Goal: Task Accomplishment & Management: Use online tool/utility

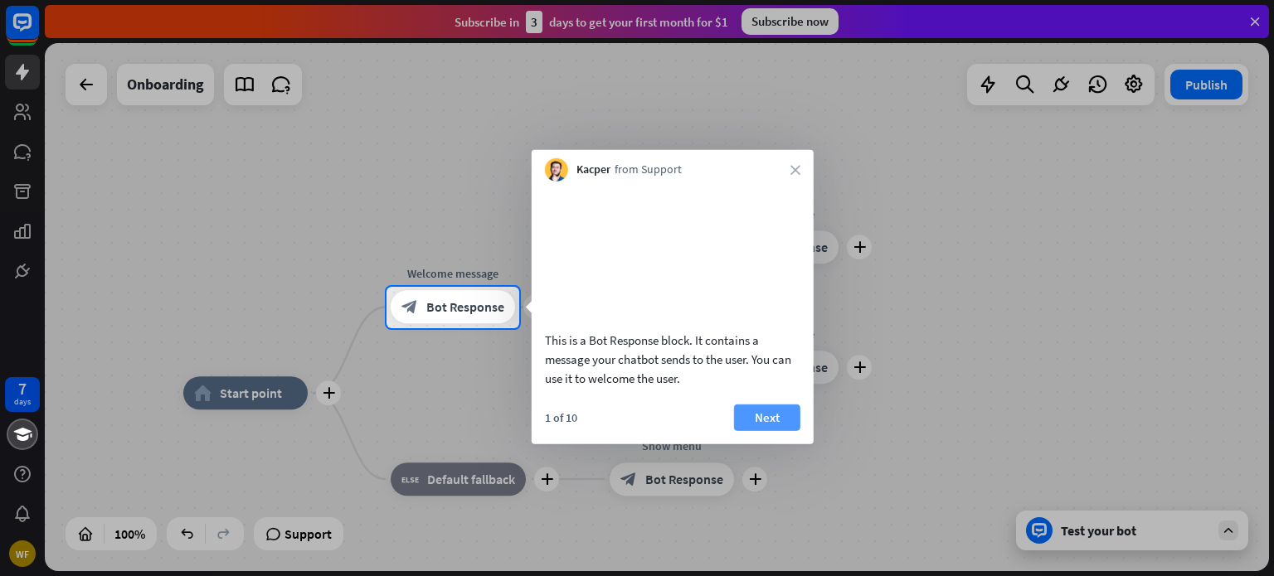
click at [745, 430] on button "Next" at bounding box center [767, 417] width 66 height 27
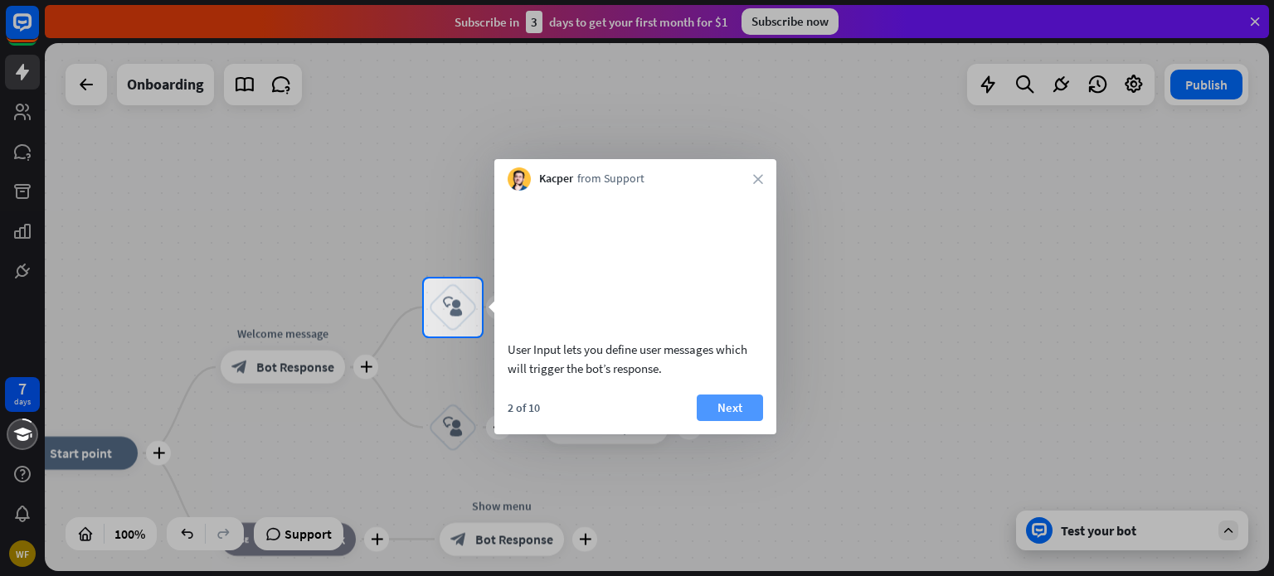
click at [746, 421] on button "Next" at bounding box center [729, 408] width 66 height 27
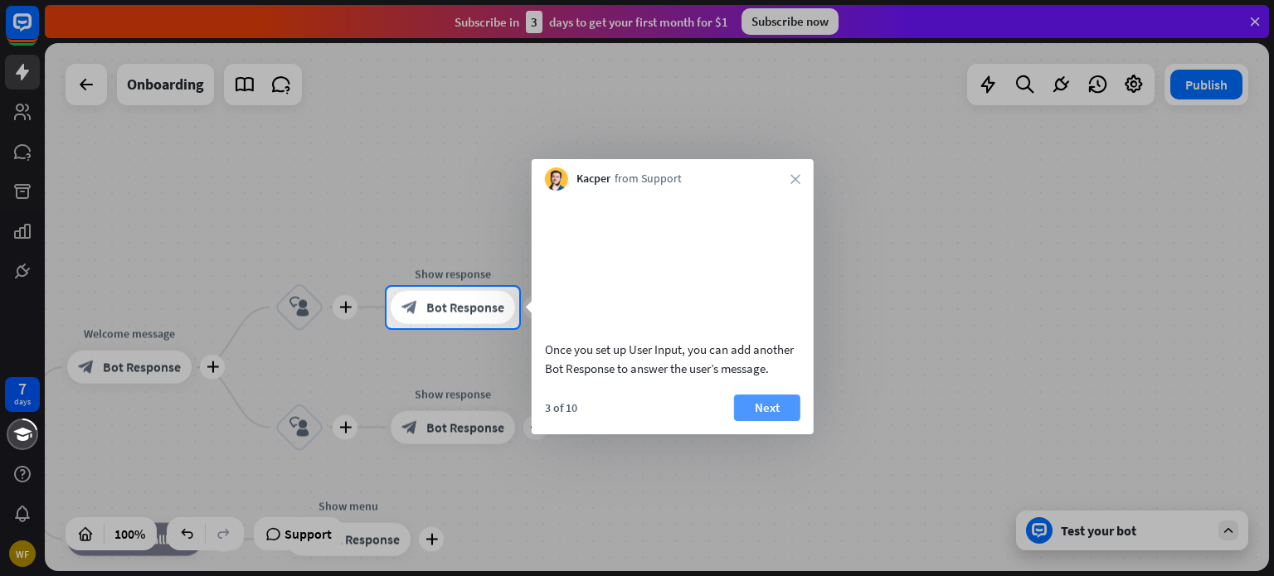
click at [763, 421] on button "Next" at bounding box center [767, 408] width 66 height 27
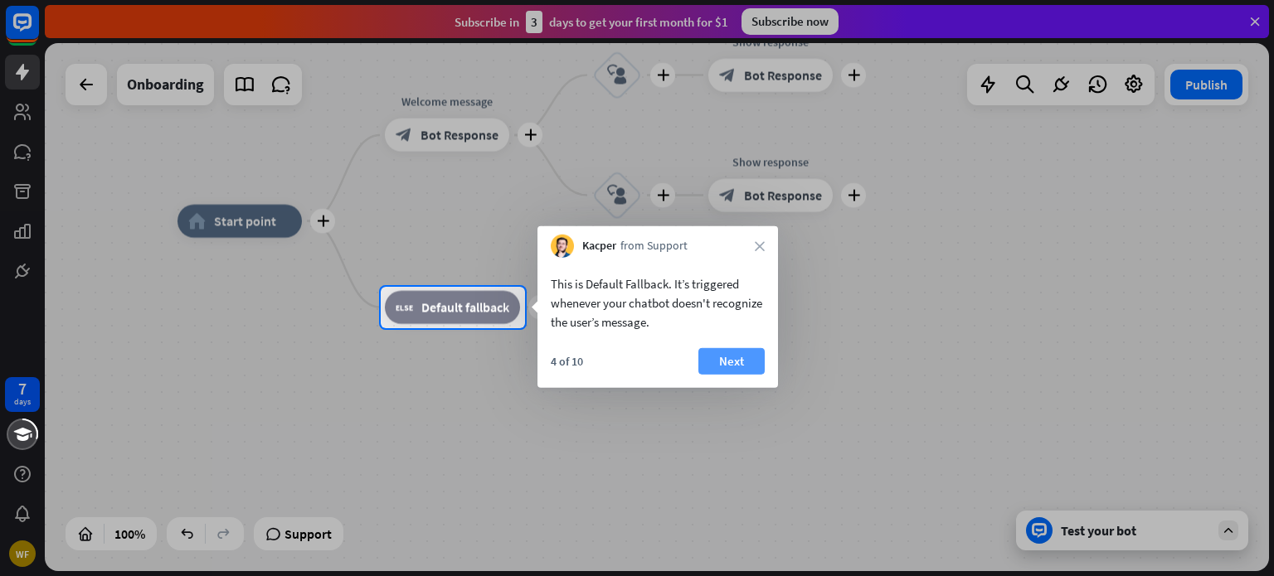
click at [748, 365] on button "Next" at bounding box center [731, 361] width 66 height 27
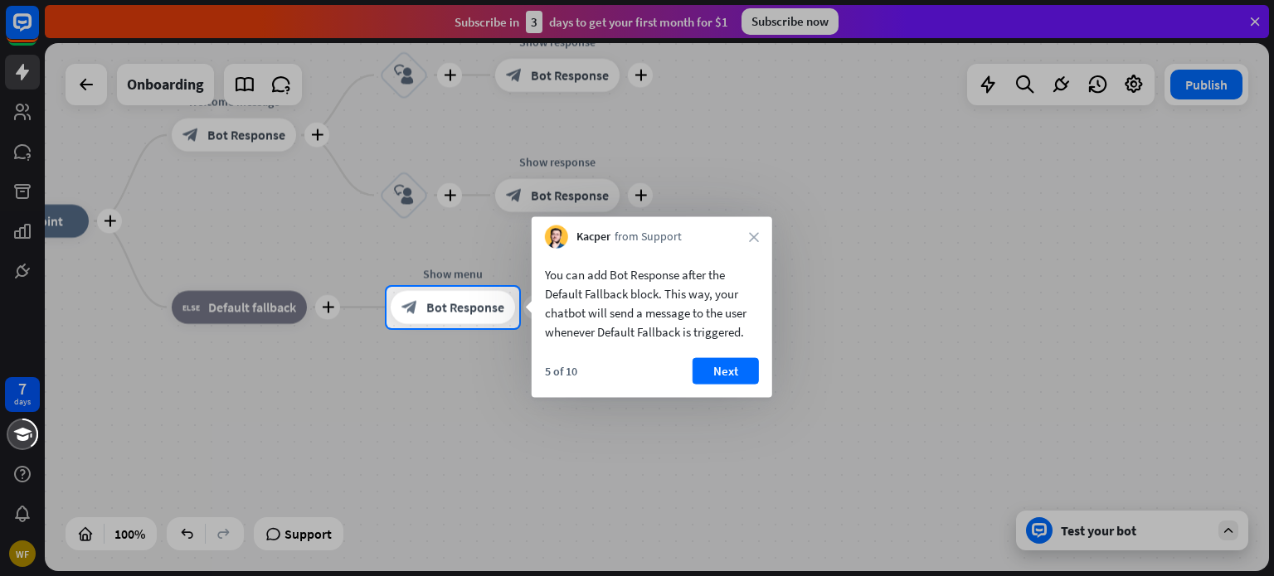
click at [748, 365] on button "Next" at bounding box center [725, 371] width 66 height 27
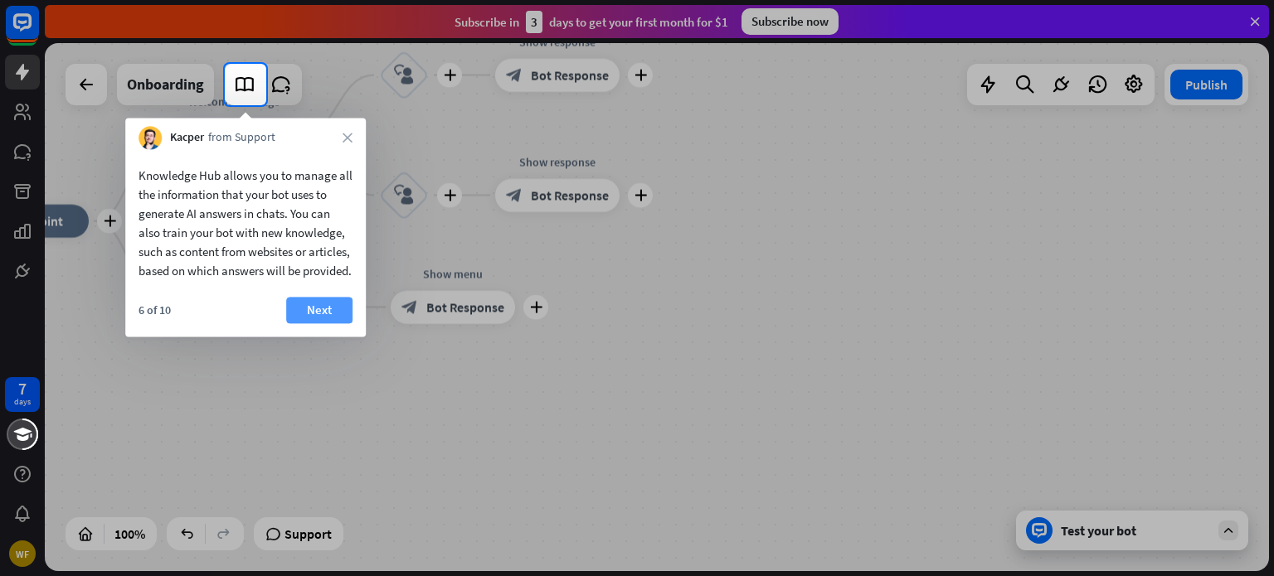
click at [339, 323] on button "Next" at bounding box center [319, 310] width 66 height 27
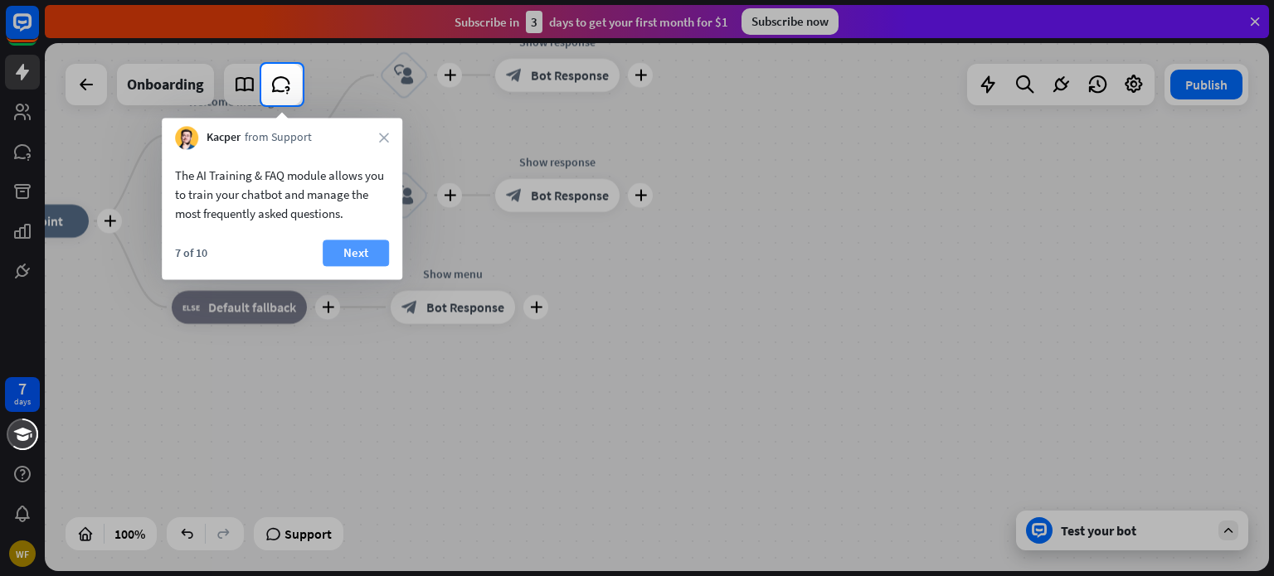
click at [338, 257] on button "Next" at bounding box center [356, 253] width 66 height 27
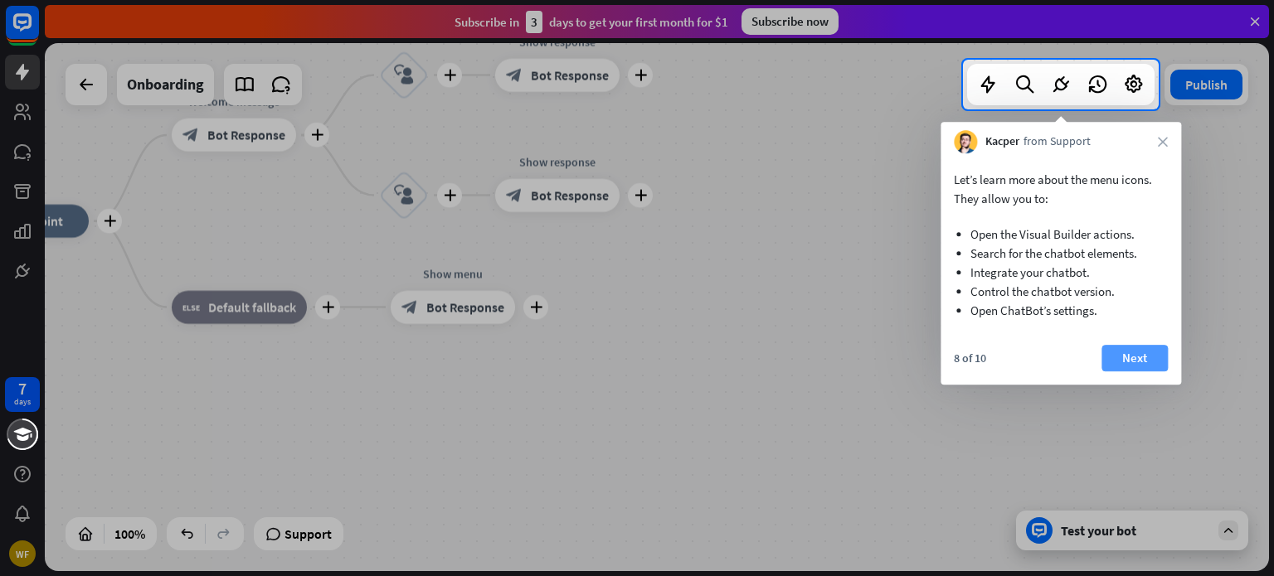
click at [1124, 361] on button "Next" at bounding box center [1134, 358] width 66 height 27
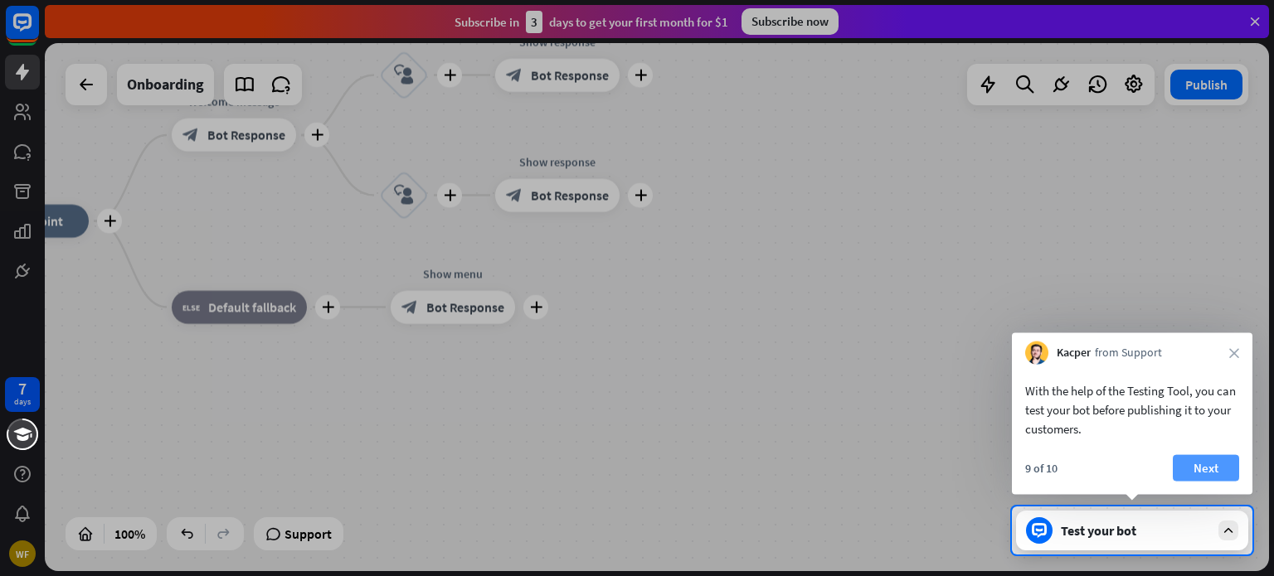
click at [1209, 473] on button "Next" at bounding box center [1205, 468] width 66 height 27
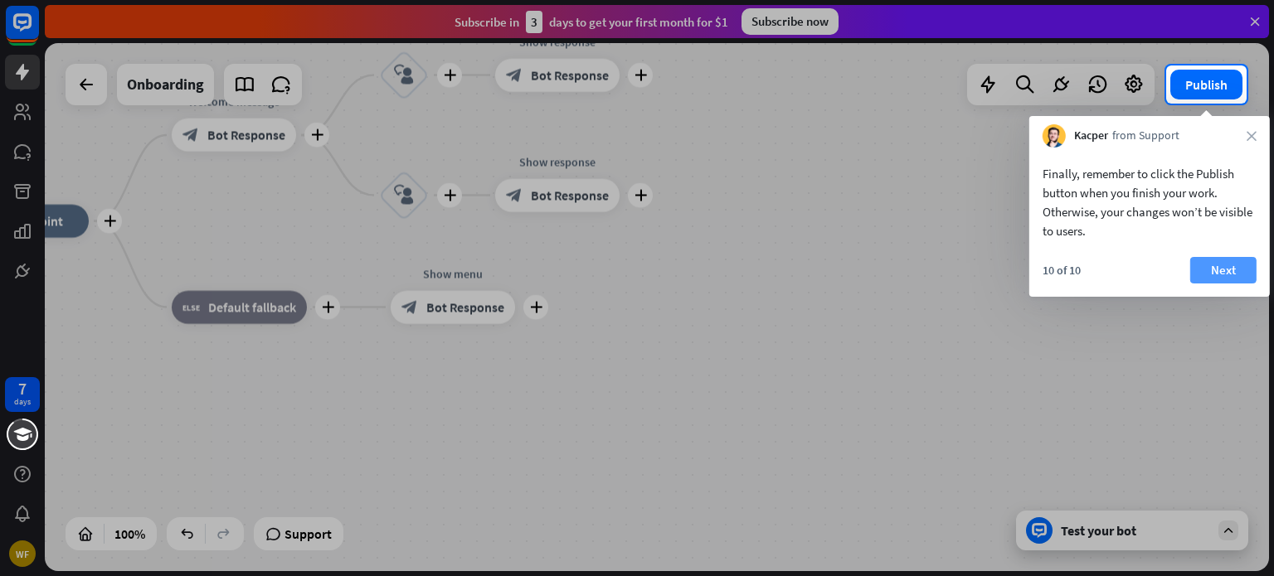
click at [1225, 282] on button "Next" at bounding box center [1223, 270] width 66 height 27
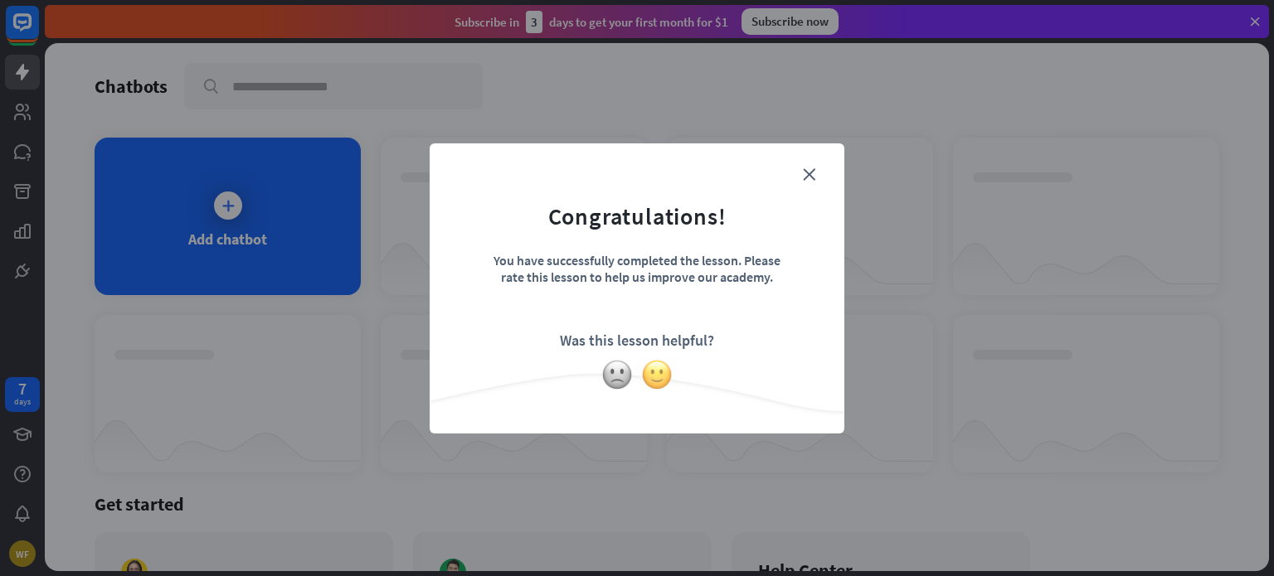
click at [651, 381] on img at bounding box center [657, 375] width 32 height 32
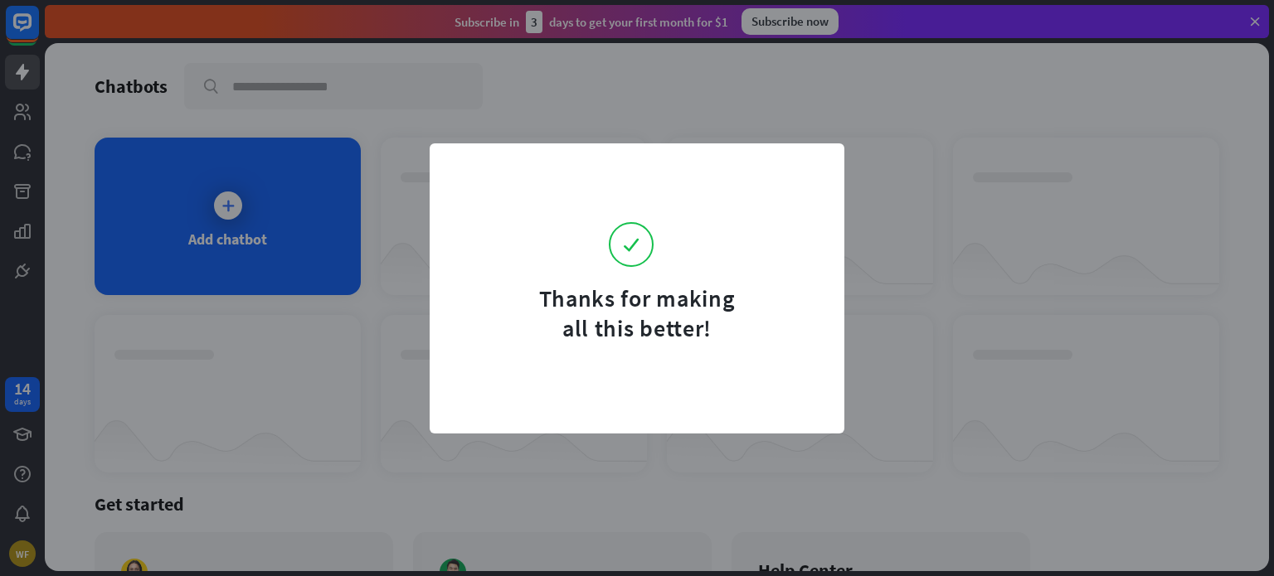
click at [807, 172] on form "Thanks for making all this better!" at bounding box center [636, 253] width 373 height 179
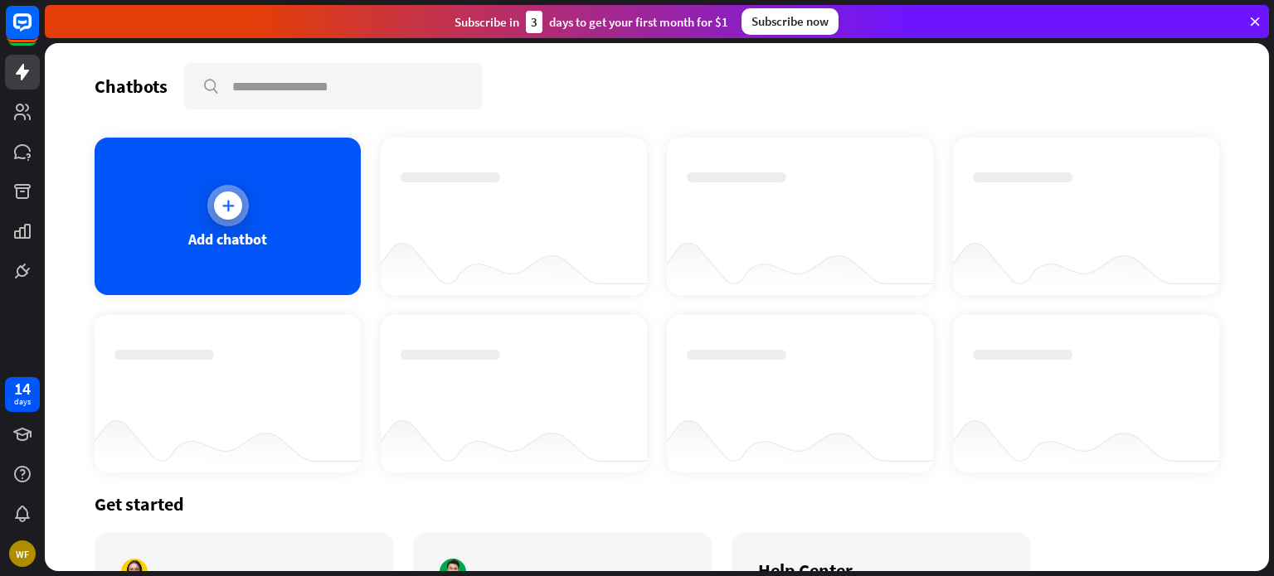
click at [226, 208] on icon at bounding box center [228, 205] width 17 height 17
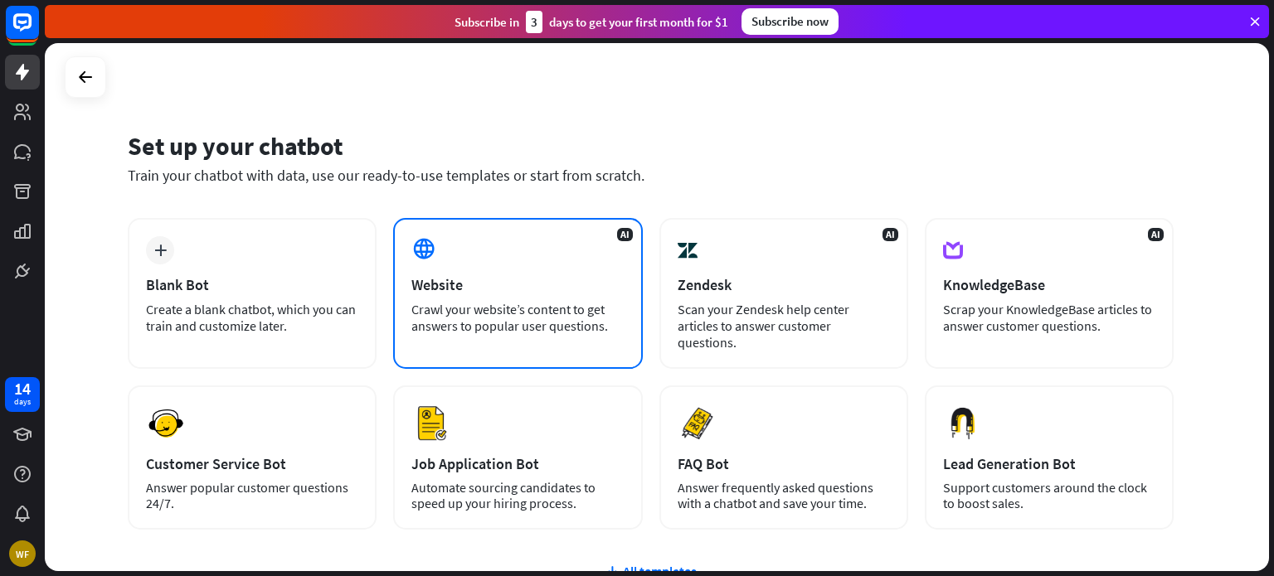
click at [533, 321] on div "Crawl your website’s content to get answers to popular user questions." at bounding box center [517, 317] width 212 height 33
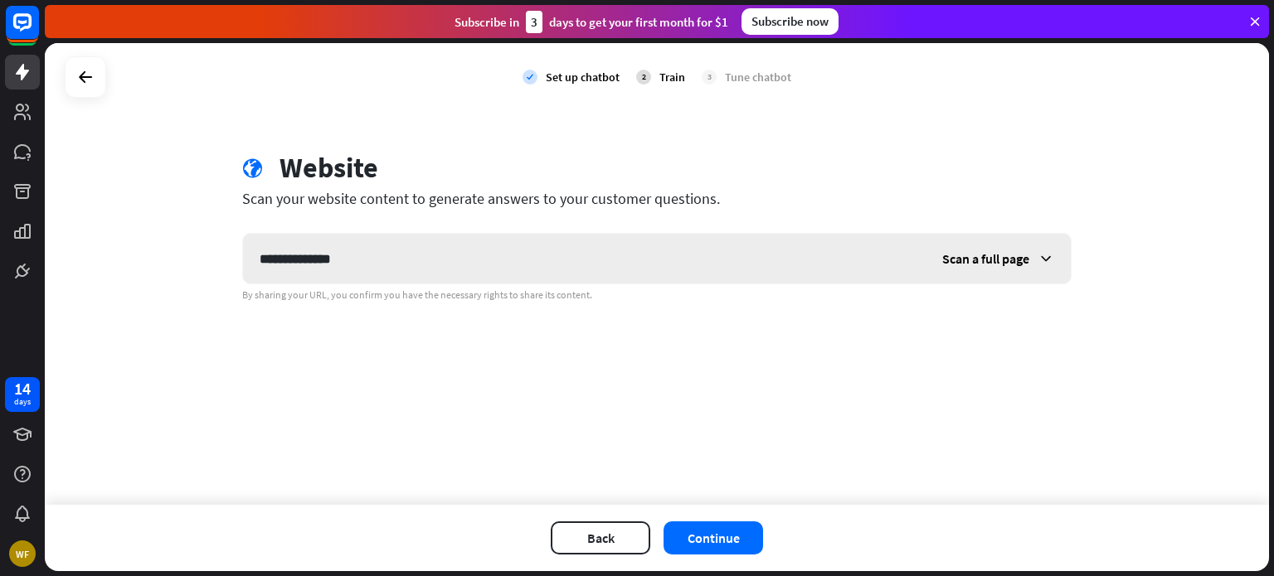
type input "**********"
click at [1044, 260] on icon at bounding box center [1045, 258] width 17 height 17
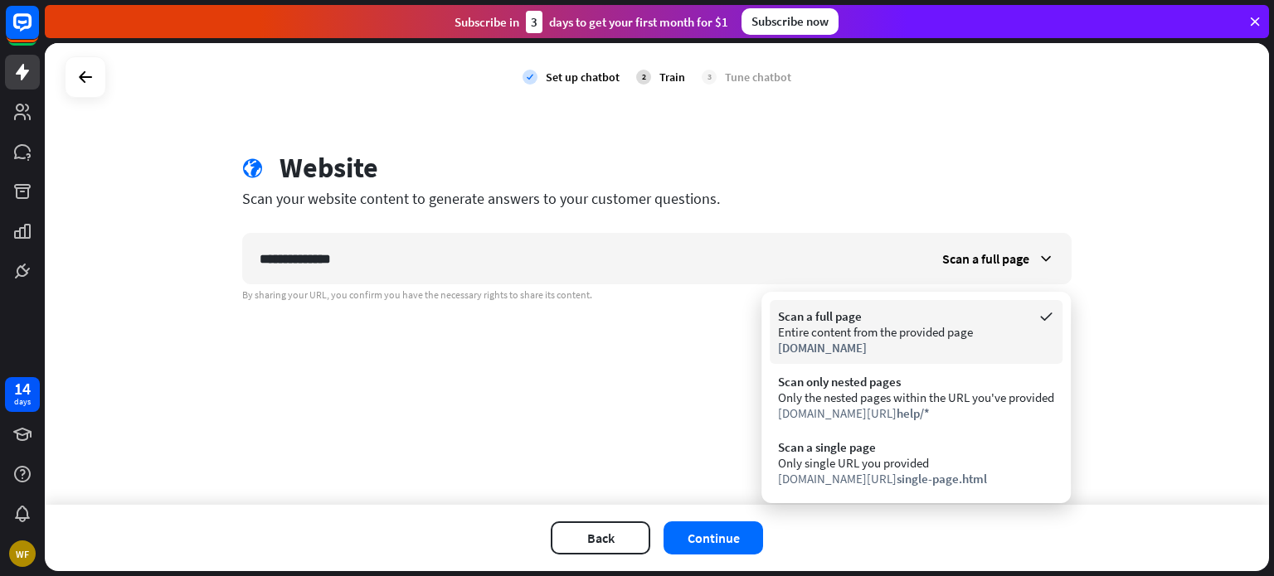
click at [920, 342] on div "[DOMAIN_NAME]" at bounding box center [916, 348] width 276 height 16
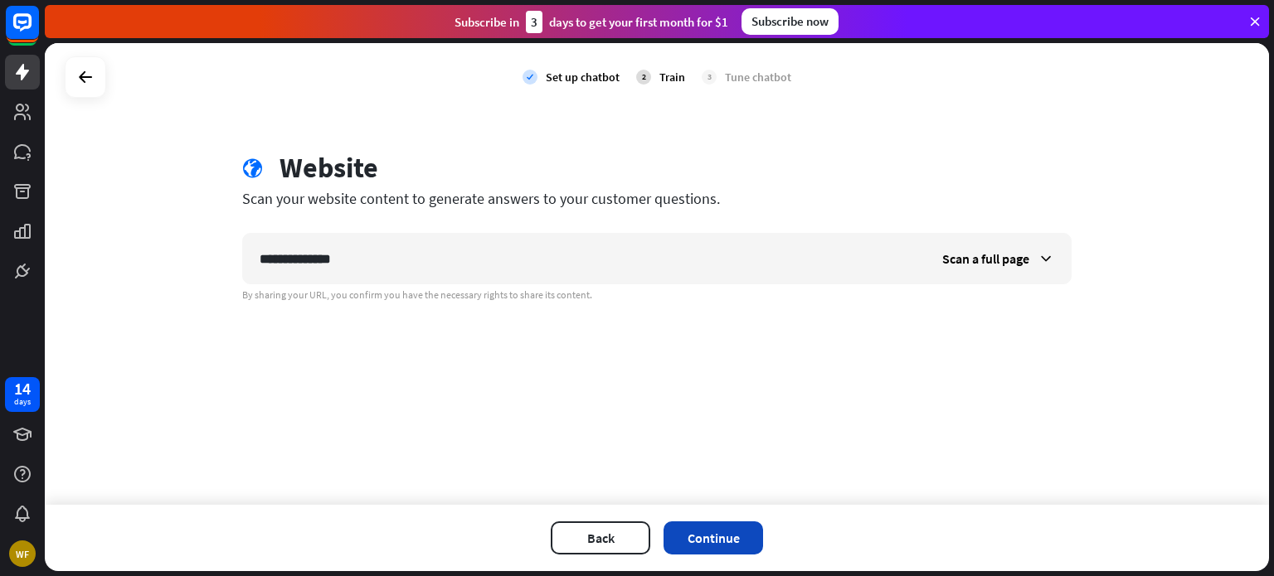
click at [743, 537] on button "Continue" at bounding box center [712, 538] width 99 height 33
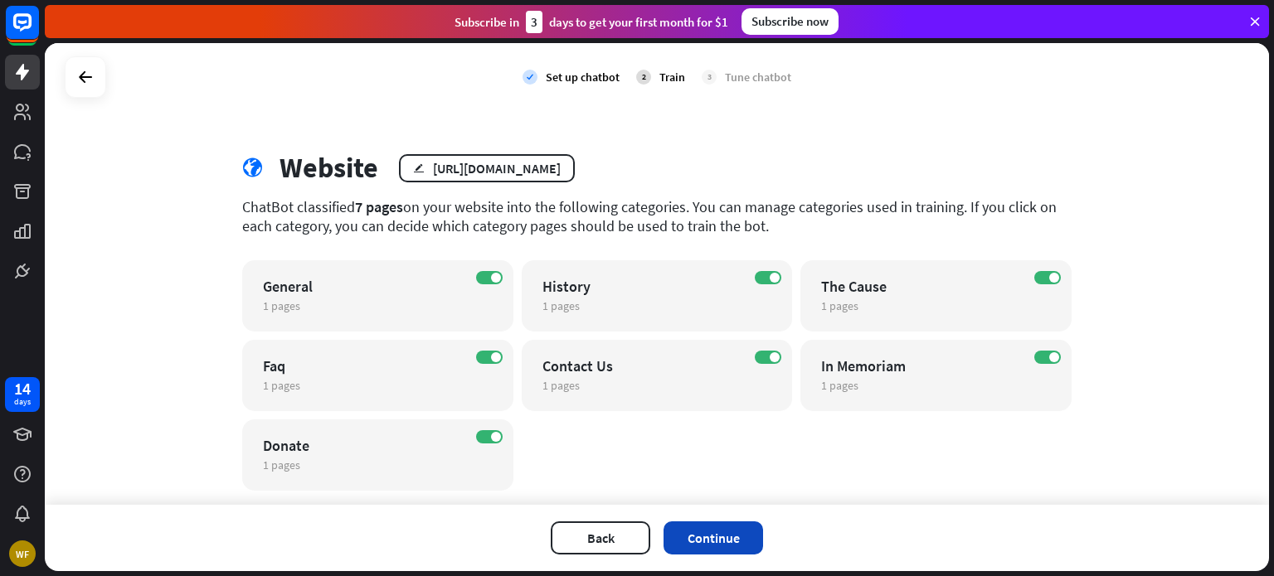
click at [732, 534] on button "Continue" at bounding box center [712, 538] width 99 height 33
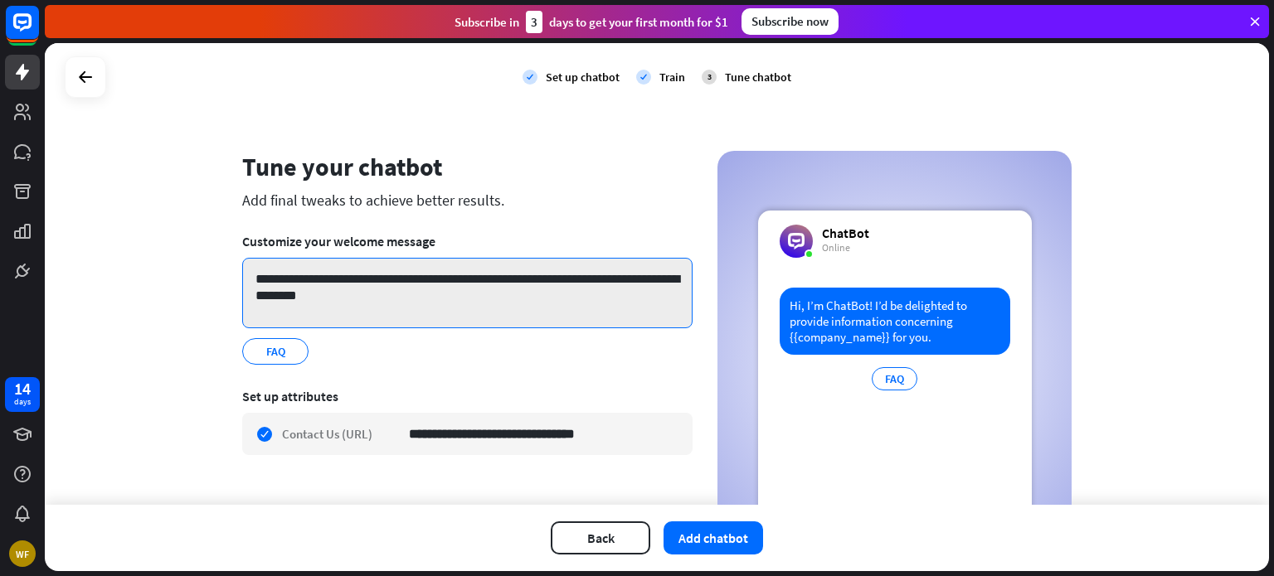
click at [417, 308] on textarea "**********" at bounding box center [467, 293] width 450 height 70
type textarea "**********"
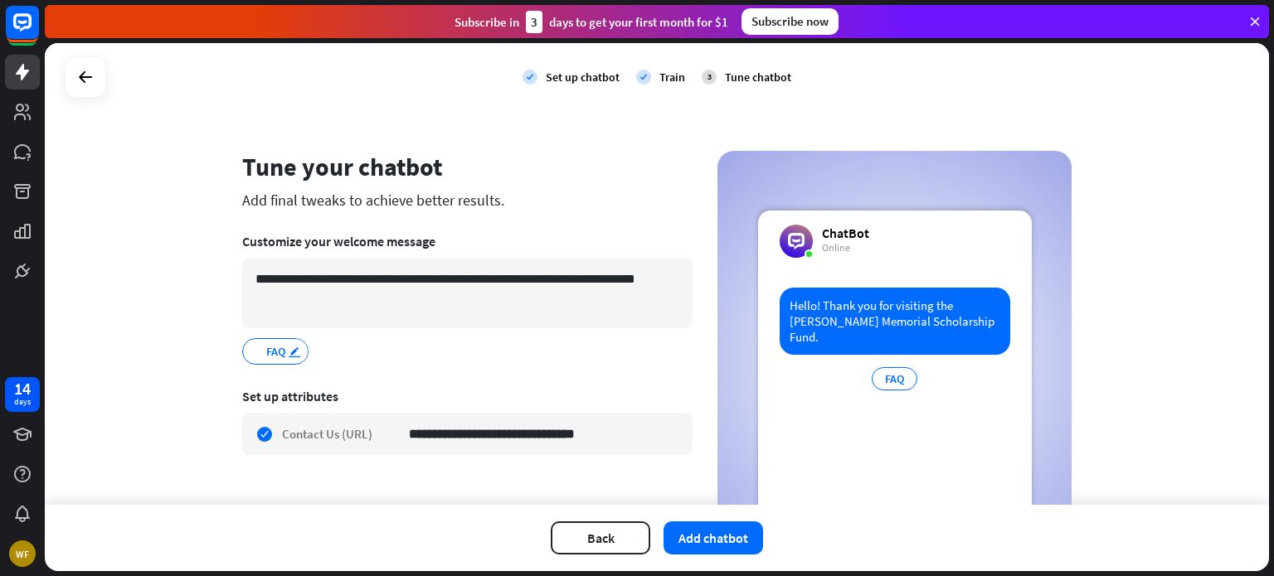
click at [288, 356] on icon "edit" at bounding box center [294, 352] width 13 height 12
click at [288, 351] on icon "edit" at bounding box center [294, 352] width 13 height 12
click at [706, 541] on button "Add chatbot" at bounding box center [712, 538] width 99 height 33
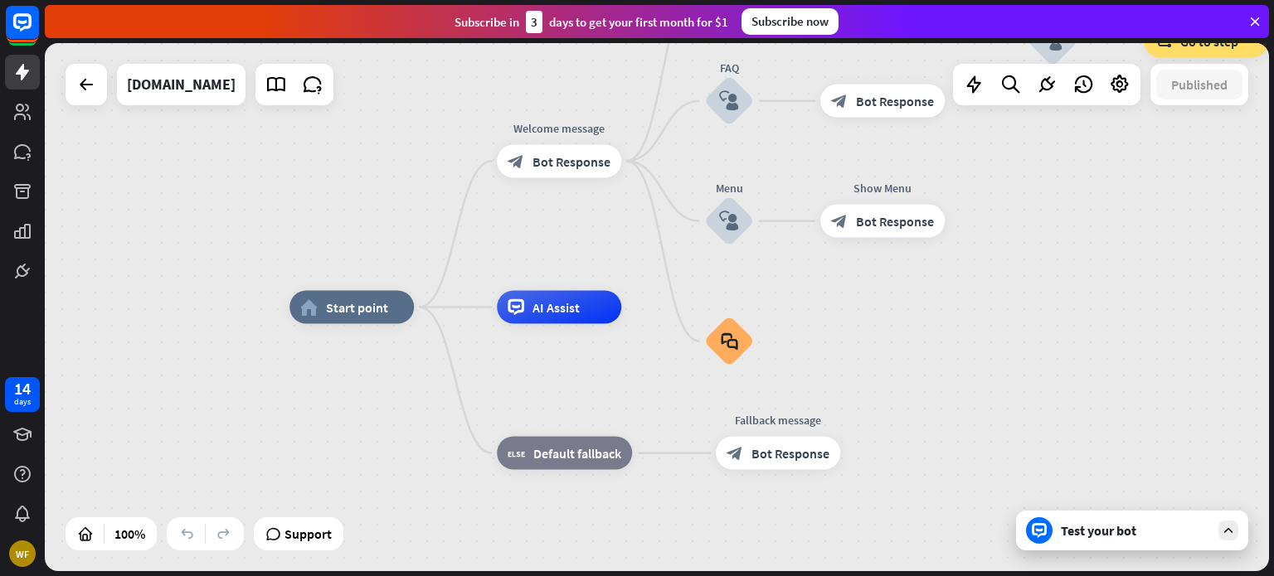
click at [1051, 537] on div "Test your bot" at bounding box center [1132, 531] width 232 height 40
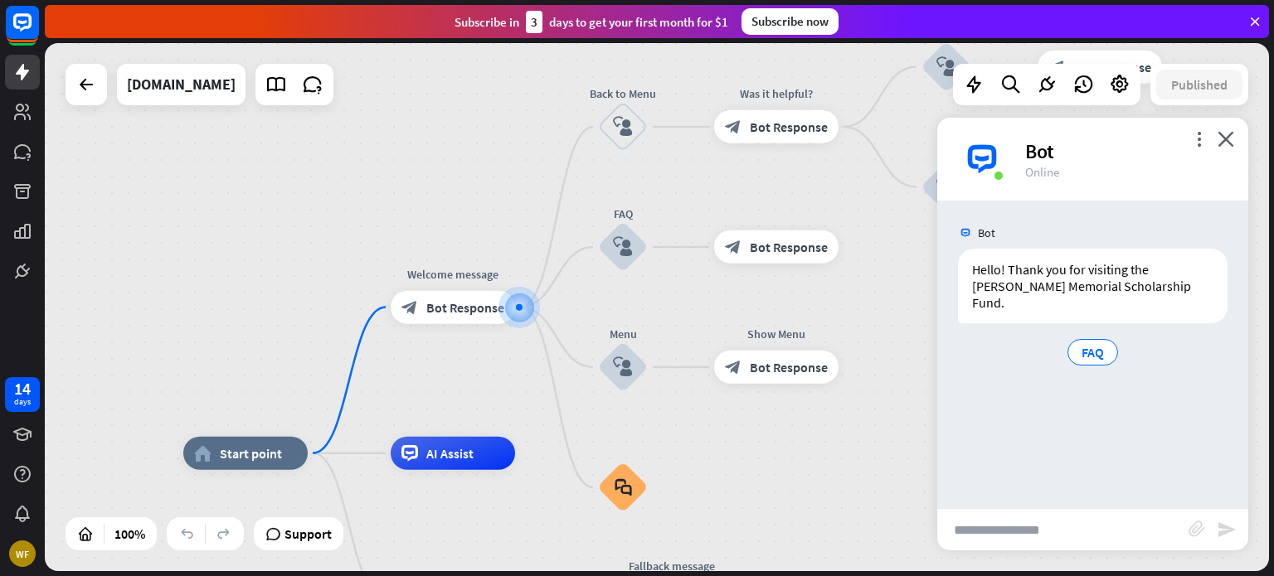
click at [1051, 537] on input "text" at bounding box center [1062, 529] width 251 height 41
type input "**********"
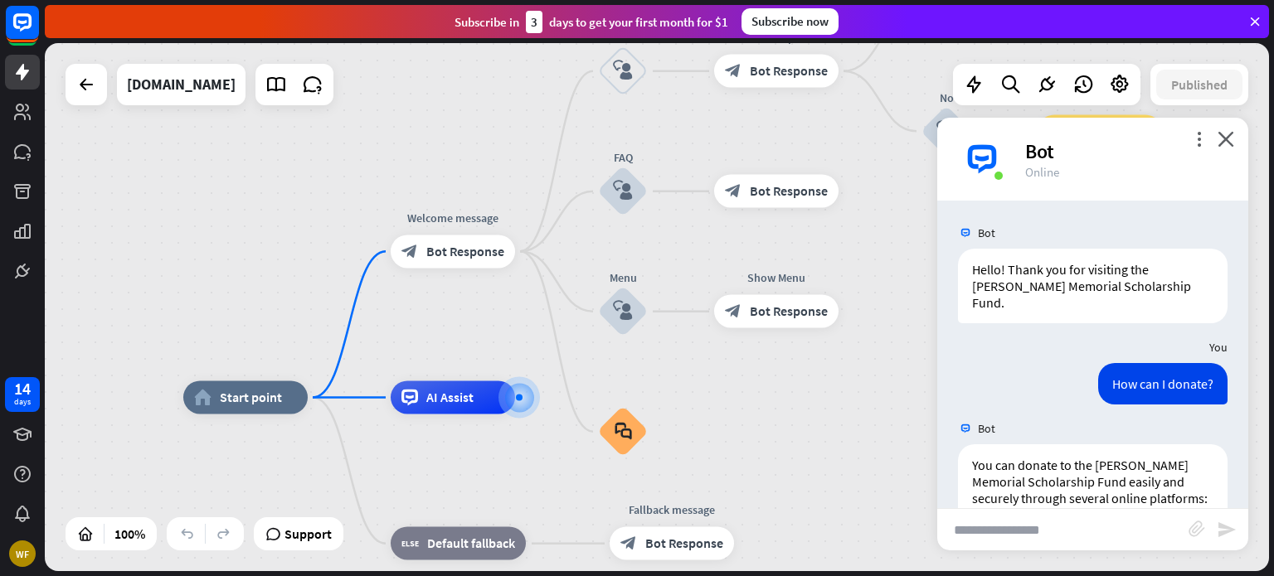
scroll to position [425, 0]
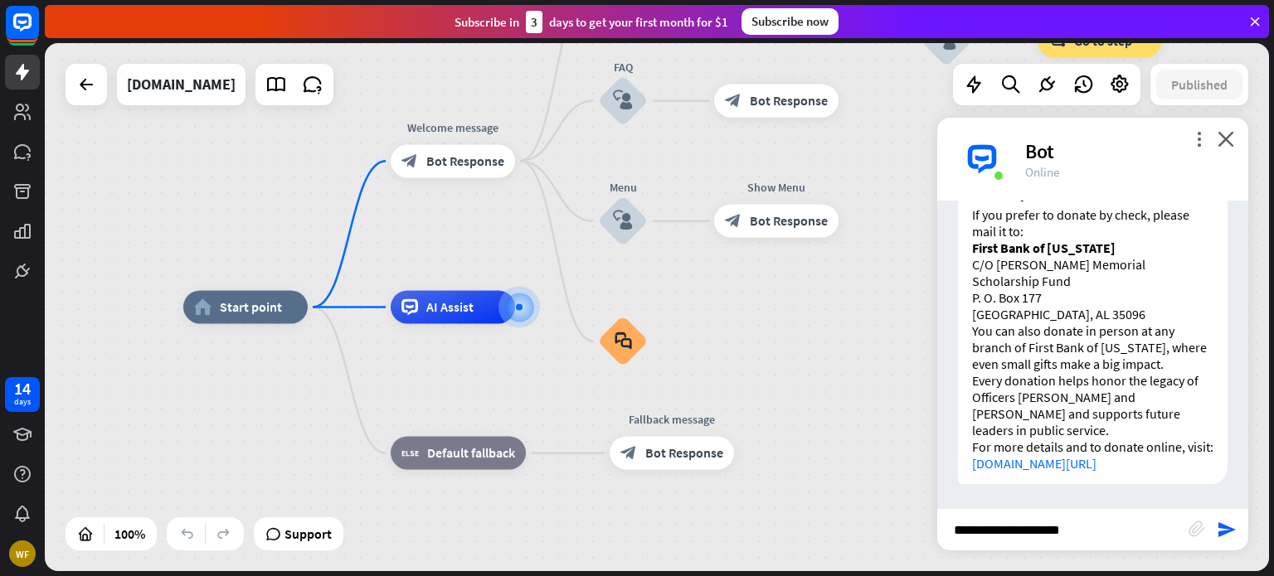
type input "**********"
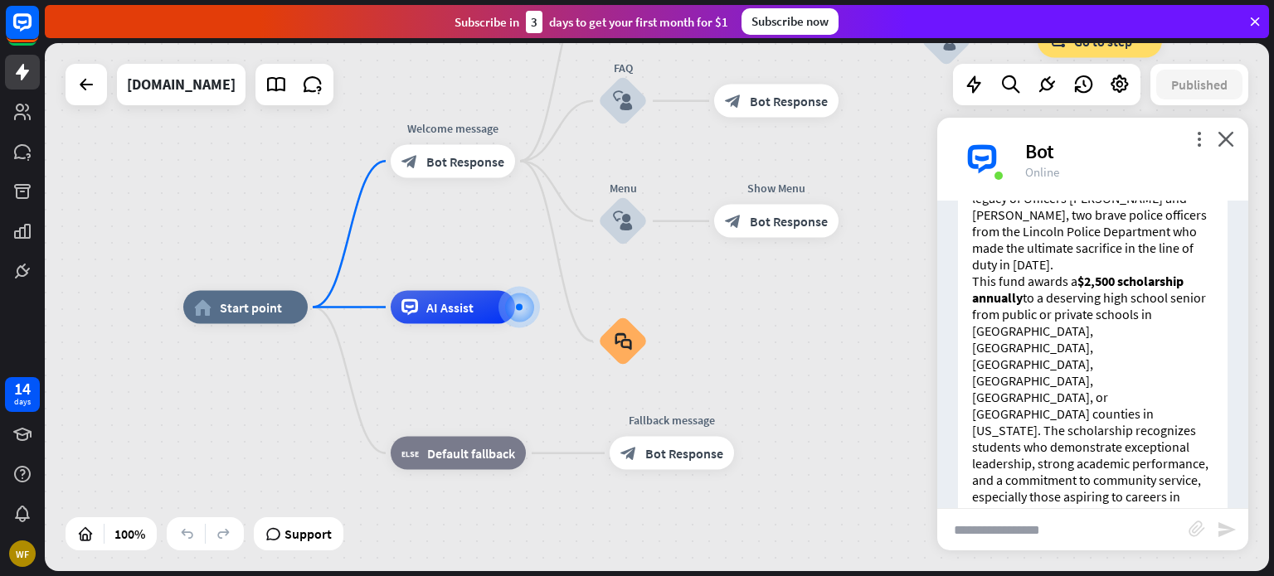
scroll to position [809, 0]
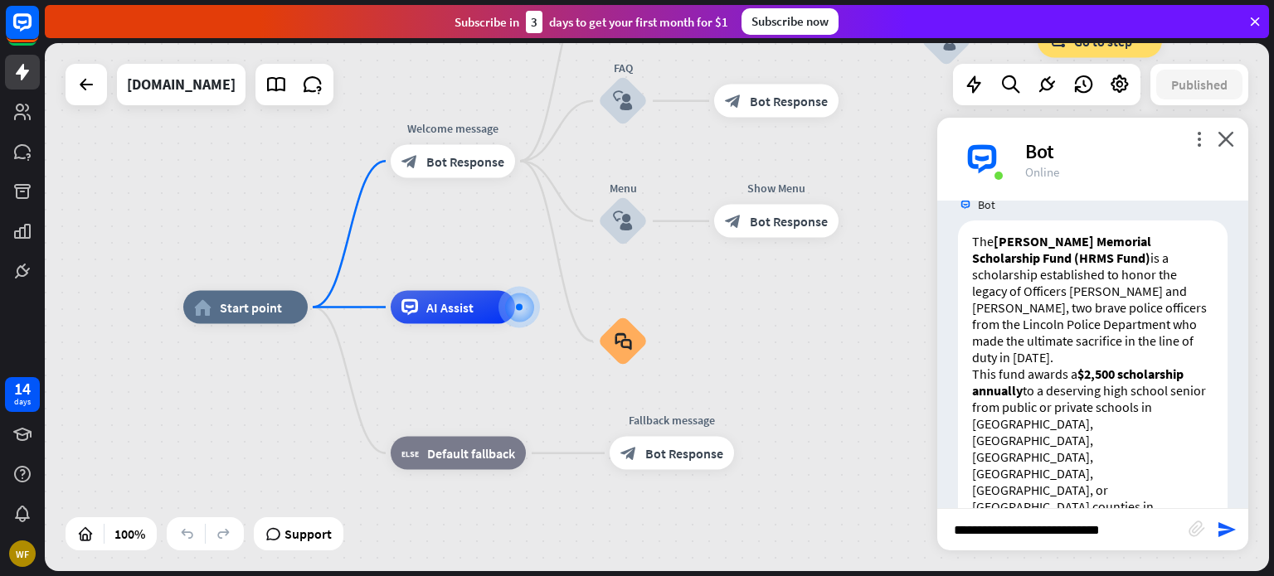
type input "**********"
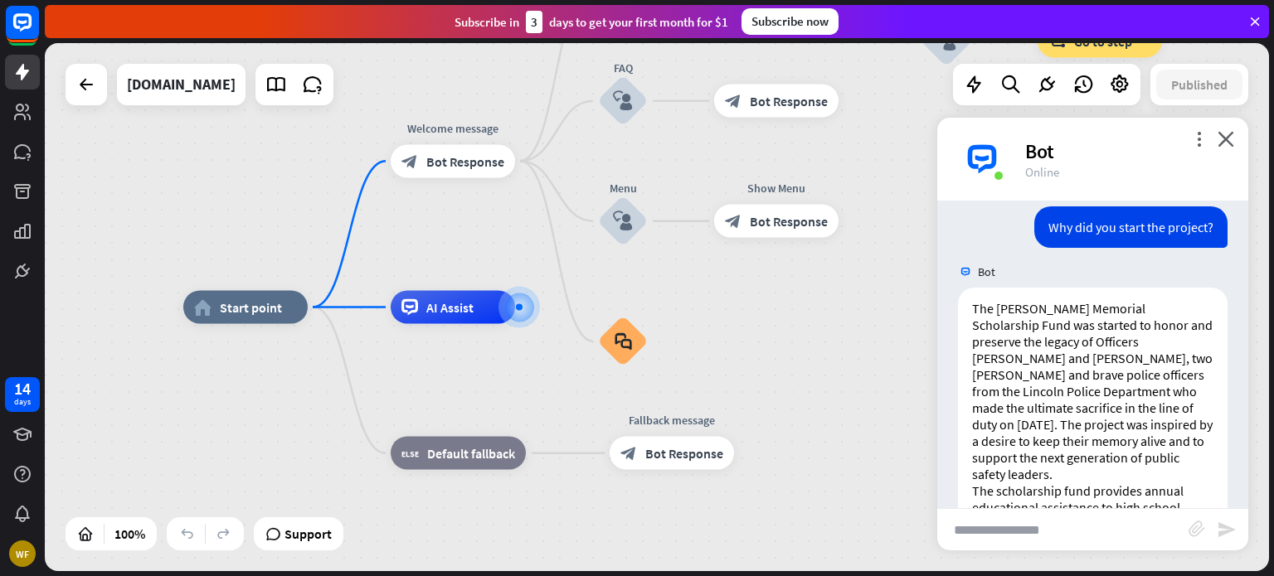
scroll to position [1356, 0]
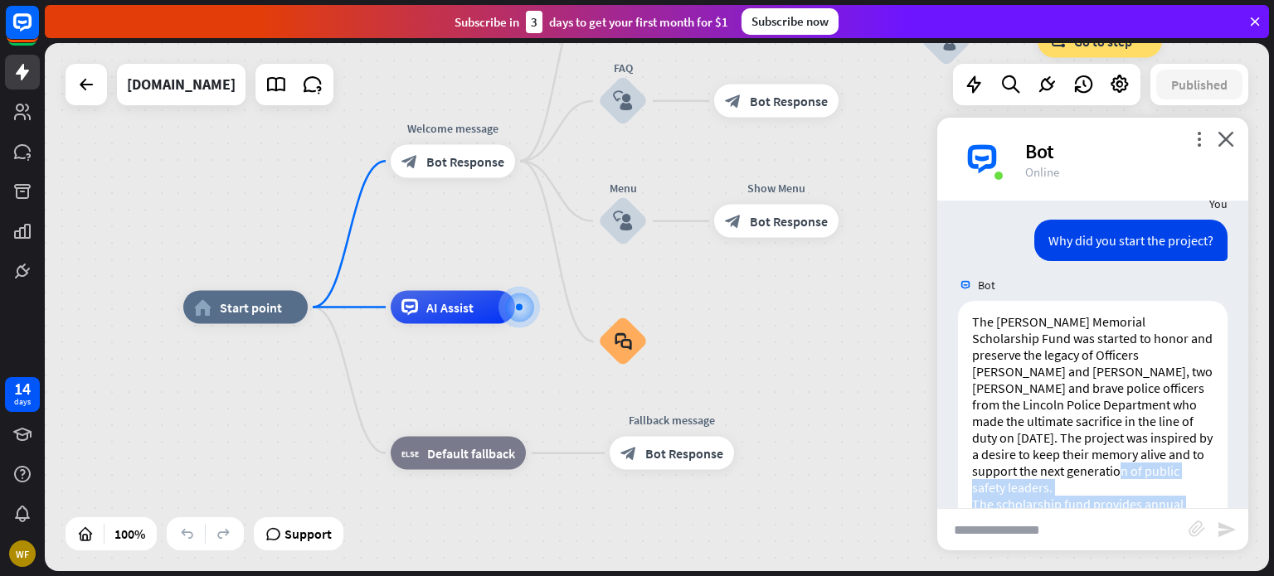
drag, startPoint x: 1247, startPoint y: 472, endPoint x: 1246, endPoint y: 437, distance: 34.8
click at [1246, 437] on div "Bot Hello! Thank you for visiting the [PERSON_NAME] Memorial Scholarship Fund. …" at bounding box center [1092, 355] width 311 height 308
click at [951, 338] on div "The [PERSON_NAME] Memorial Scholarship Fund was started to honor and preserve t…" at bounding box center [1092, 533] width 311 height 464
click at [1220, 140] on icon "close" at bounding box center [1225, 139] width 17 height 16
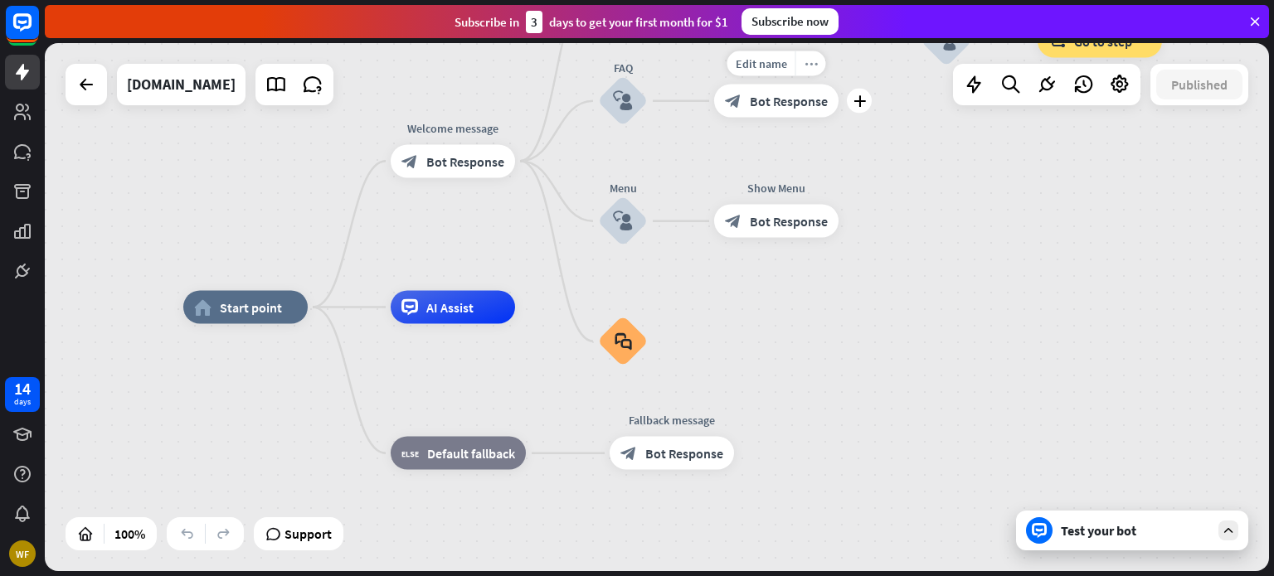
click at [805, 70] on div "more_horiz" at bounding box center [810, 63] width 31 height 25
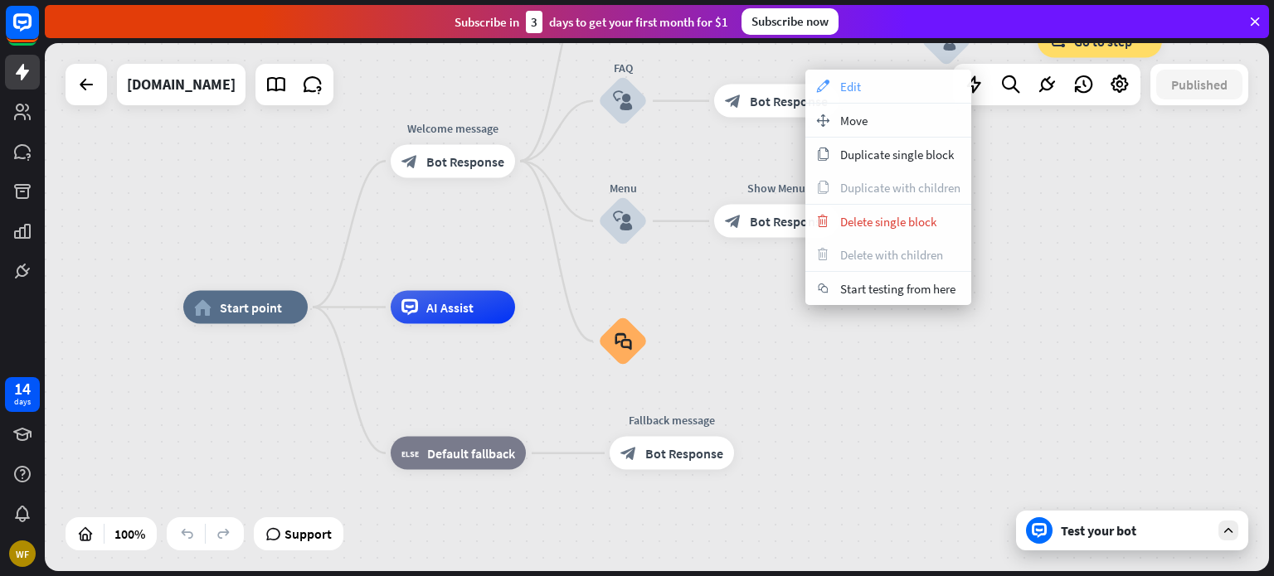
click at [832, 91] on div "appearance Edit" at bounding box center [888, 86] width 166 height 33
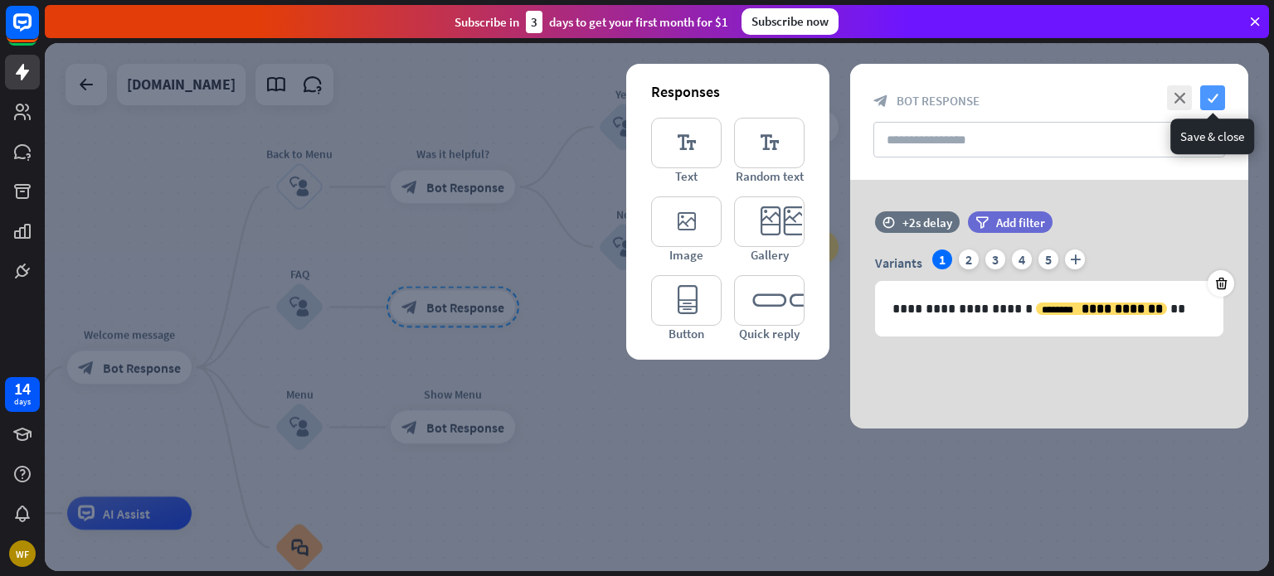
click at [1216, 90] on icon "check" at bounding box center [1212, 97] width 25 height 25
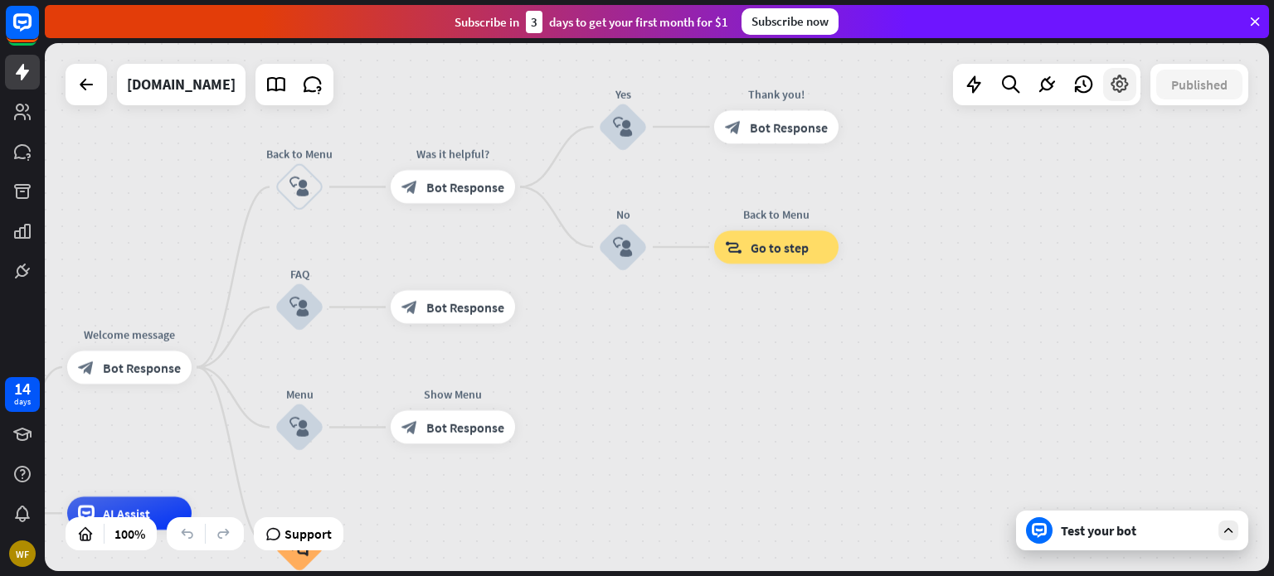
click at [1114, 86] on icon at bounding box center [1120, 85] width 22 height 22
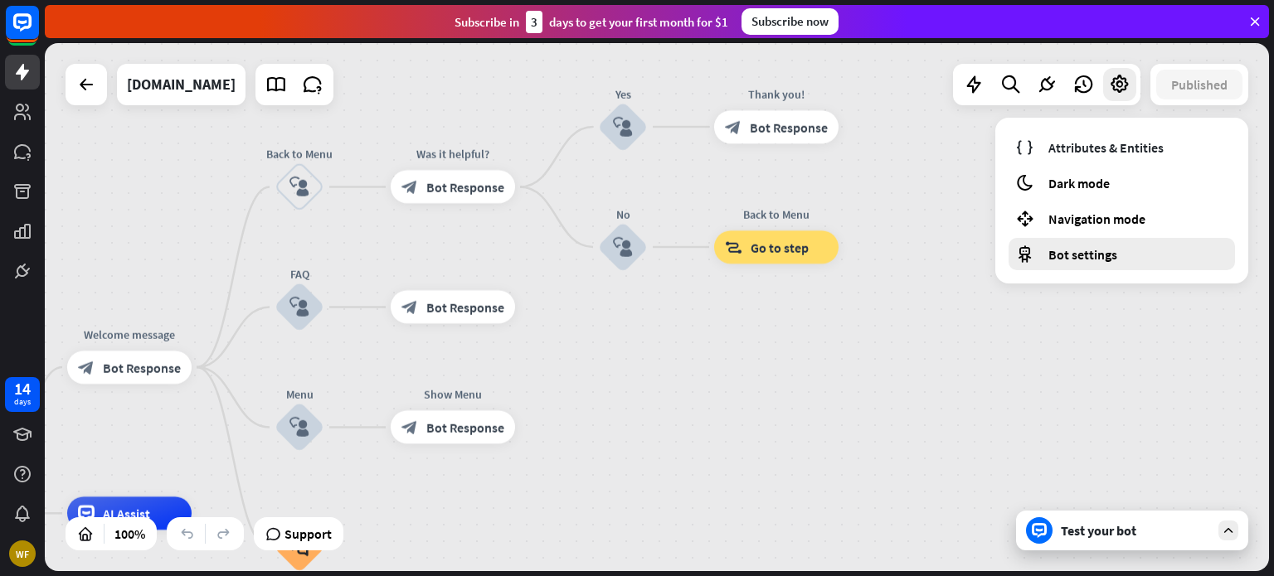
click at [1061, 257] on span "Bot settings" at bounding box center [1082, 254] width 69 height 17
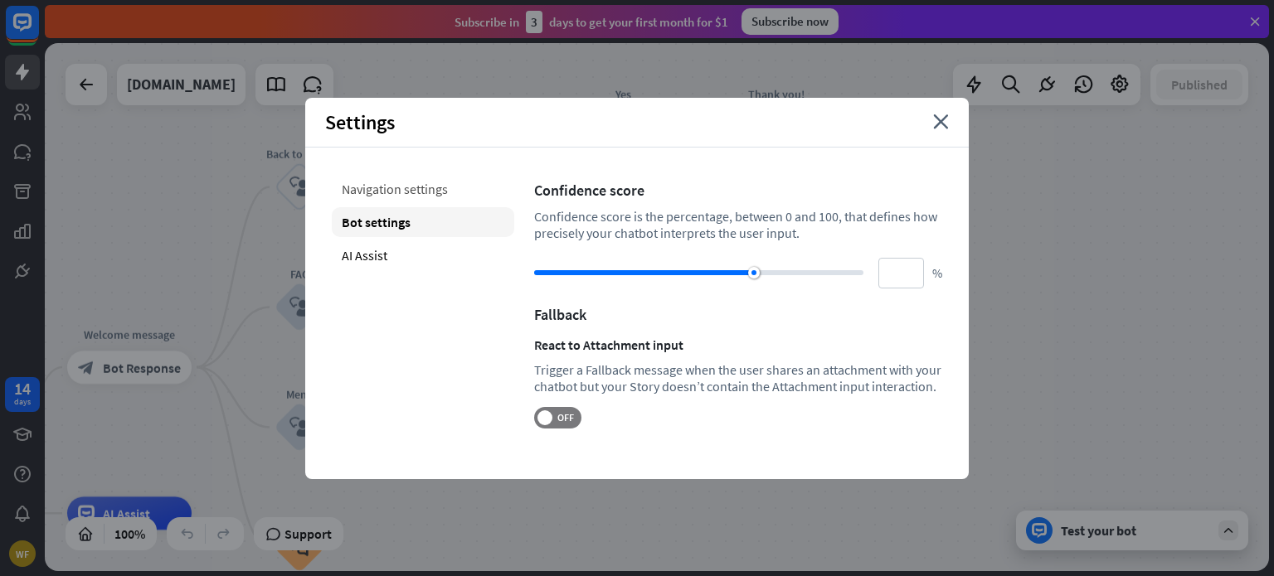
click at [430, 194] on div "Navigation settings" at bounding box center [423, 189] width 182 height 30
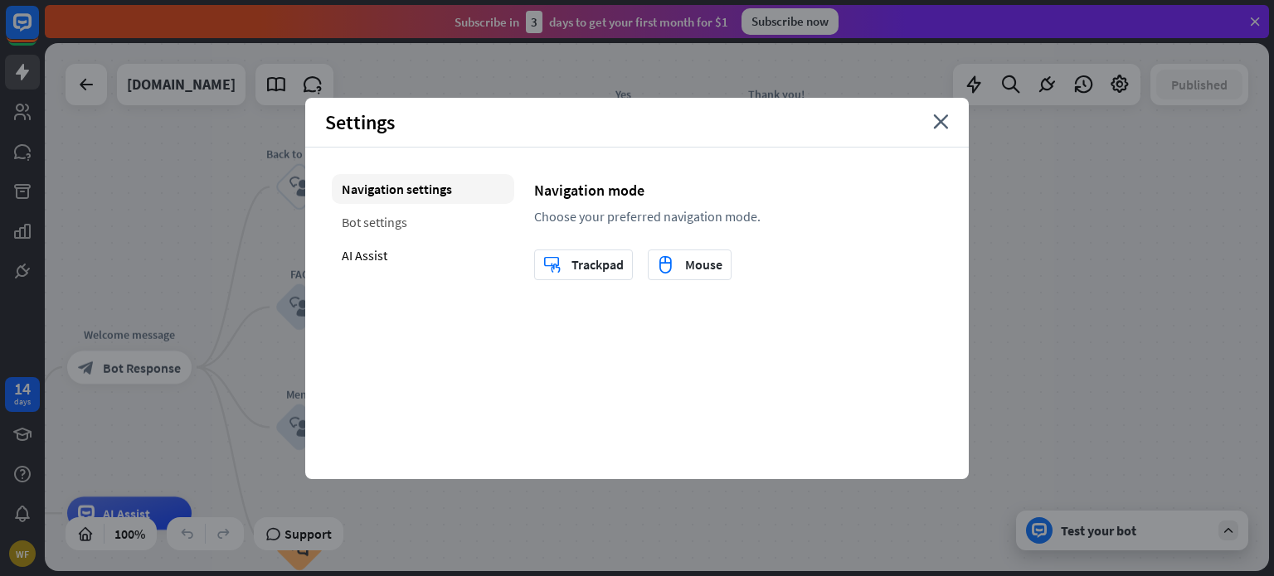
click at [404, 228] on div "Bot settings" at bounding box center [423, 222] width 182 height 30
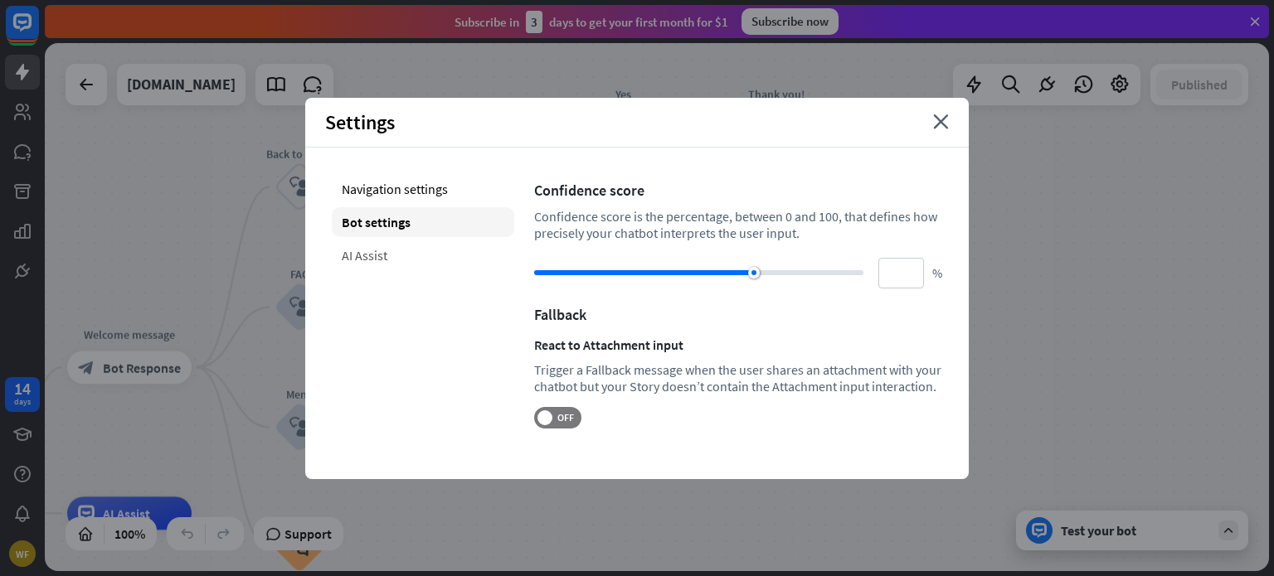
click at [372, 263] on div "AI Assist" at bounding box center [423, 255] width 182 height 30
type input "**"
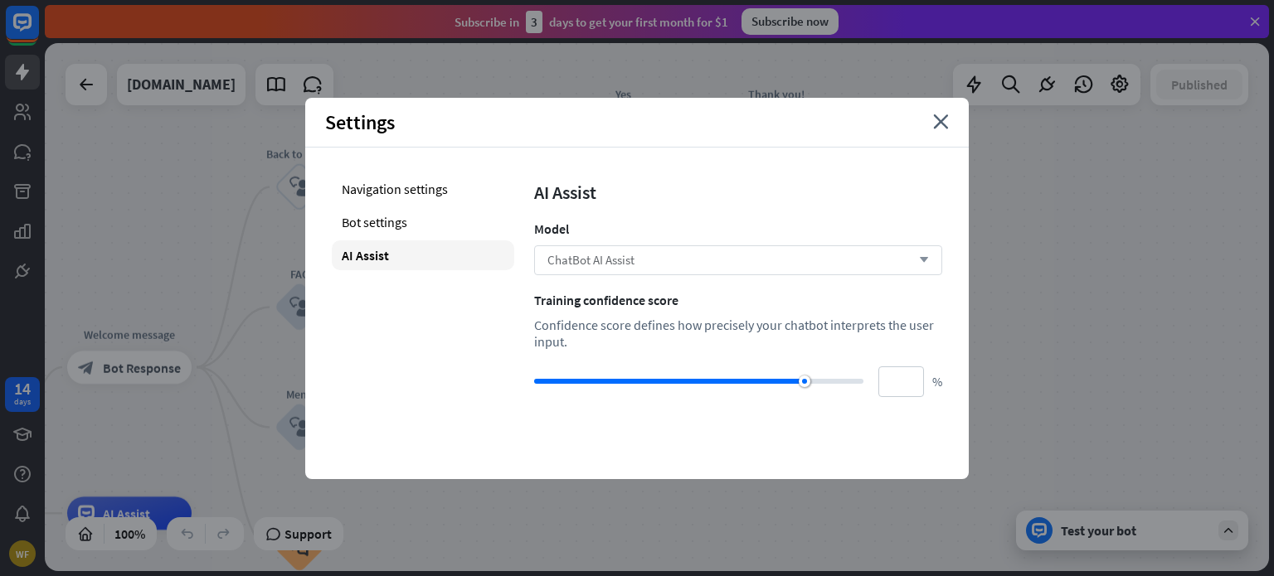
click at [723, 268] on div "ChatBot AI Assist arrow_down" at bounding box center [738, 260] width 408 height 30
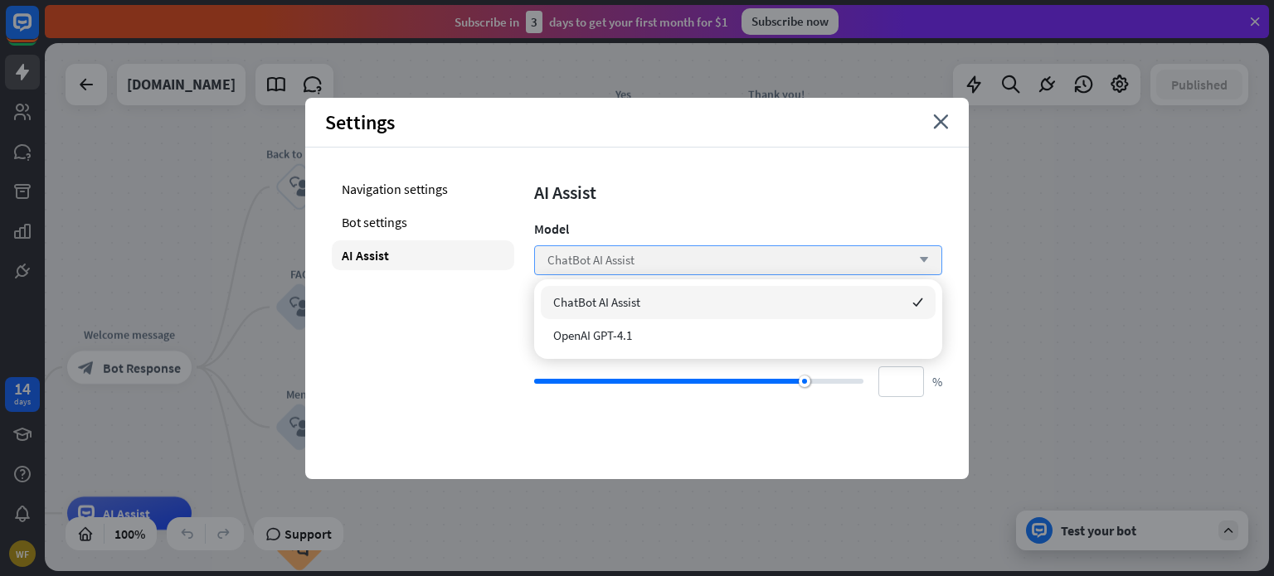
click at [723, 268] on div "ChatBot AI Assist arrow_down" at bounding box center [738, 260] width 408 height 30
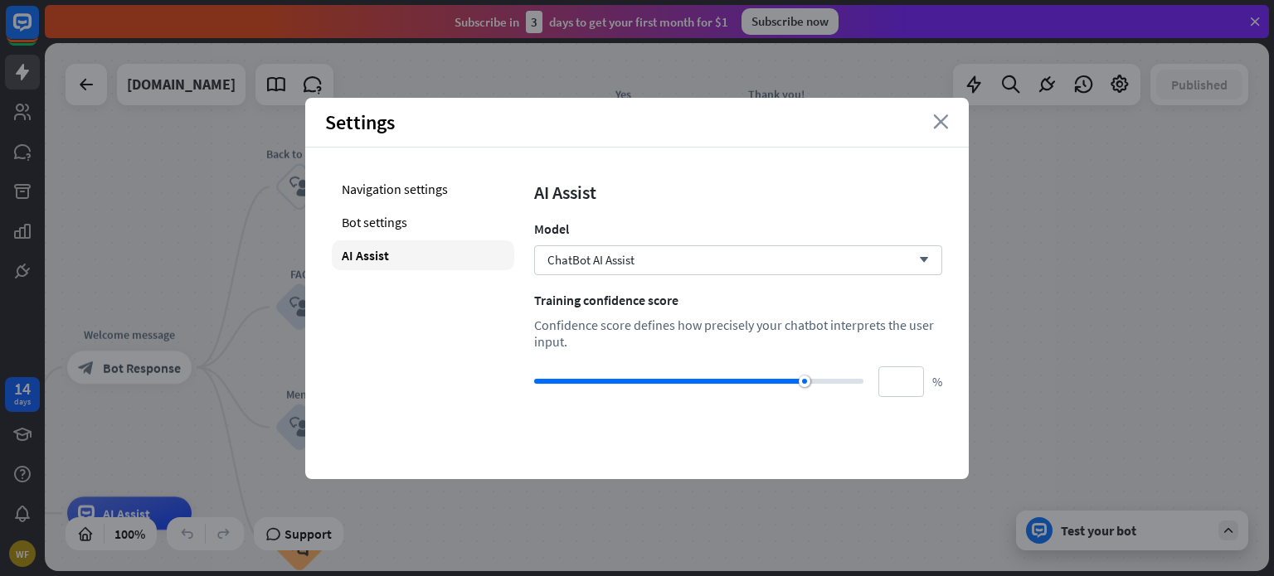
click at [934, 118] on icon "close" at bounding box center [941, 121] width 16 height 15
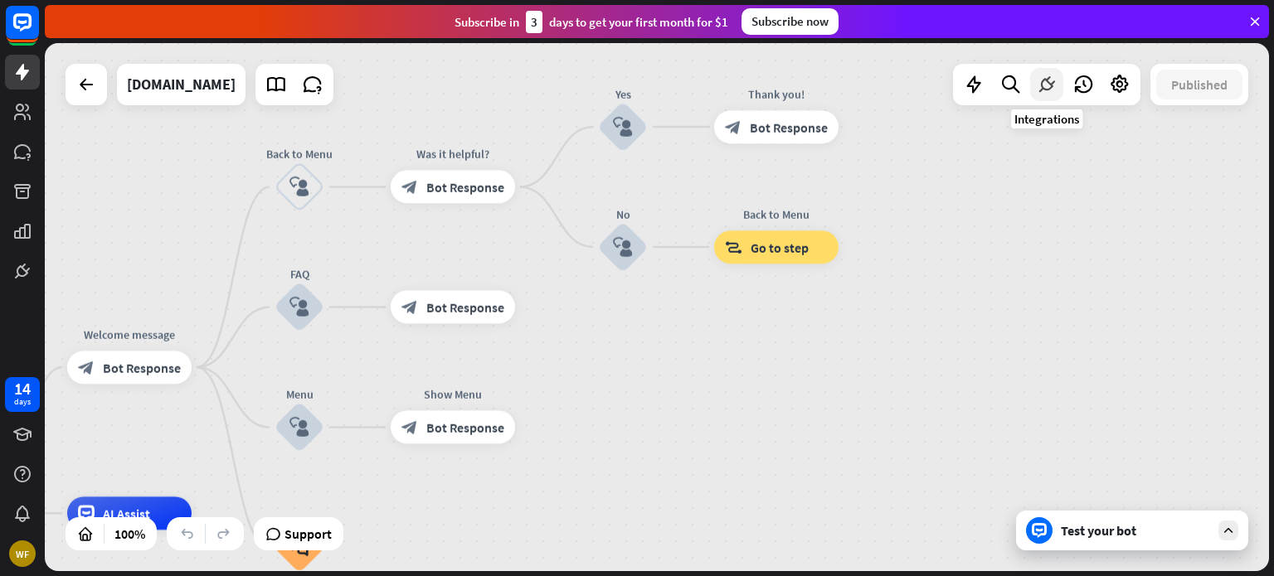
click at [1050, 89] on icon at bounding box center [1047, 85] width 22 height 22
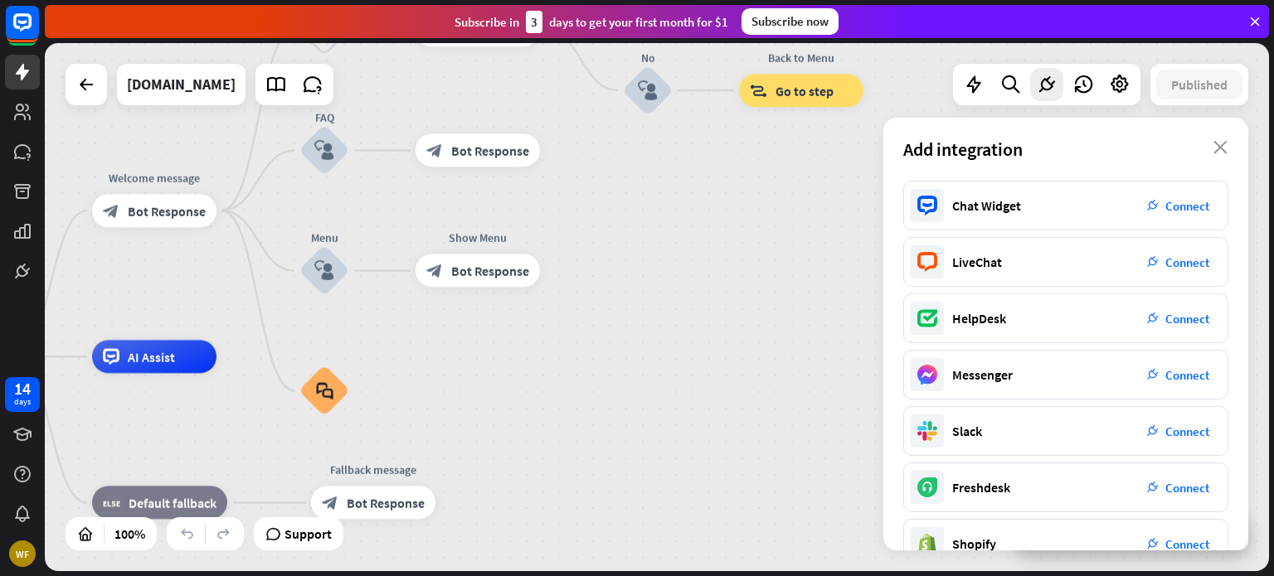
drag, startPoint x: 1248, startPoint y: 410, endPoint x: 1273, endPoint y: 255, distance: 156.2
click at [1273, 255] on div "home_2 Start point Welcome message block_bot_response Bot Response Back to Menu…" at bounding box center [659, 309] width 1229 height 533
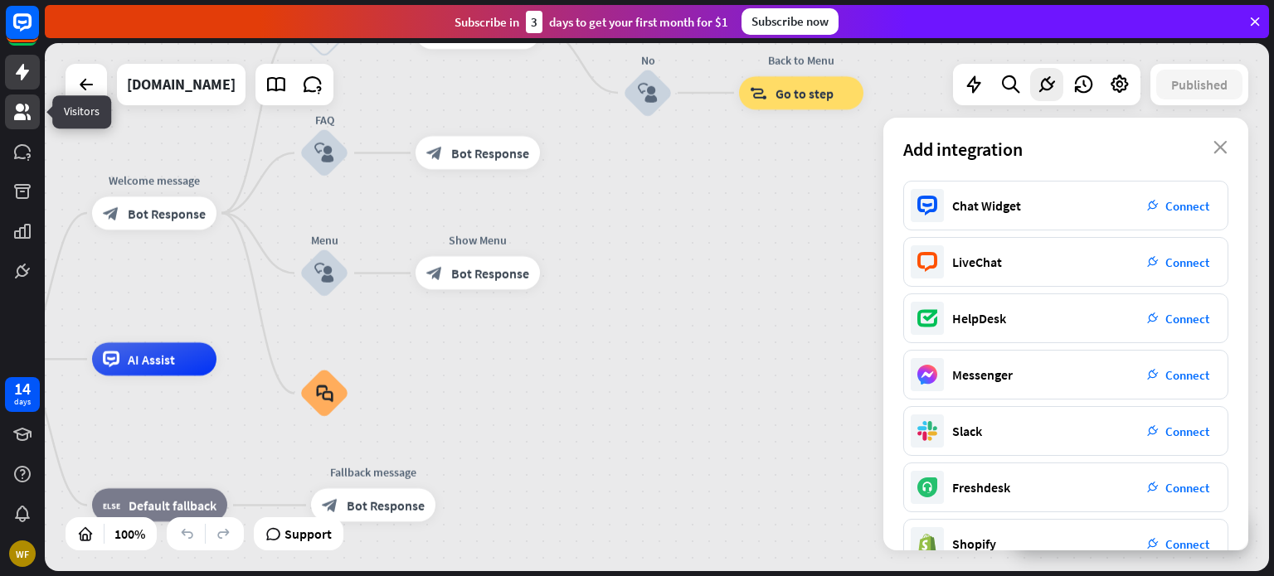
click at [30, 118] on icon at bounding box center [22, 112] width 17 height 17
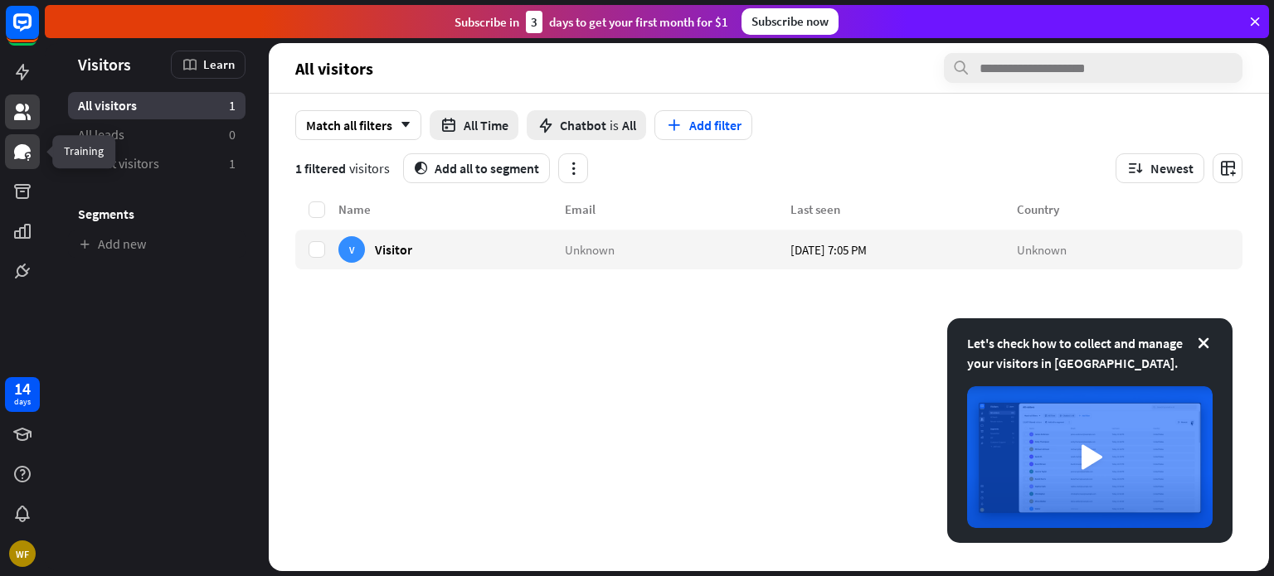
click at [23, 158] on icon at bounding box center [22, 151] width 17 height 15
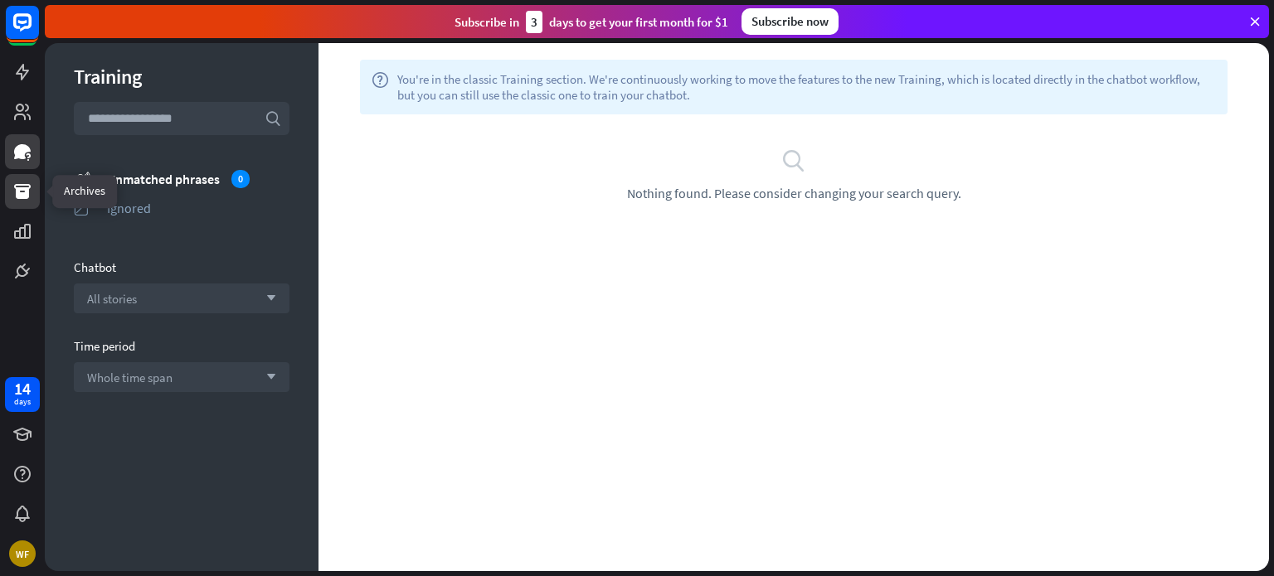
click at [22, 201] on link at bounding box center [22, 191] width 35 height 35
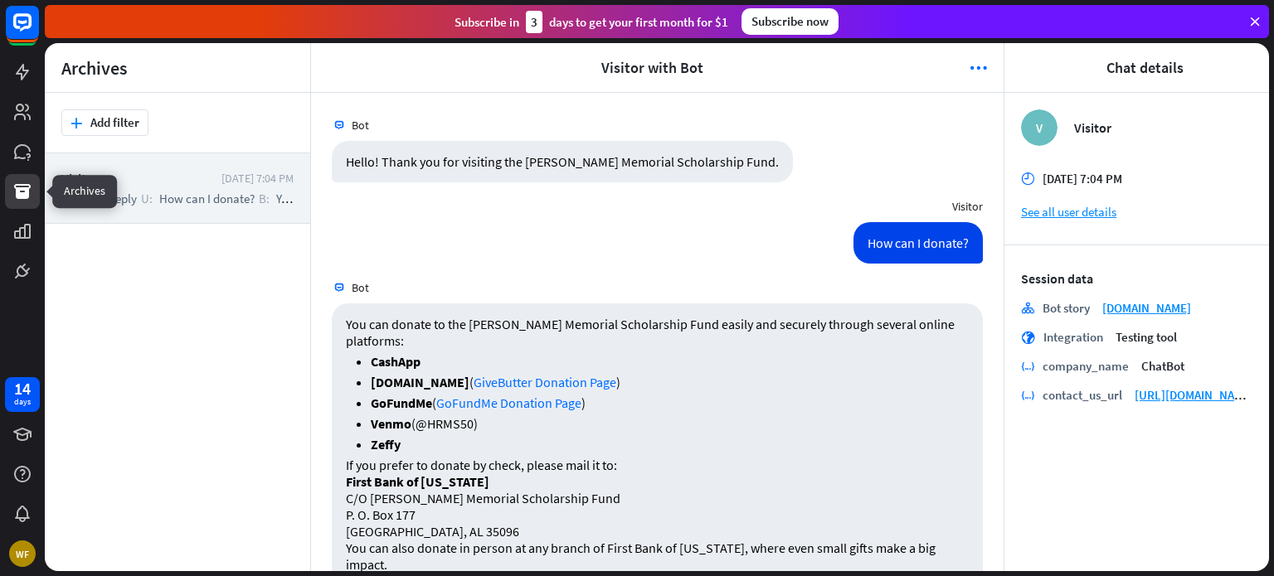
scroll to position [728, 0]
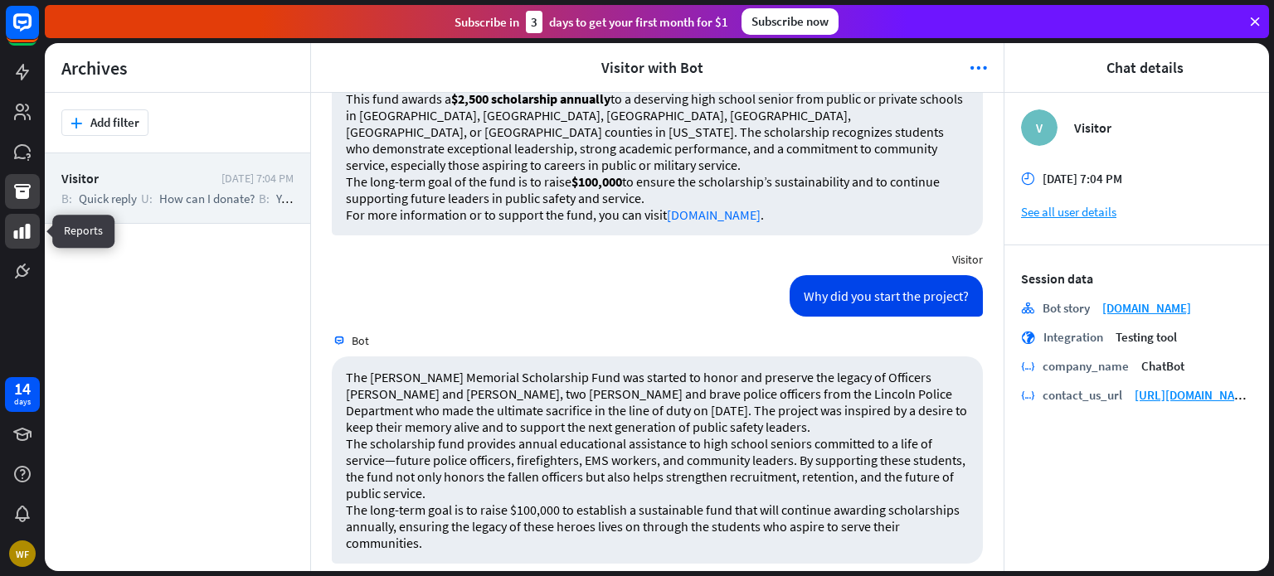
click at [17, 231] on icon at bounding box center [22, 231] width 17 height 15
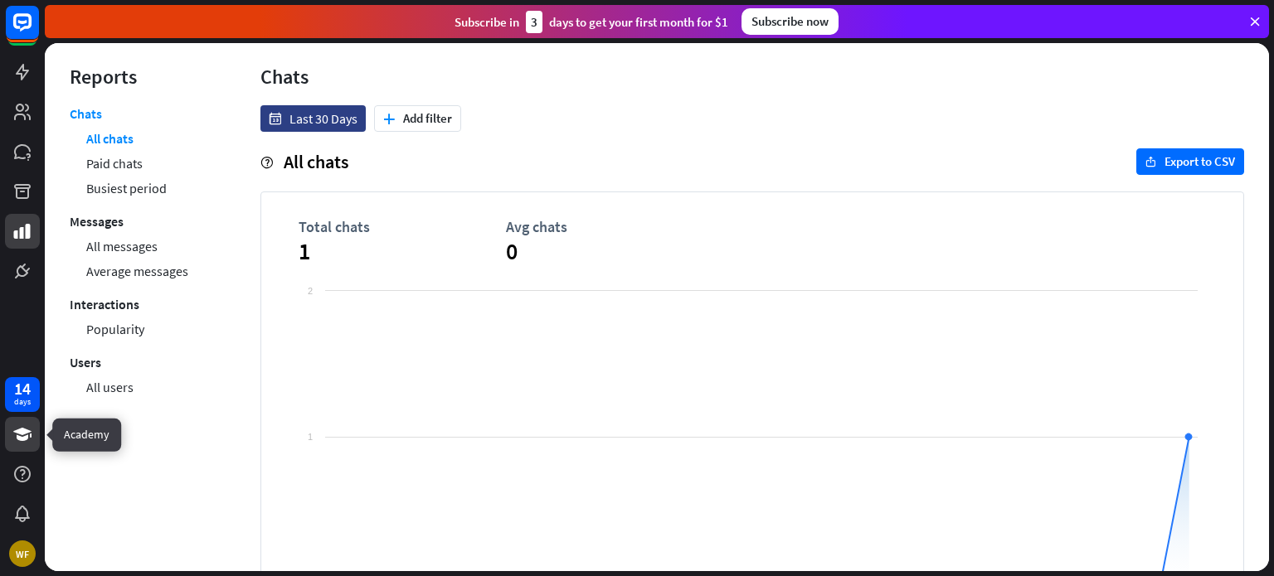
click at [21, 434] on icon at bounding box center [22, 434] width 18 height 13
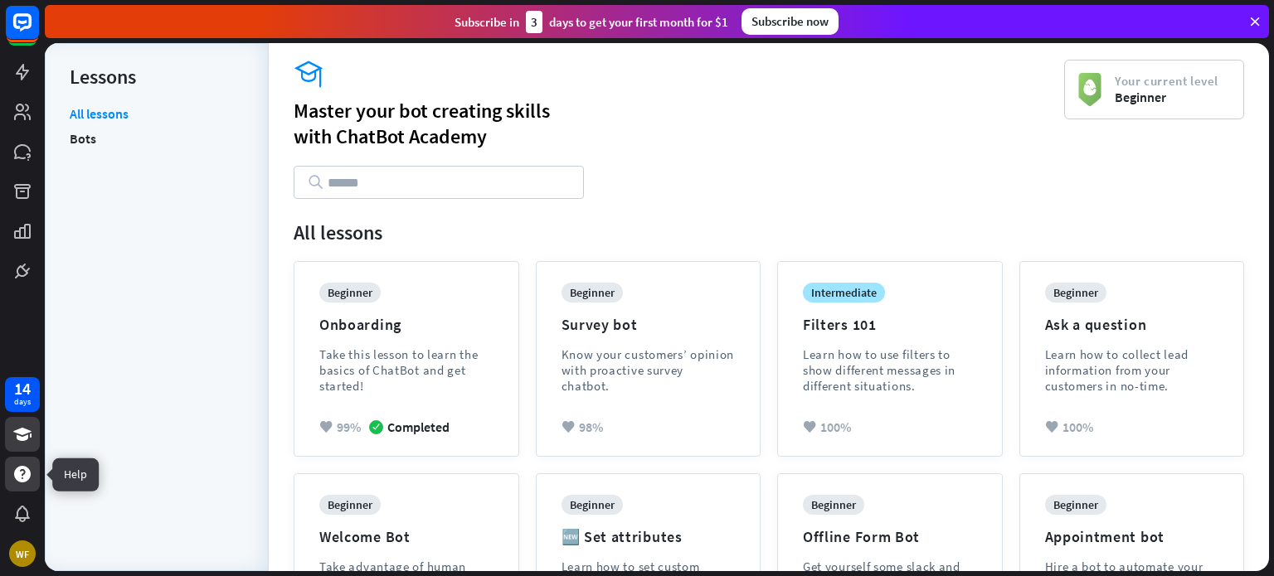
click at [30, 476] on icon at bounding box center [22, 474] width 17 height 17
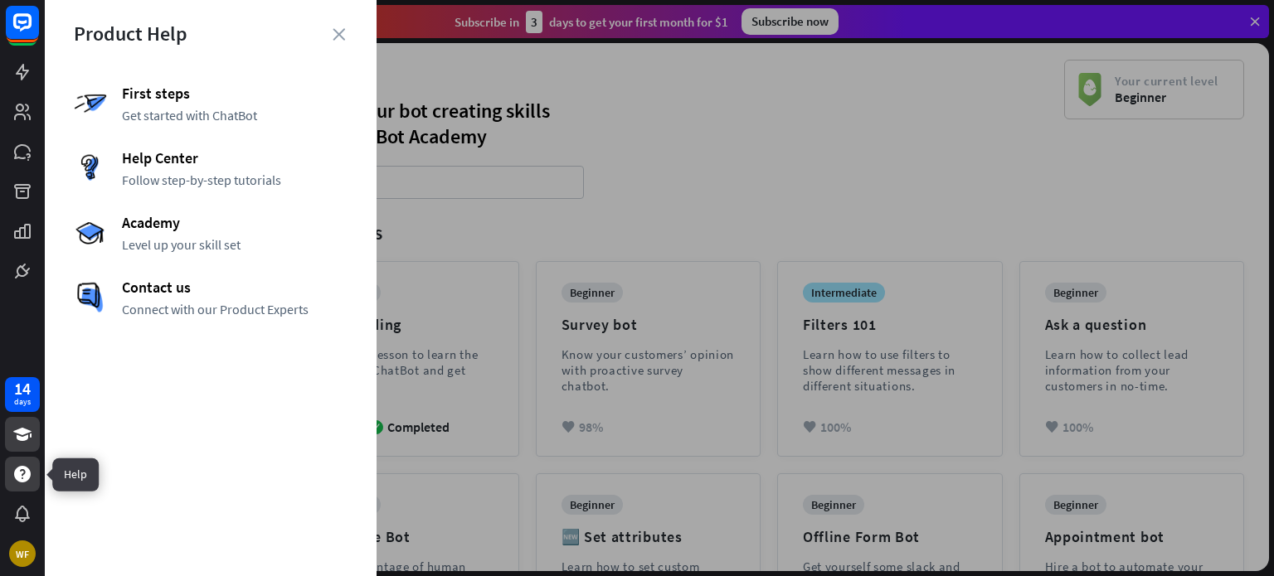
click at [27, 488] on div at bounding box center [22, 474] width 35 height 35
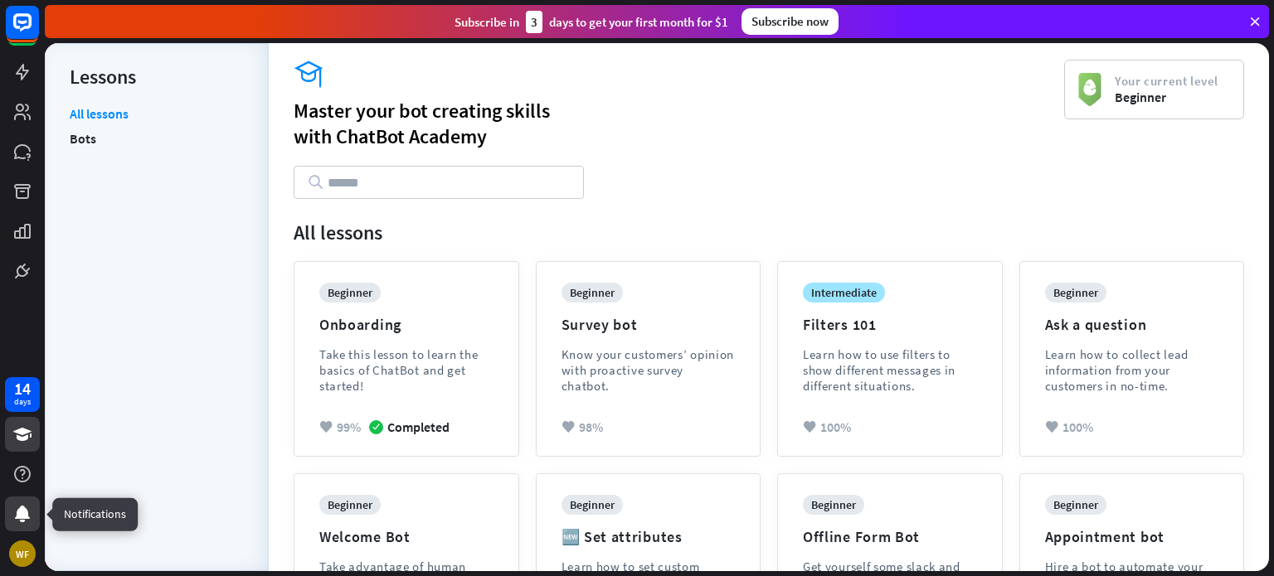
click at [32, 509] on div at bounding box center [22, 514] width 35 height 35
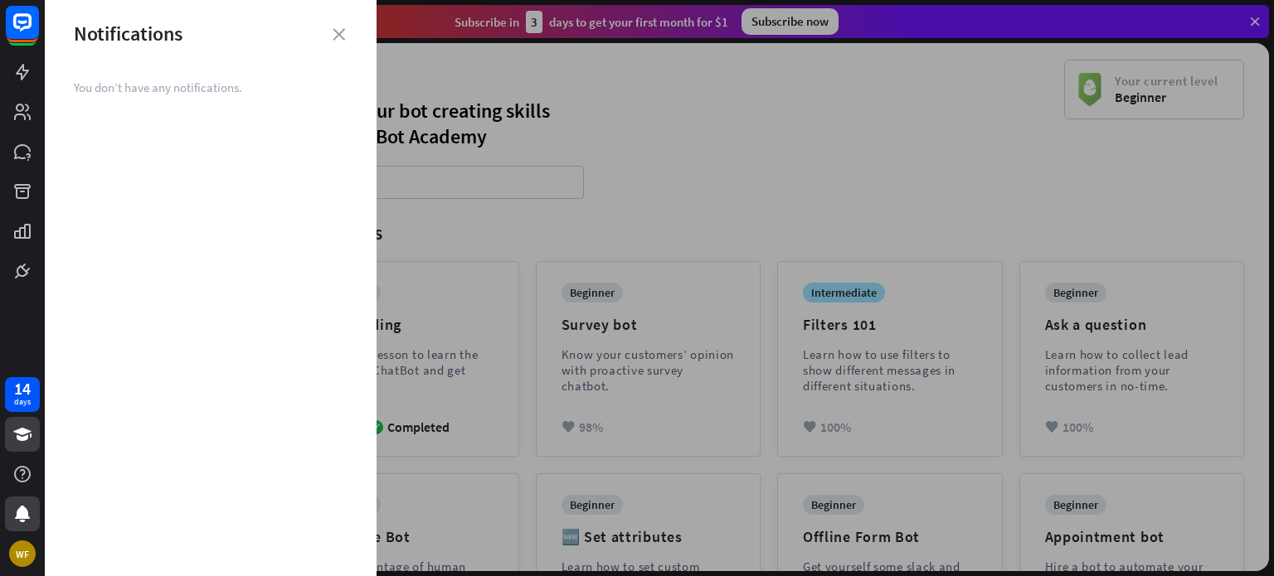
click at [347, 39] on div "Notifications" at bounding box center [211, 34] width 332 height 26
click at [340, 28] on icon "close" at bounding box center [338, 34] width 12 height 12
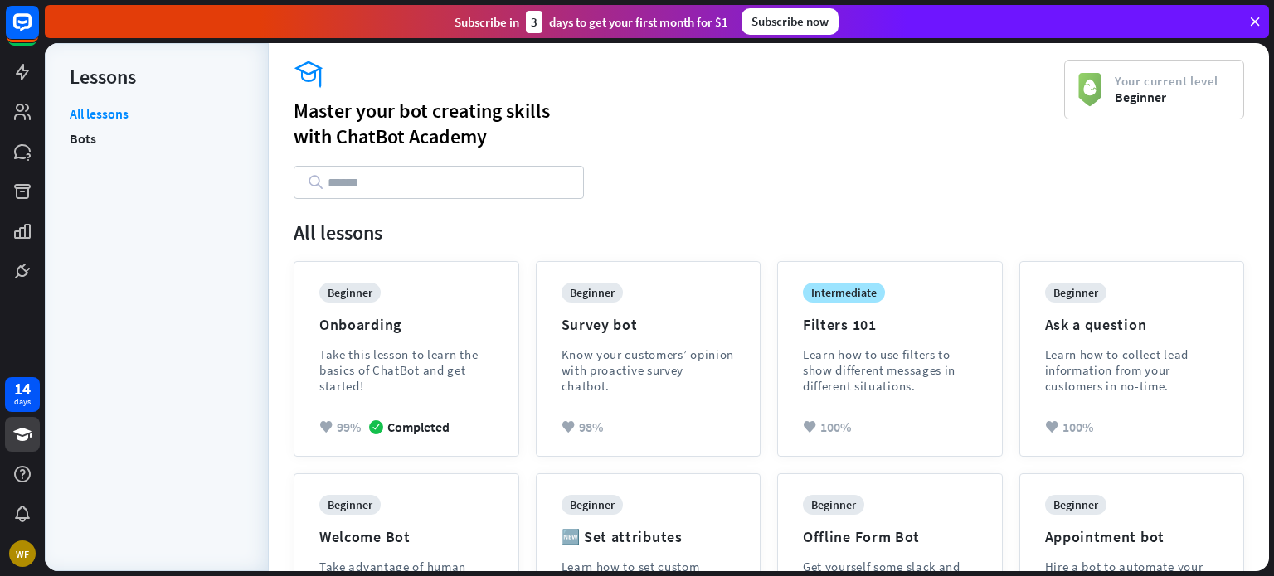
click at [1254, 22] on icon at bounding box center [1254, 21] width 15 height 15
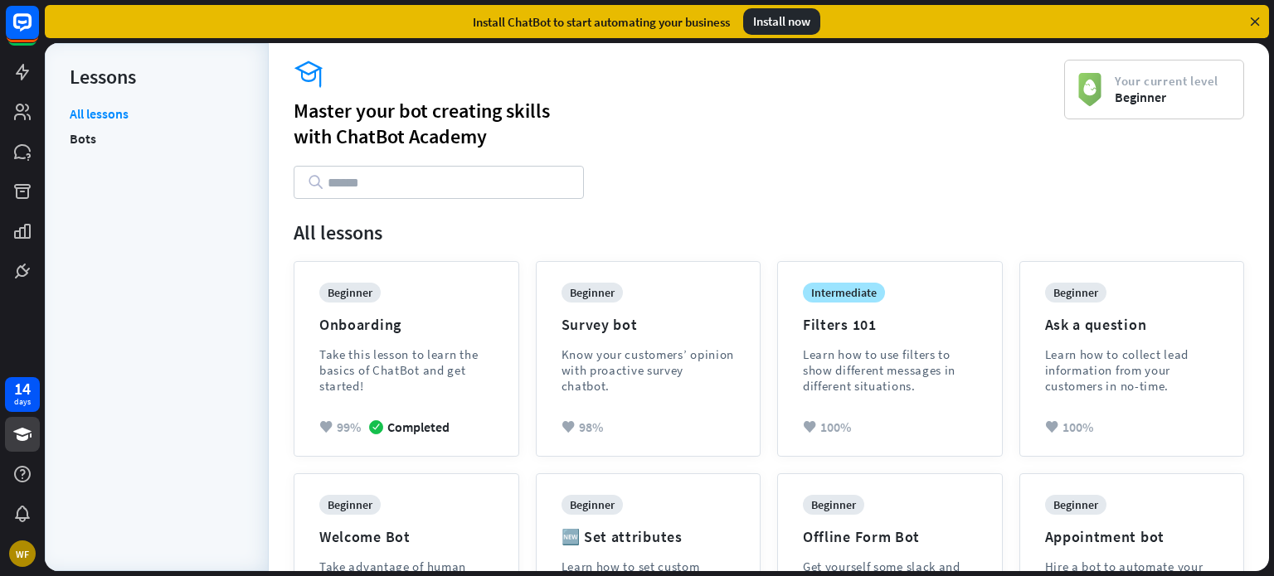
click at [787, 29] on div "Install now" at bounding box center [781, 21] width 77 height 27
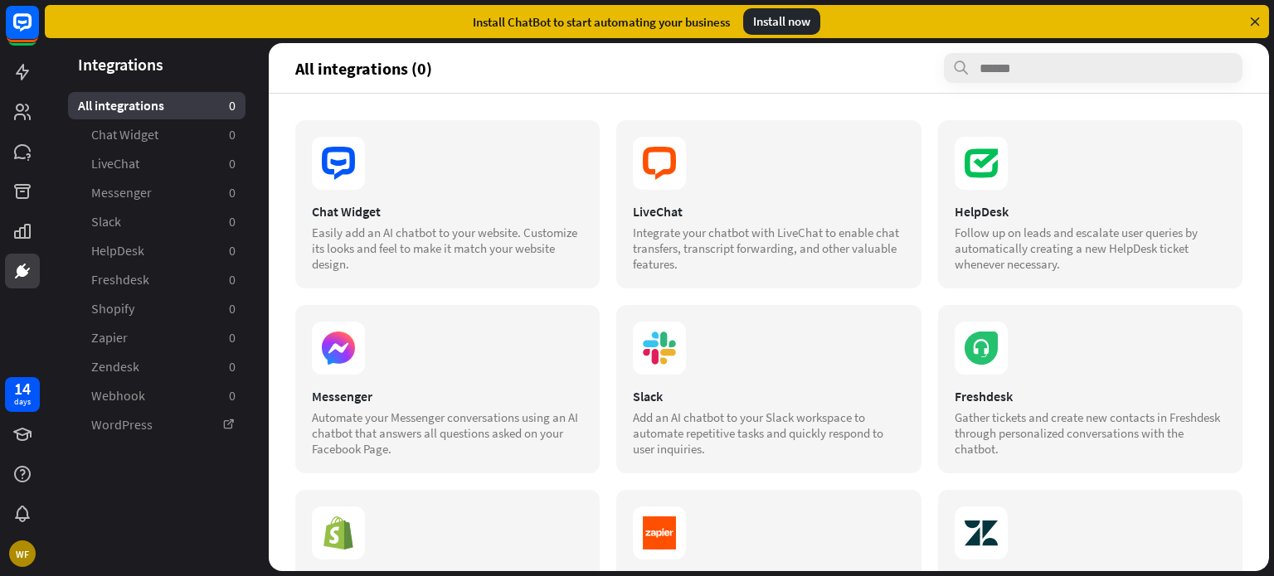
click at [784, 25] on div "Install now" at bounding box center [781, 21] width 77 height 27
click at [342, 166] on icon at bounding box center [338, 163] width 53 height 53
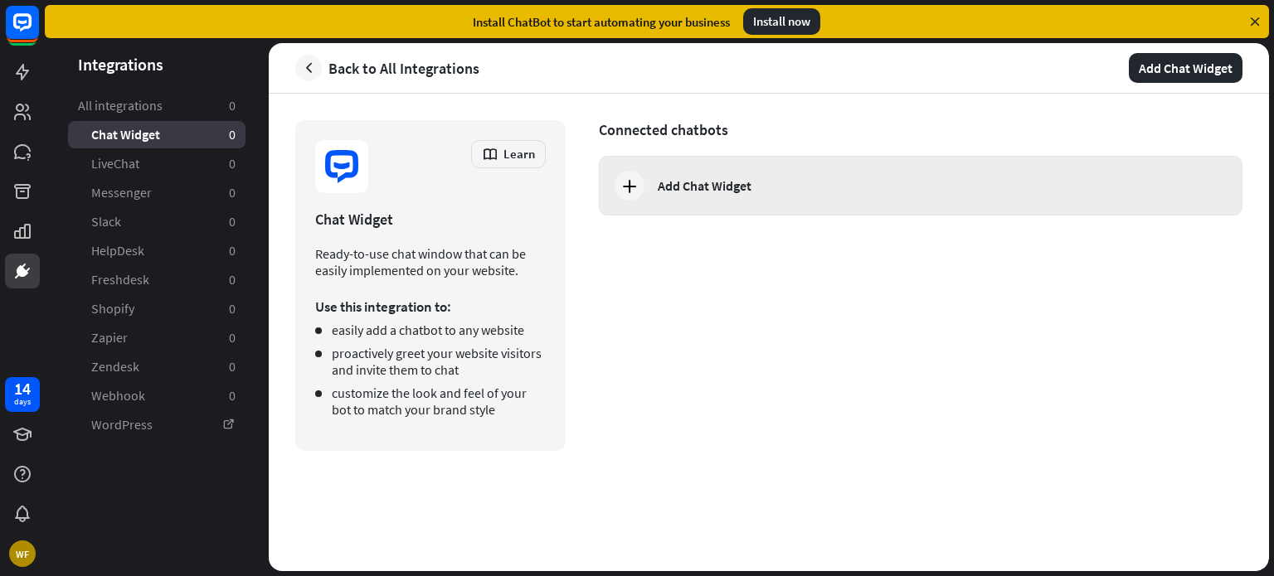
click at [615, 188] on div at bounding box center [629, 186] width 30 height 30
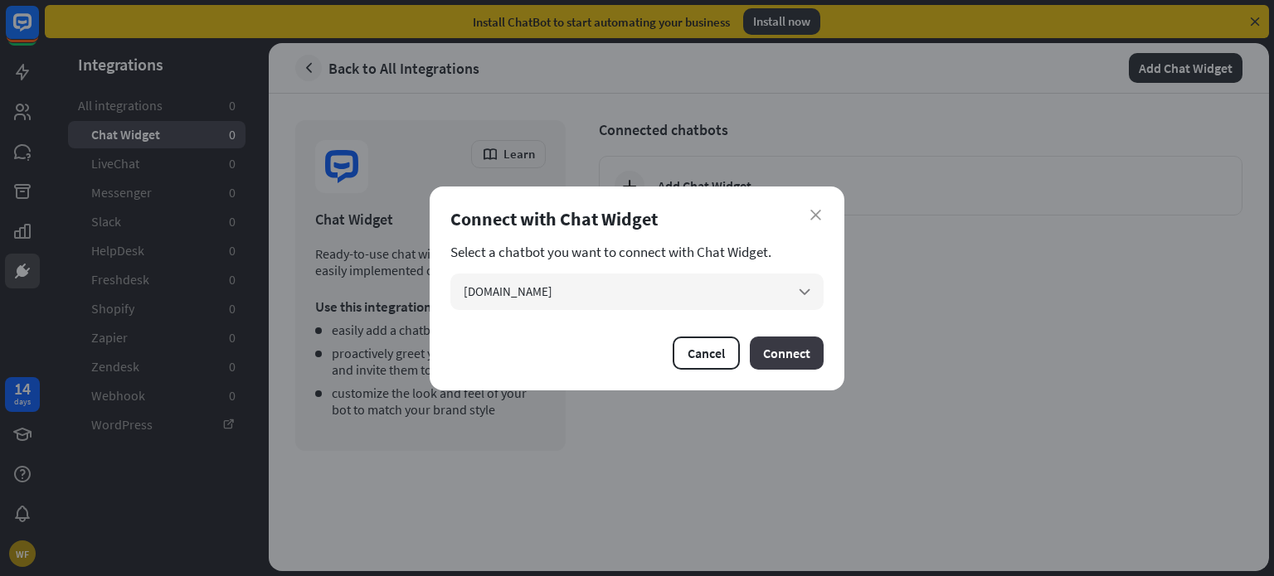
click at [764, 349] on button "Connect" at bounding box center [787, 353] width 74 height 33
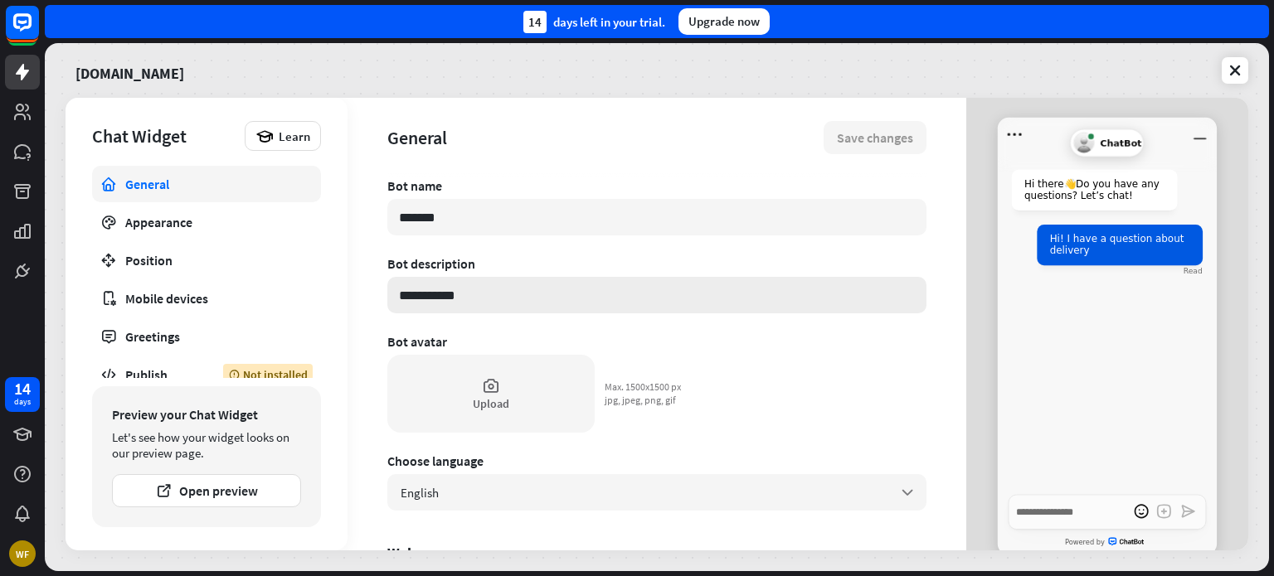
click at [460, 284] on input "**********" at bounding box center [656, 295] width 539 height 36
click at [453, 216] on input "*******" at bounding box center [656, 217] width 539 height 36
type textarea "*"
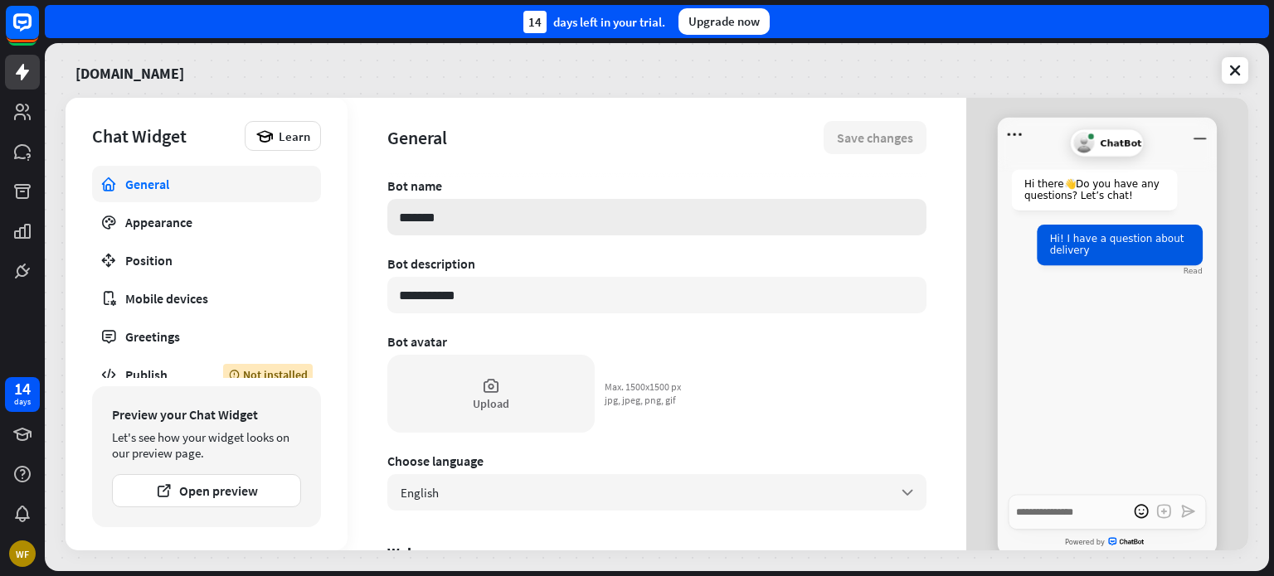
type input "*"
type textarea "*"
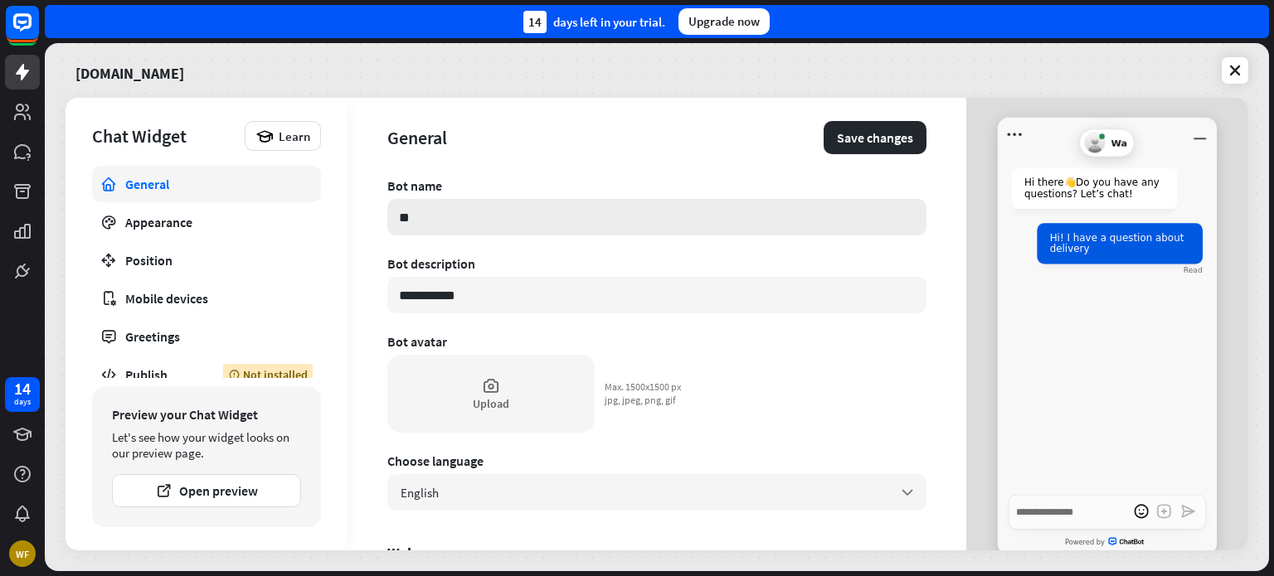
type input "***"
type textarea "*"
type input "*****"
type textarea "*"
type input "******"
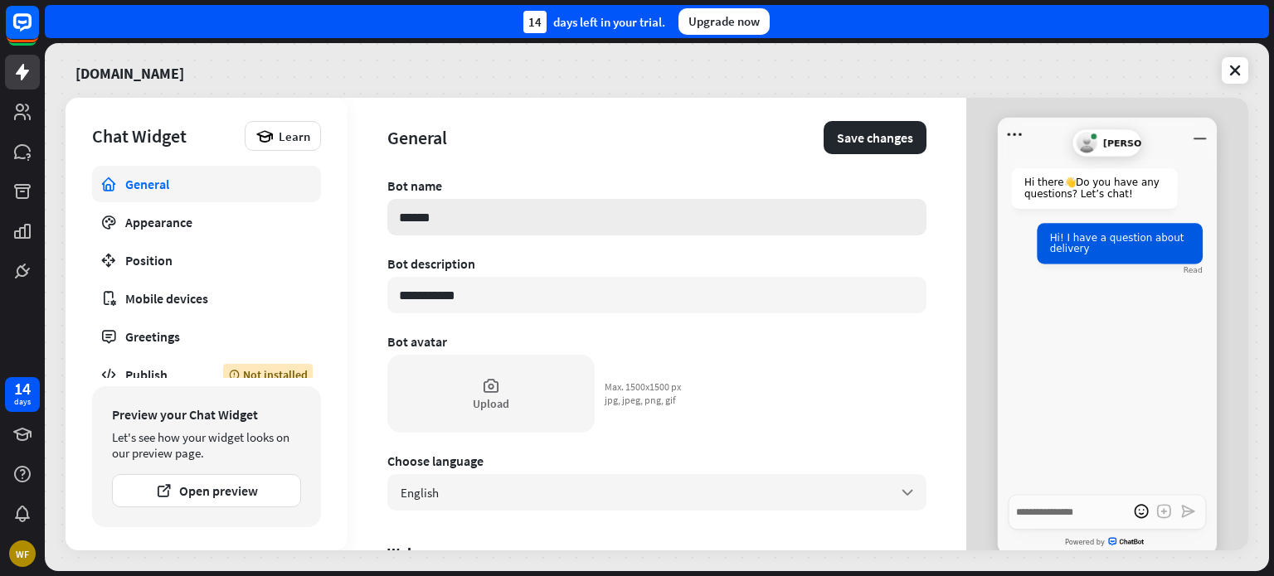
type textarea "*"
type input "******"
type textarea "*"
type input "********"
type textarea "*"
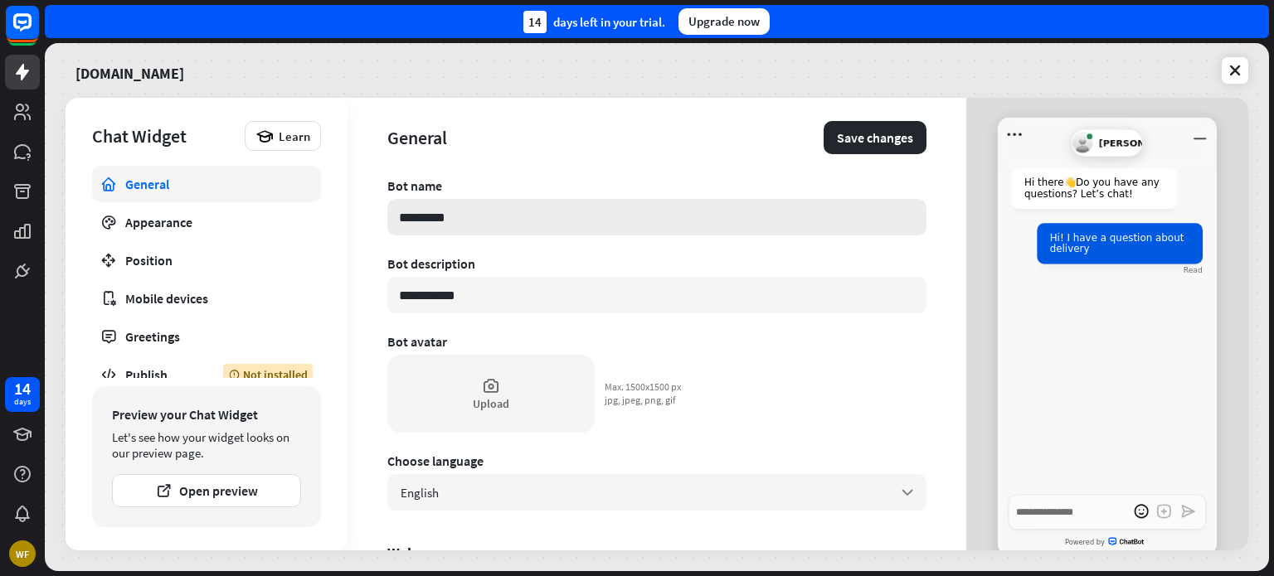
type input "**********"
type textarea "*"
type input "**********"
type textarea "*"
type input "**********"
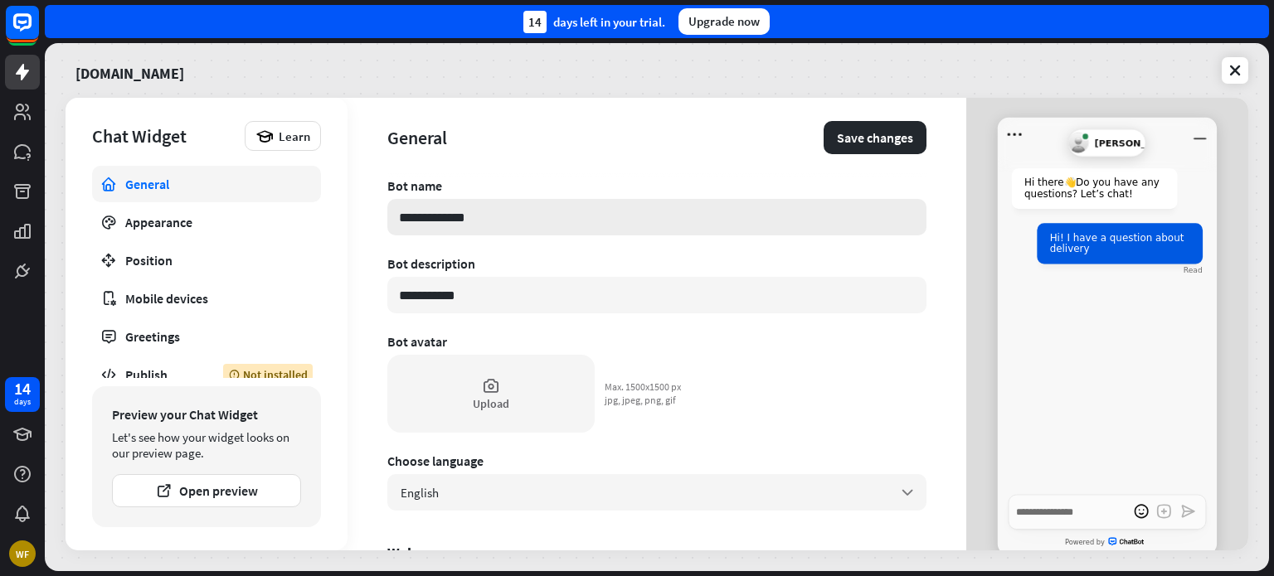
type textarea "*"
type input "**********"
click at [496, 300] on input "**********" at bounding box center [656, 295] width 539 height 36
click at [488, 394] on icon at bounding box center [491, 385] width 18 height 18
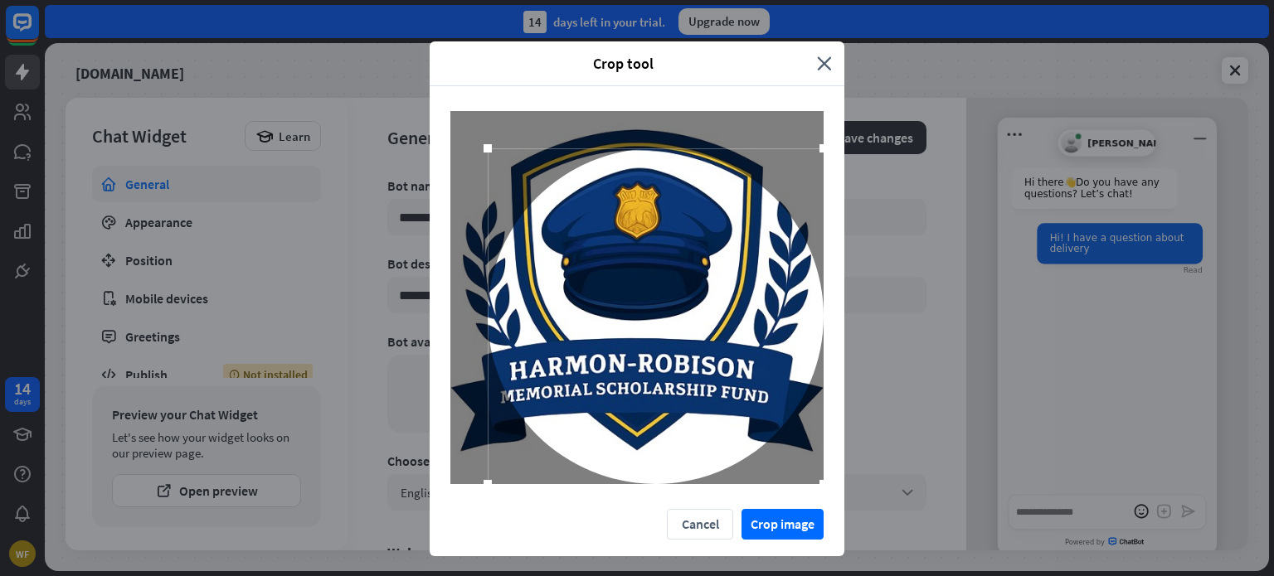
drag, startPoint x: 781, startPoint y: 445, endPoint x: 864, endPoint y: 545, distance: 129.5
click at [864, 545] on div "Crop tool close Cancel Crop image" at bounding box center [637, 288] width 1274 height 576
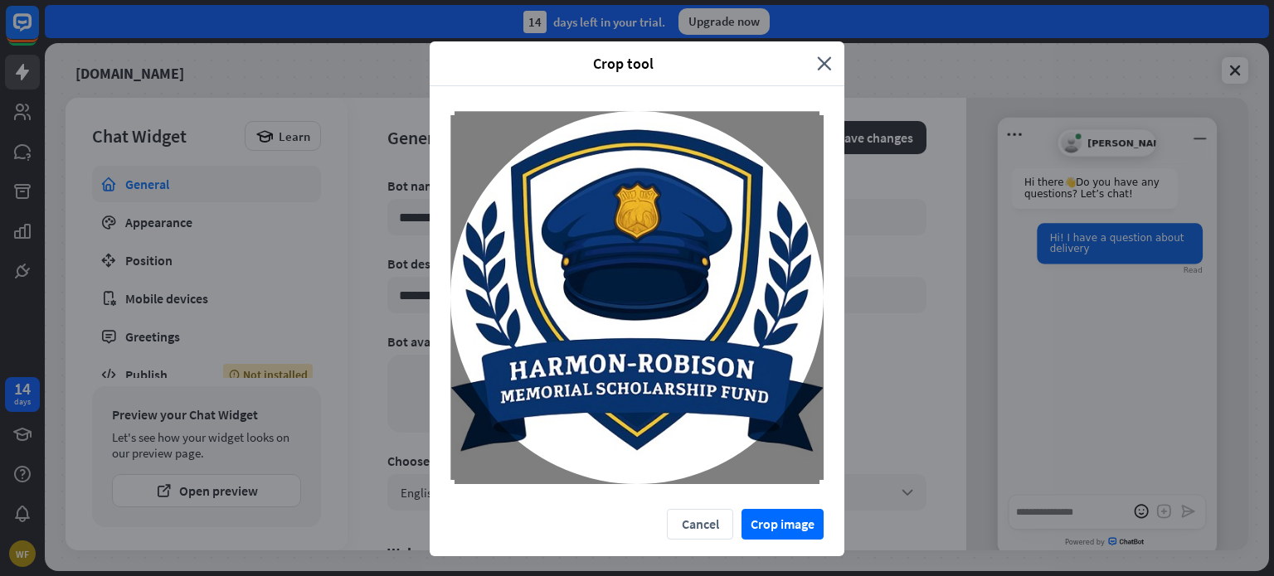
drag, startPoint x: 484, startPoint y: 148, endPoint x: 403, endPoint y: 109, distance: 90.5
click at [403, 109] on div "Crop tool close Cancel Crop image" at bounding box center [637, 288] width 1274 height 576
drag, startPoint x: 723, startPoint y: 314, endPoint x: 678, endPoint y: 254, distance: 75.3
click at [678, 254] on div at bounding box center [636, 297] width 373 height 373
click at [789, 522] on button "Crop image" at bounding box center [782, 524] width 82 height 31
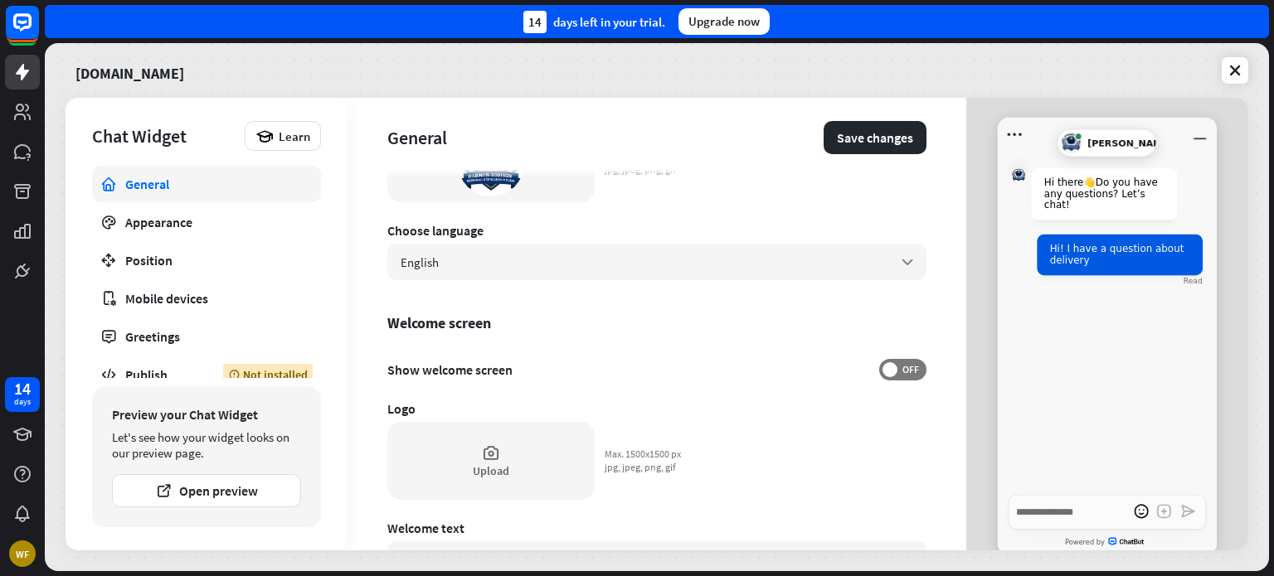
scroll to position [308, 0]
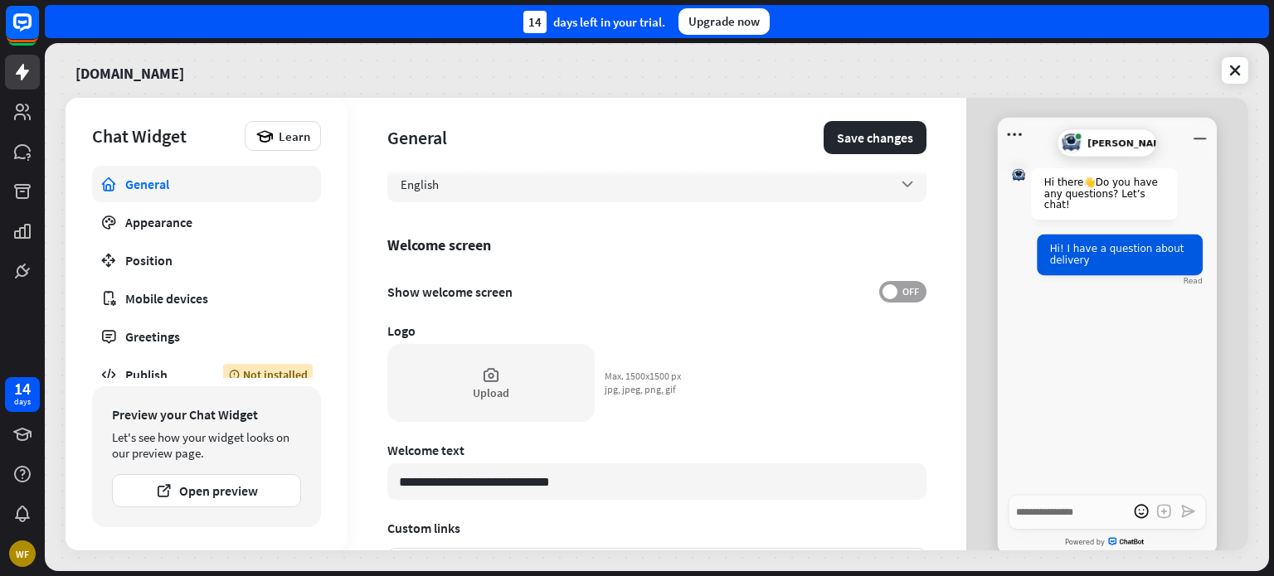
click at [905, 288] on span "OFF" at bounding box center [910, 291] width 26 height 13
type textarea "*"
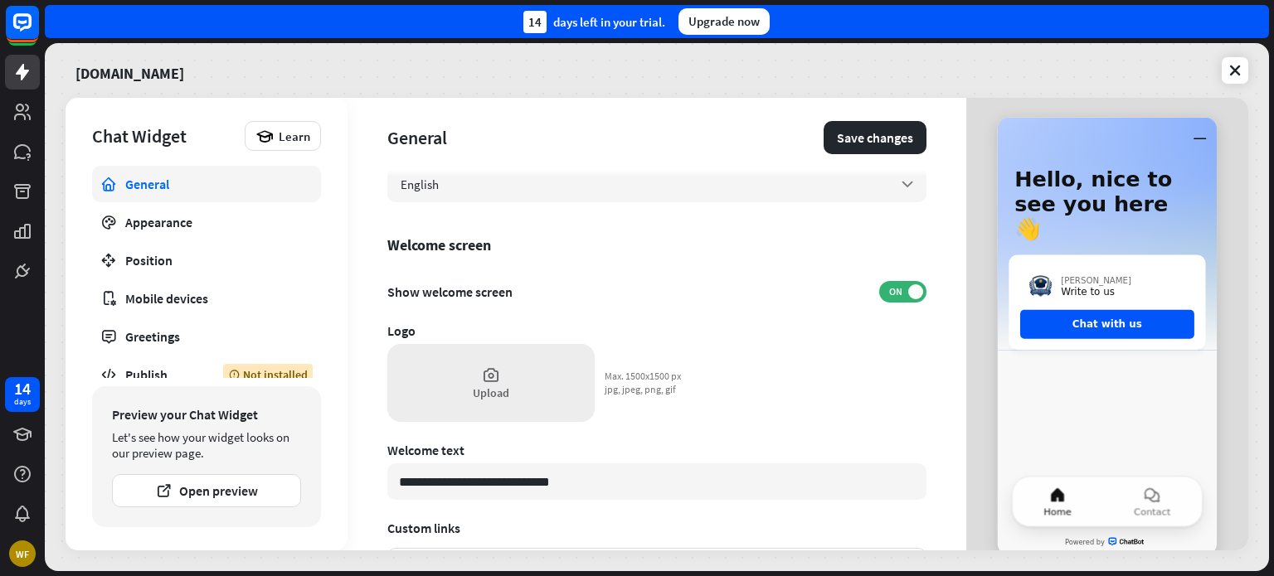
click at [501, 378] on div "Upload" at bounding box center [490, 383] width 207 height 78
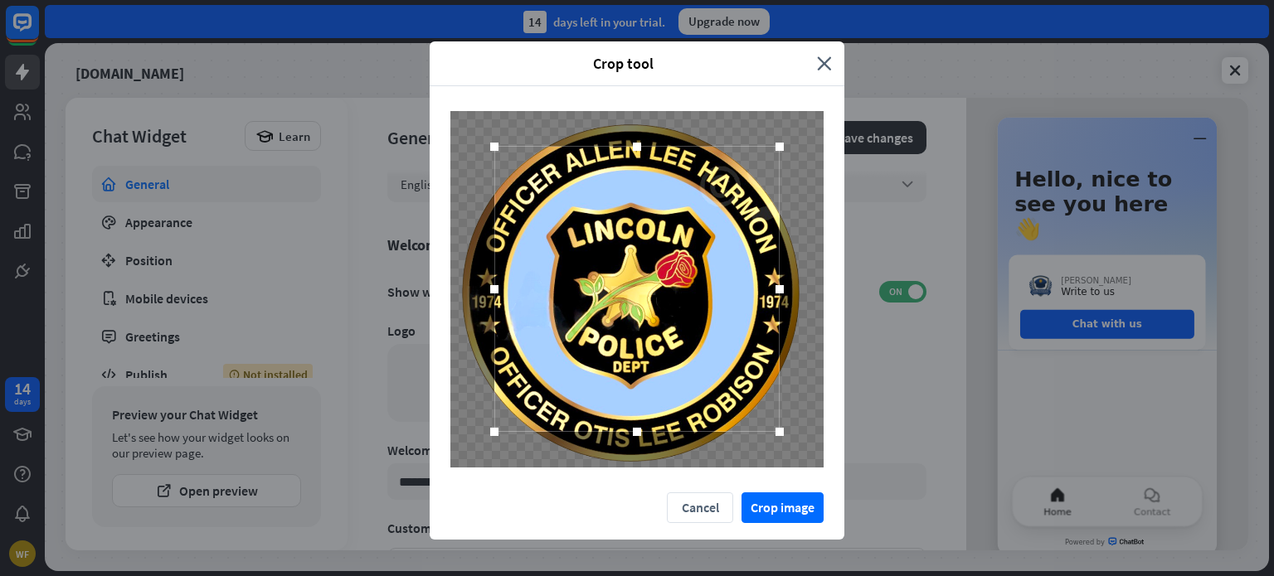
click at [620, 274] on div at bounding box center [636, 289] width 285 height 285
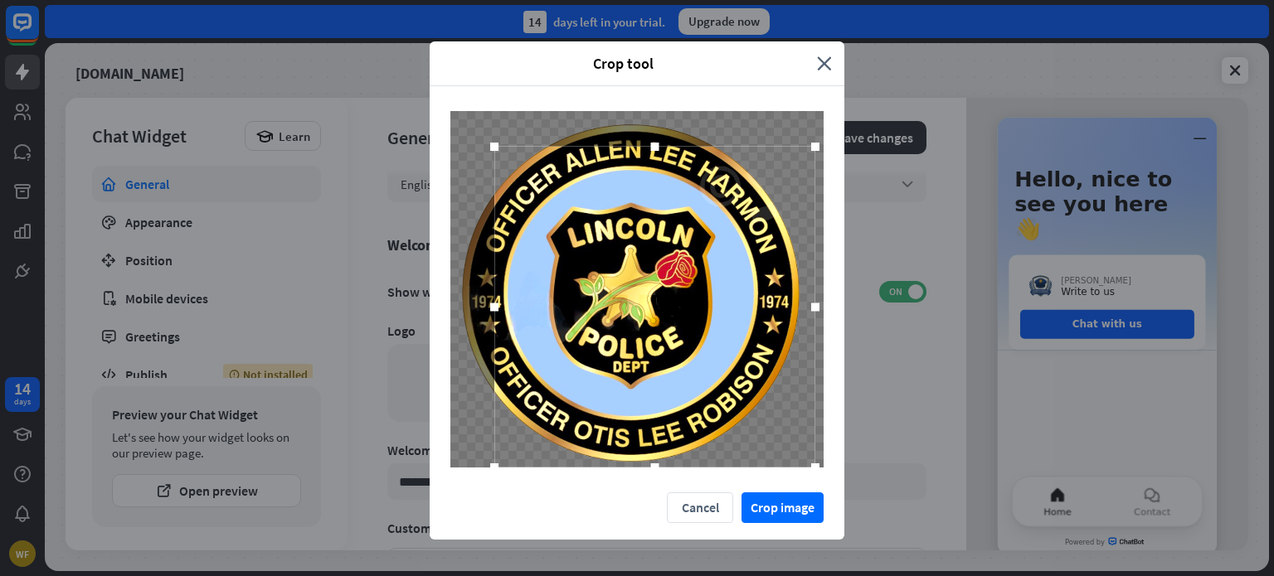
drag, startPoint x: 773, startPoint y: 434, endPoint x: 858, endPoint y: 517, distance: 119.0
click at [858, 517] on div "Crop tool close Cancel Crop image" at bounding box center [637, 288] width 1274 height 576
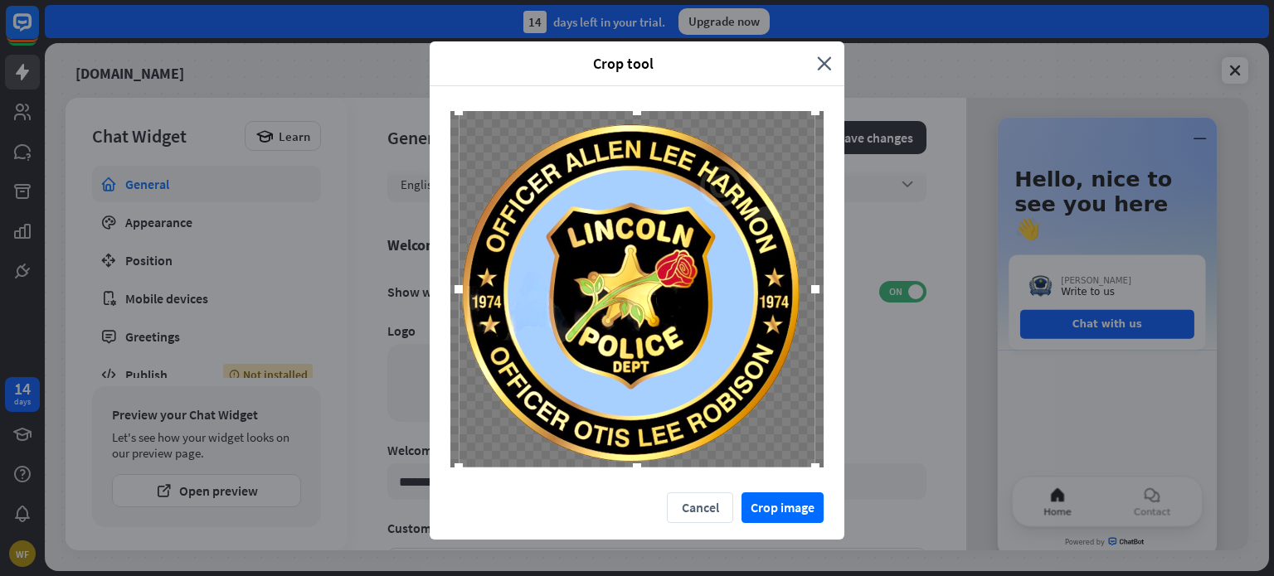
drag, startPoint x: 491, startPoint y: 145, endPoint x: 416, endPoint y: 57, distance: 115.3
click at [416, 57] on div "Crop tool close Cancel Crop image" at bounding box center [637, 288] width 1274 height 576
drag, startPoint x: 453, startPoint y: 289, endPoint x: 392, endPoint y: 265, distance: 65.1
click at [388, 262] on div "Crop tool close Cancel Crop image" at bounding box center [637, 288] width 1274 height 576
click at [447, 289] on div at bounding box center [458, 289] width 25 height 25
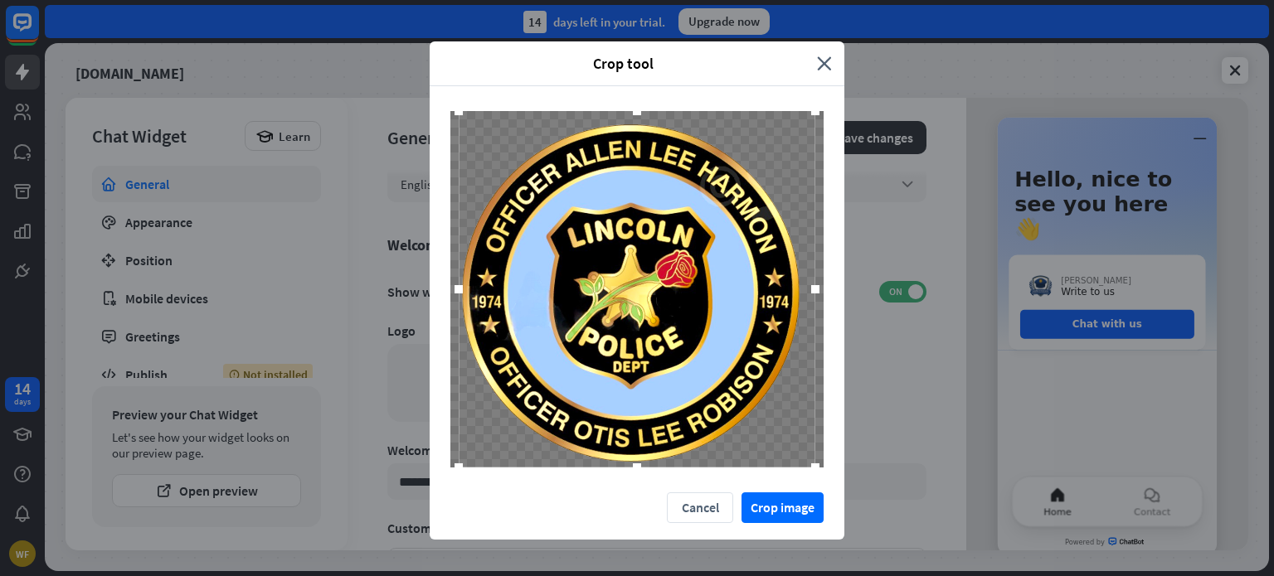
drag, startPoint x: 447, startPoint y: 289, endPoint x: 420, endPoint y: 282, distance: 28.4
click at [420, 282] on div "Crop tool close Cancel Crop image" at bounding box center [637, 288] width 1274 height 576
drag, startPoint x: 454, startPoint y: 287, endPoint x: 321, endPoint y: 308, distance: 135.1
click at [321, 308] on div "Crop tool close Cancel Crop image" at bounding box center [637, 288] width 1274 height 576
drag, startPoint x: 808, startPoint y: 289, endPoint x: 801, endPoint y: 296, distance: 10.0
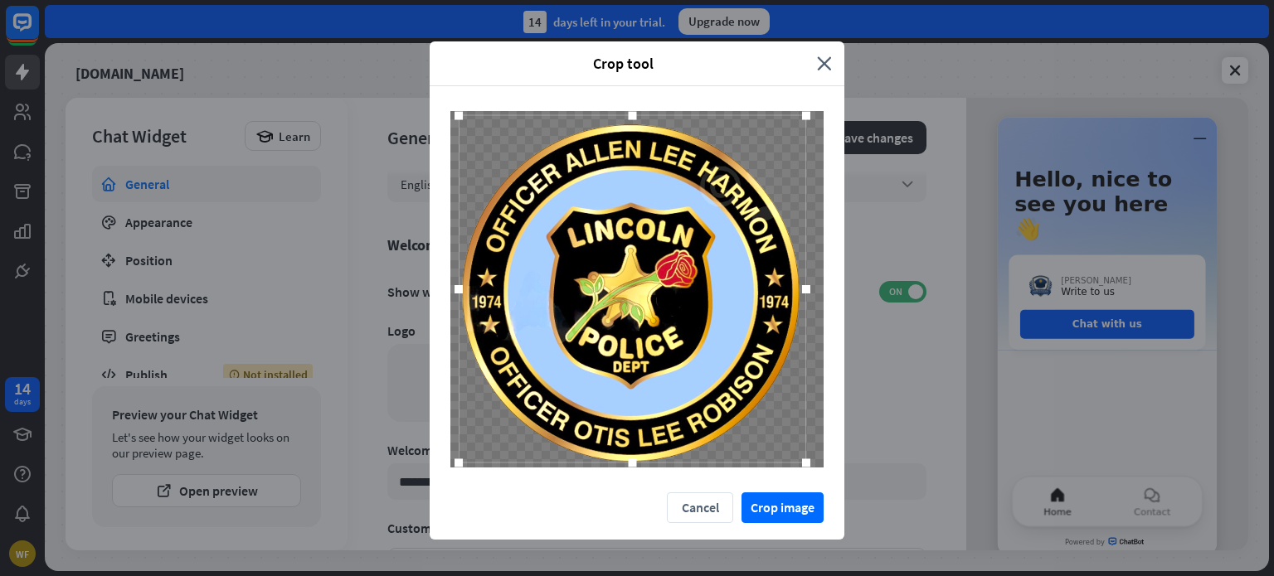
click at [801, 296] on div at bounding box center [805, 289] width 25 height 25
click at [447, 289] on div at bounding box center [451, 289] width 8 height 8
click at [793, 513] on button "Crop image" at bounding box center [782, 508] width 82 height 31
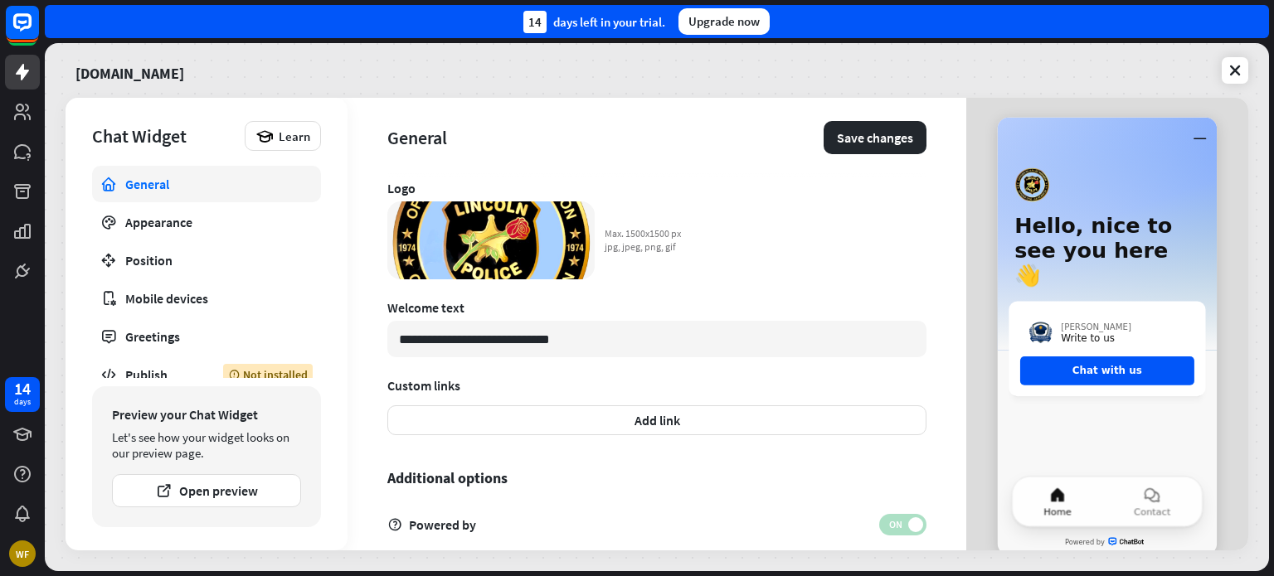
scroll to position [454, 0]
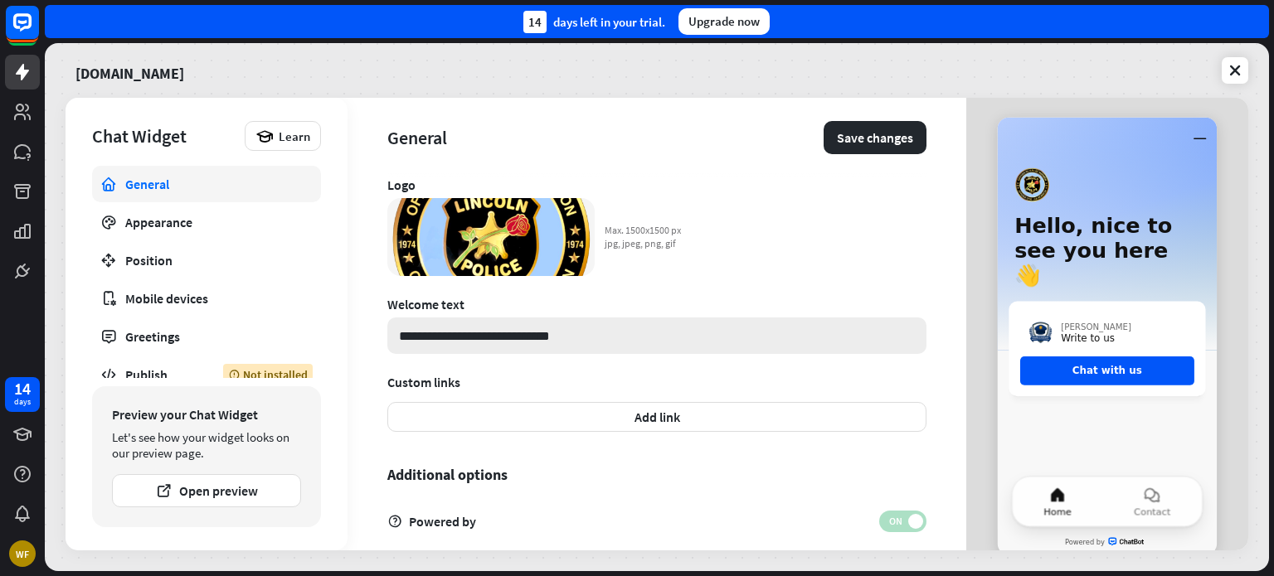
click at [601, 344] on input "**********" at bounding box center [656, 336] width 539 height 36
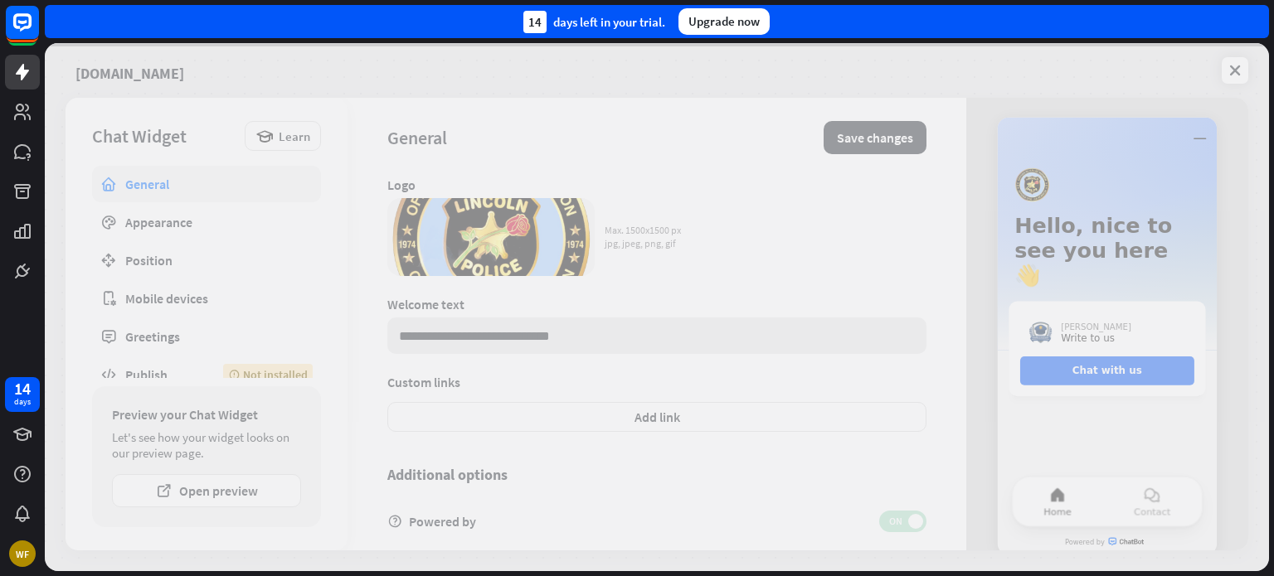
scroll to position [474, 0]
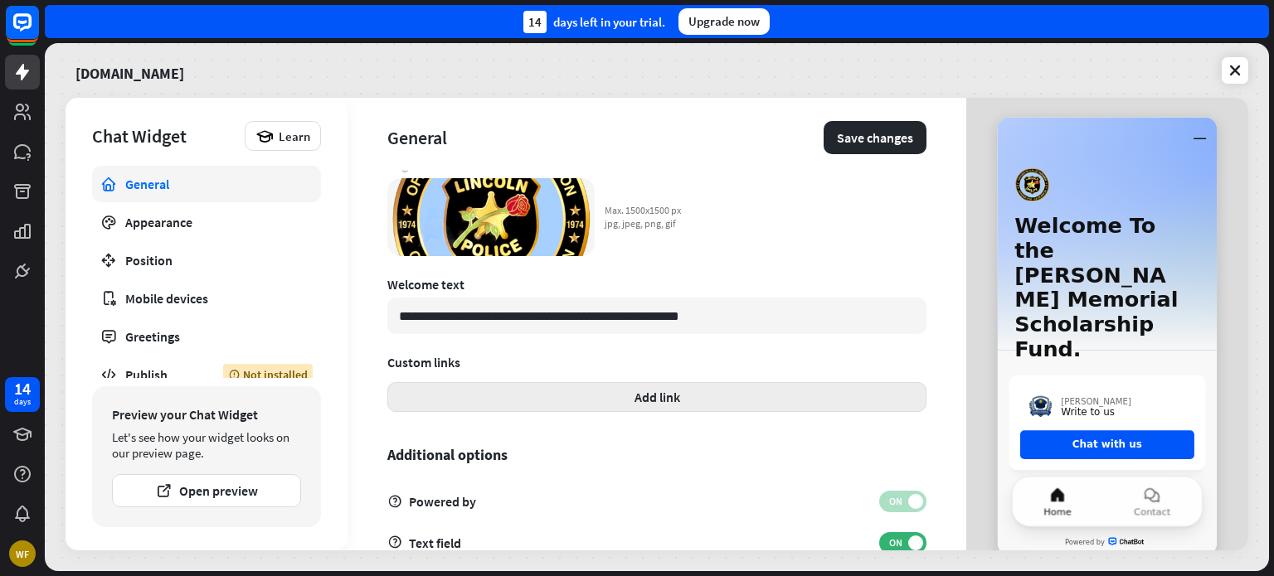
type input "**********"
click at [638, 391] on button "Add link" at bounding box center [656, 397] width 539 height 30
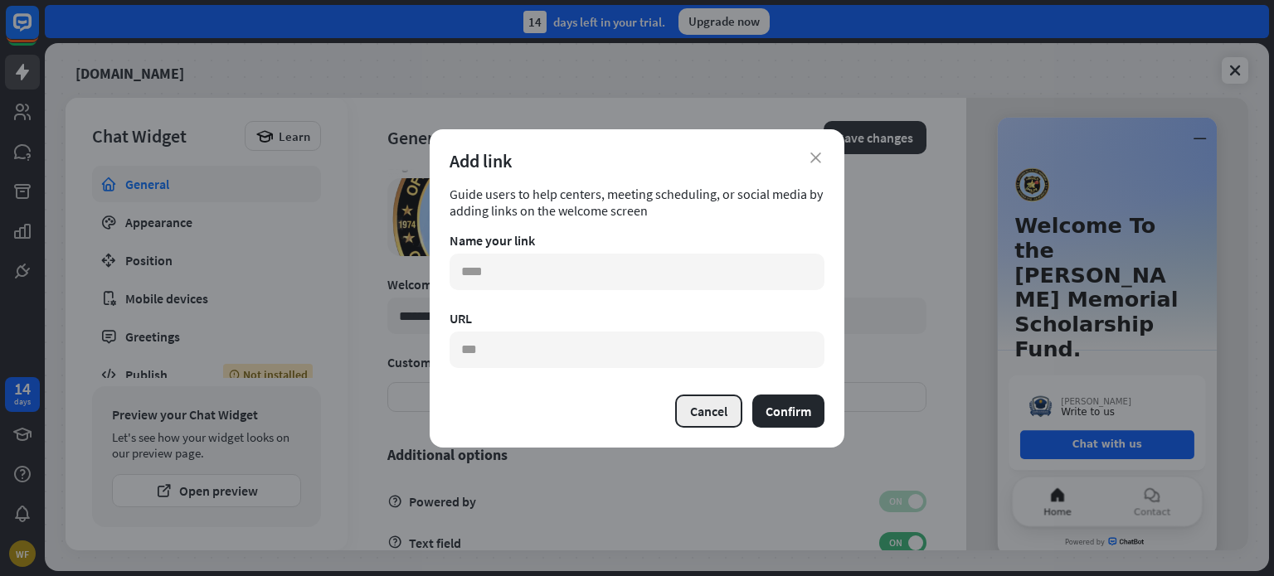
click at [702, 411] on button "Cancel" at bounding box center [708, 411] width 67 height 33
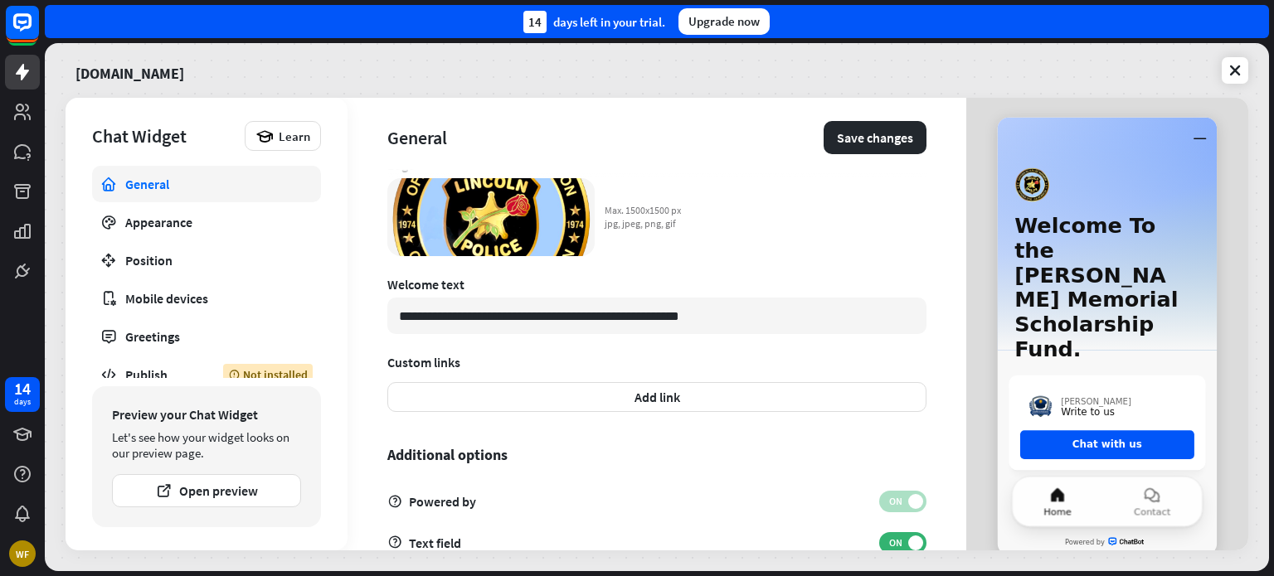
scroll to position [515, 0]
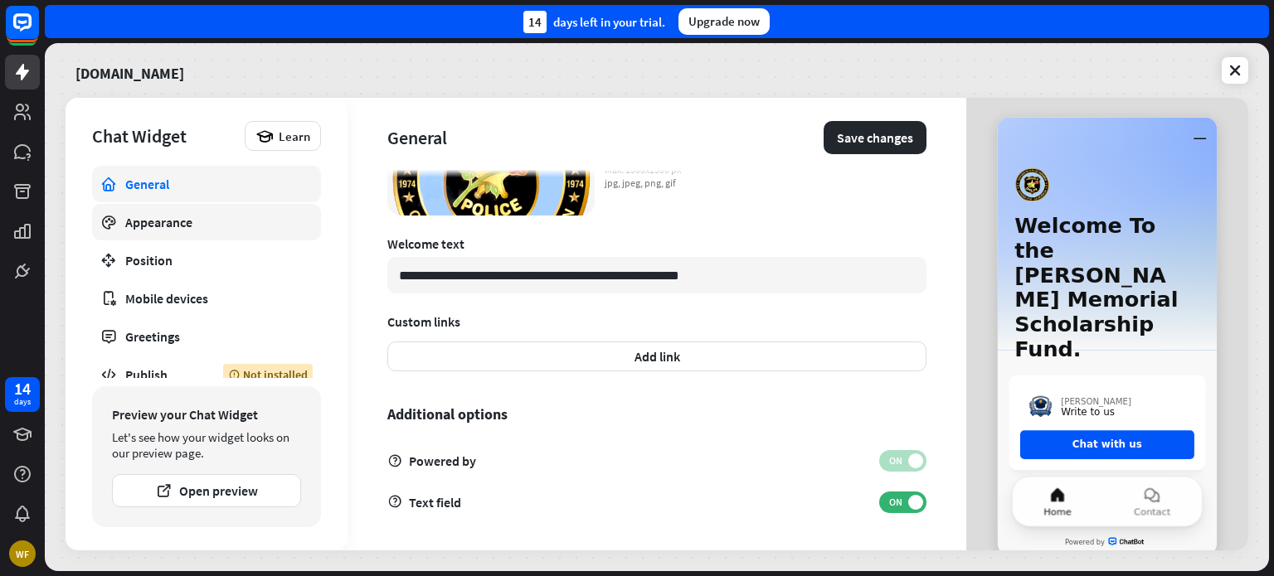
click at [162, 224] on div "Appearance" at bounding box center [206, 222] width 163 height 17
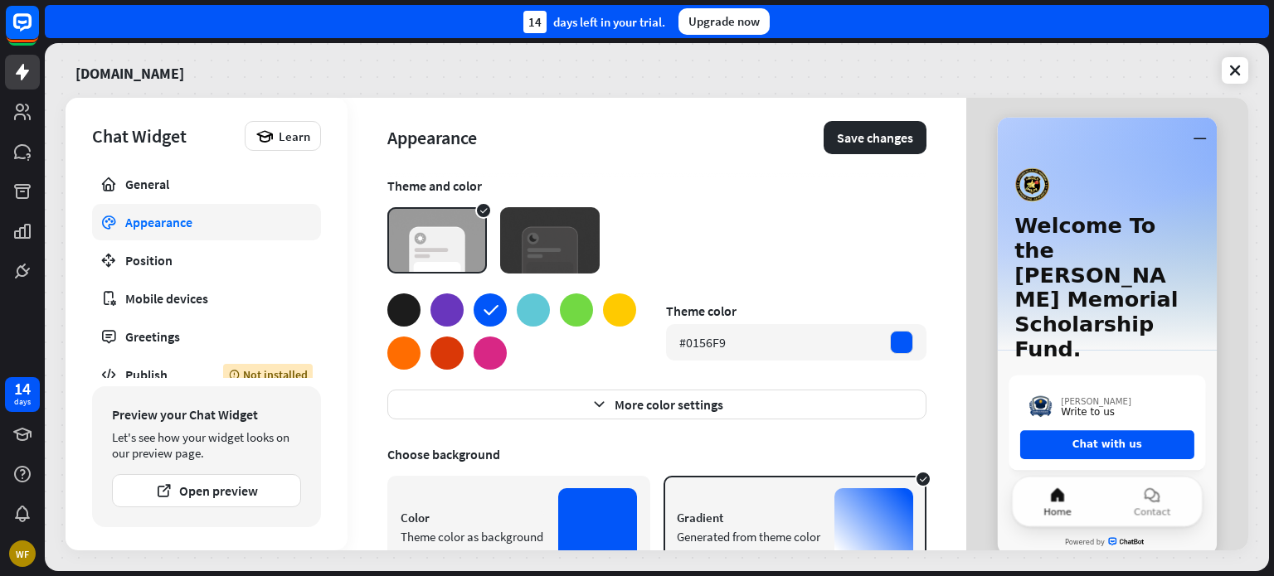
click at [488, 320] on icon at bounding box center [490, 310] width 21 height 21
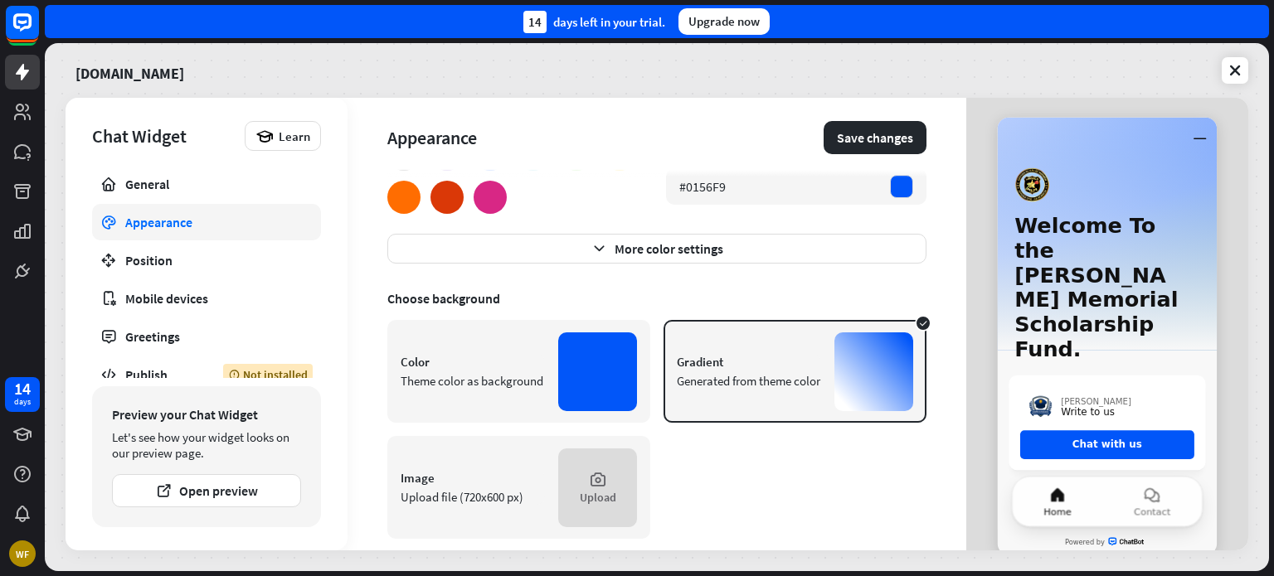
scroll to position [177, 0]
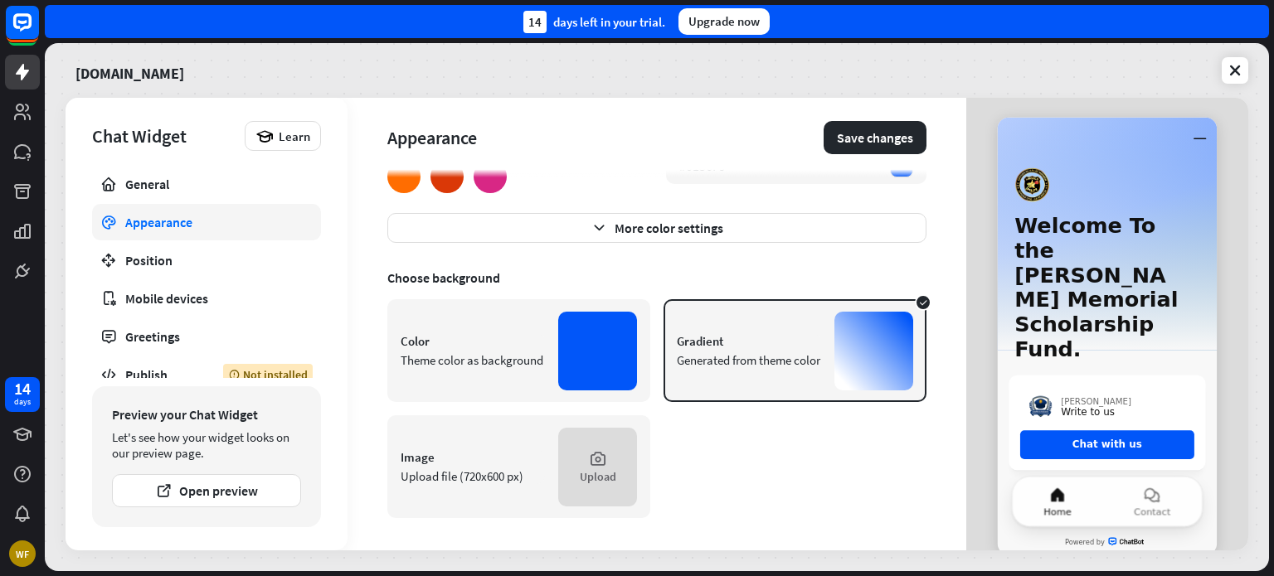
click at [161, 241] on div "General Appearance Position Mobile devices Greetings Publish Not installed" at bounding box center [206, 272] width 229 height 212
click at [158, 250] on link "Position" at bounding box center [206, 260] width 229 height 36
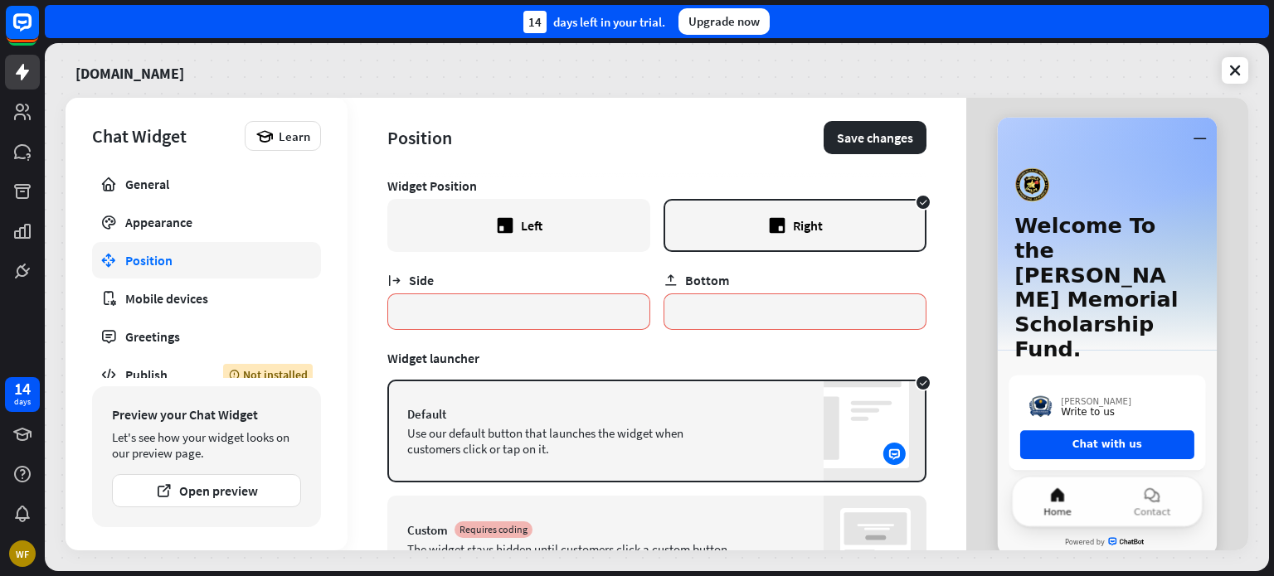
click at [554, 219] on div "Left" at bounding box center [518, 225] width 263 height 53
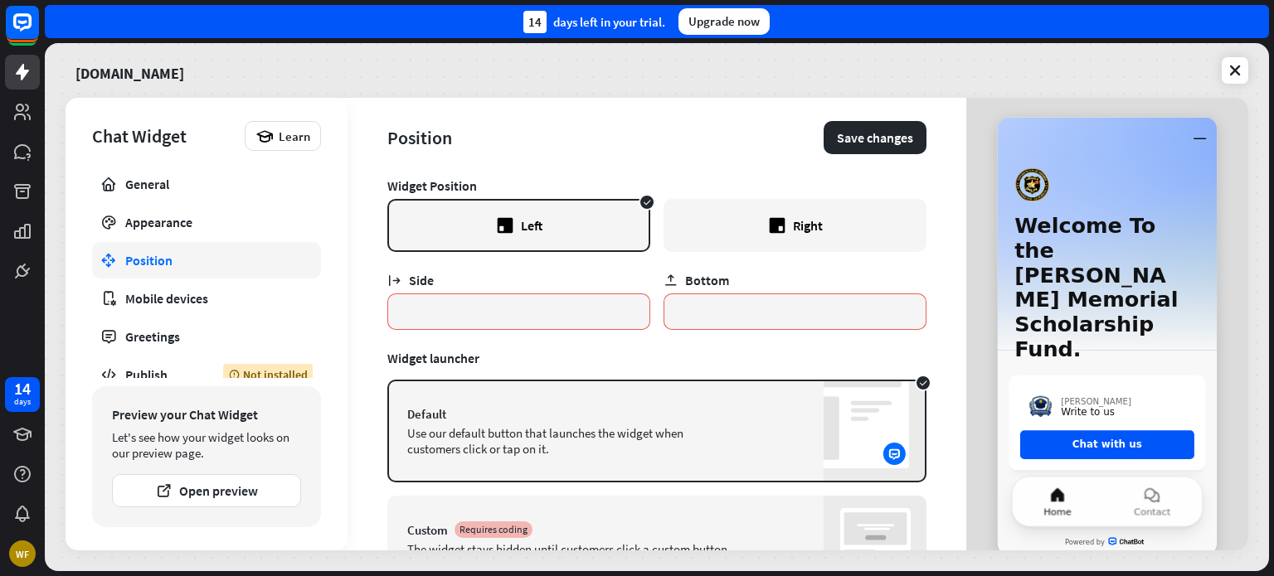
click at [852, 235] on div "Right" at bounding box center [794, 225] width 263 height 53
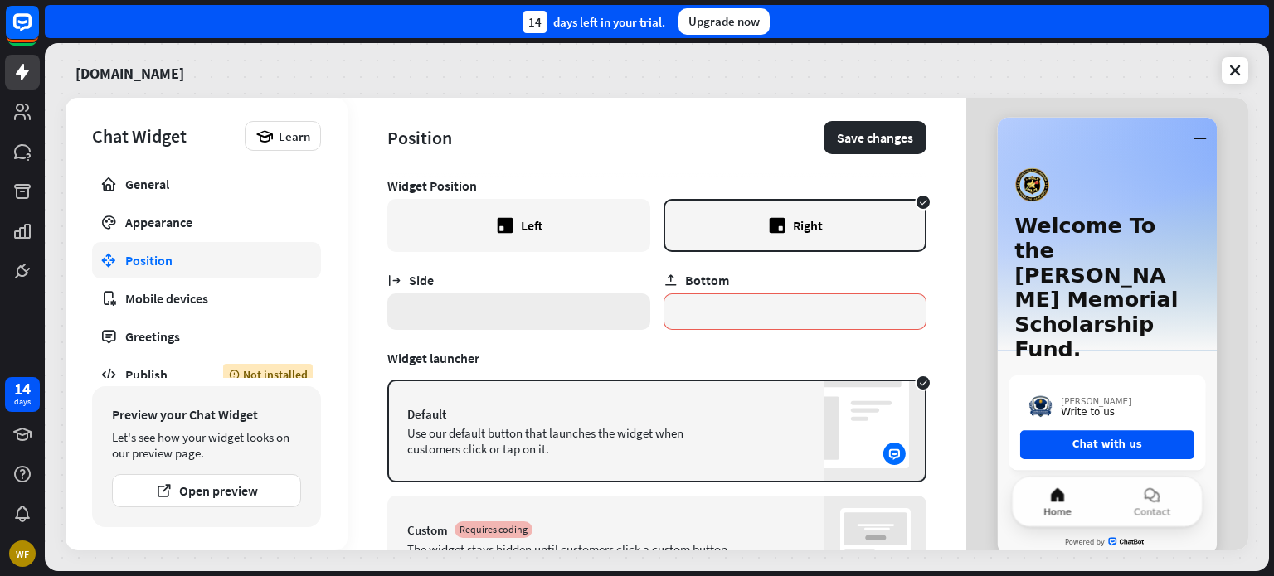
click at [541, 316] on input "*" at bounding box center [518, 312] width 263 height 36
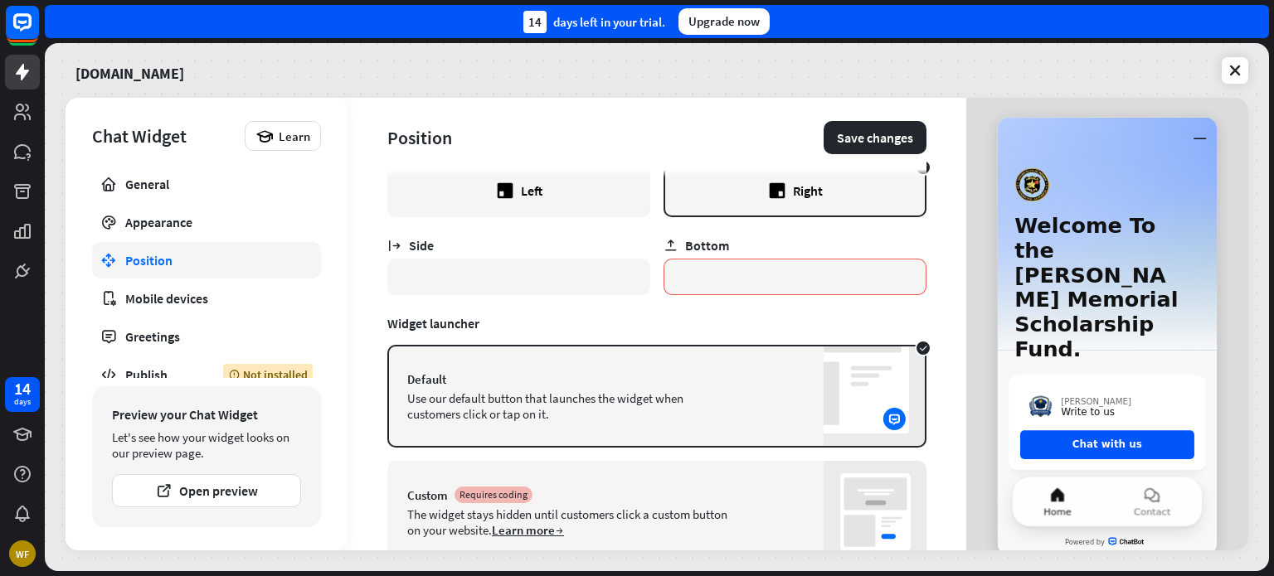
scroll to position [94, 0]
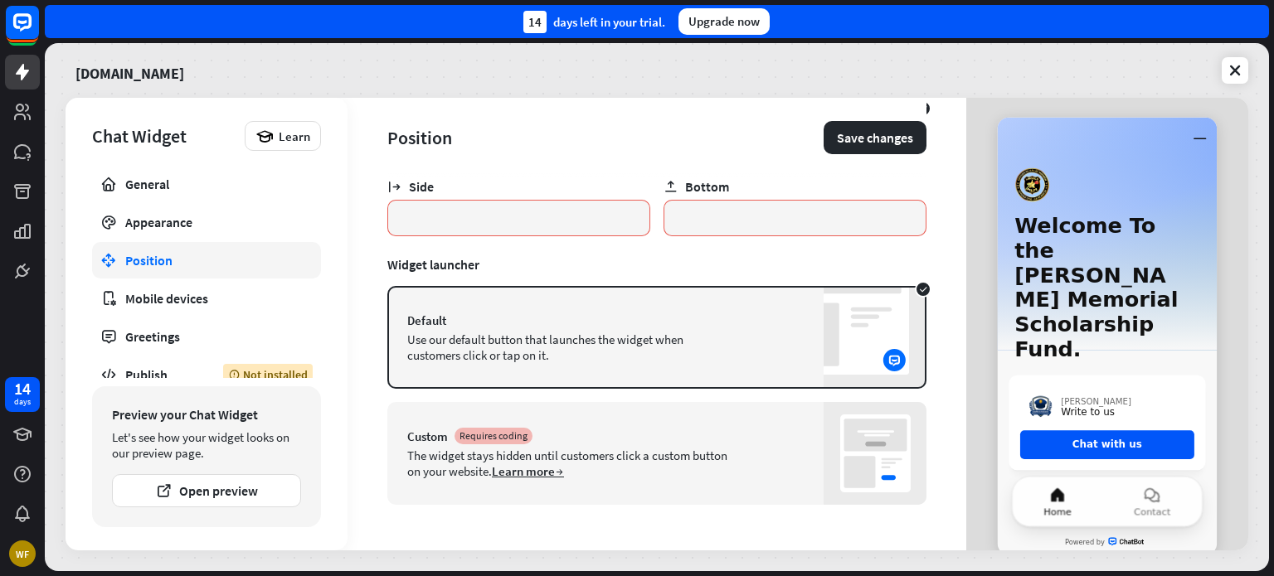
click at [692, 454] on div "The widget stays hidden until customers click a custom button on your website. …" at bounding box center [569, 464] width 324 height 32
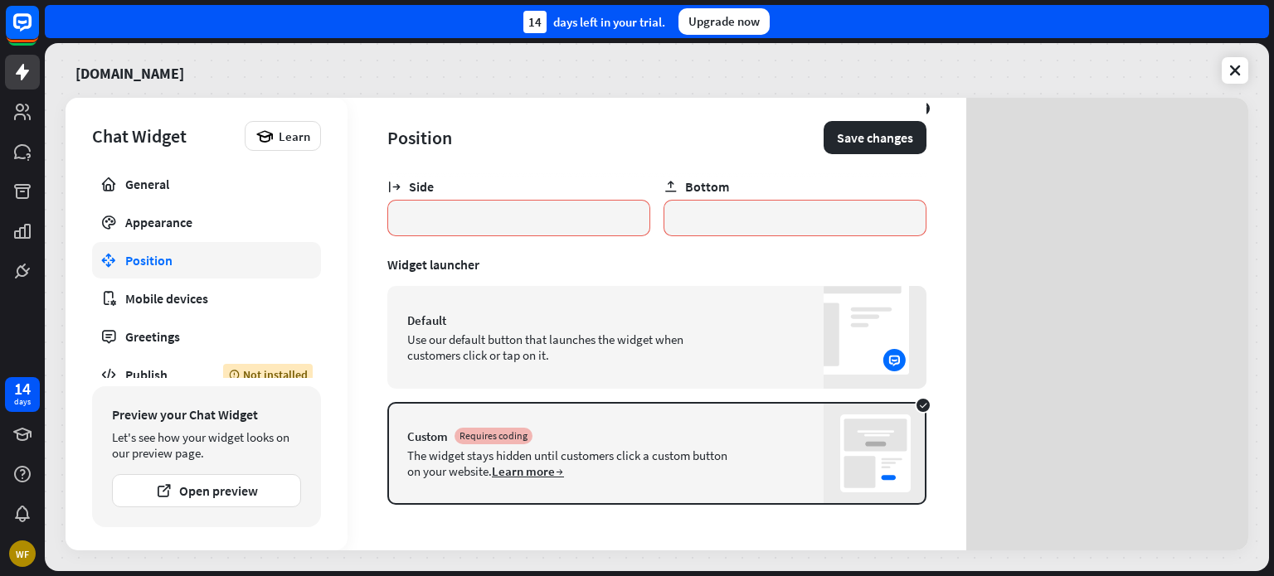
click at [594, 341] on div "Use our default button that launches the widget when customers click or tap on …" at bounding box center [569, 348] width 324 height 32
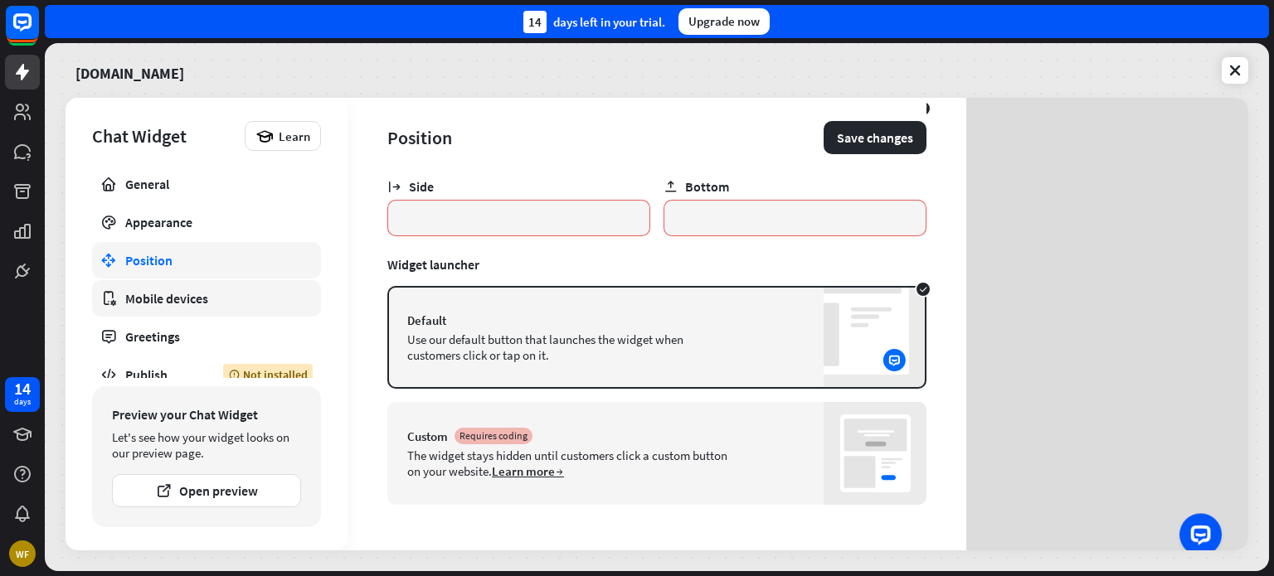
click at [187, 292] on div "Mobile devices" at bounding box center [206, 298] width 163 height 17
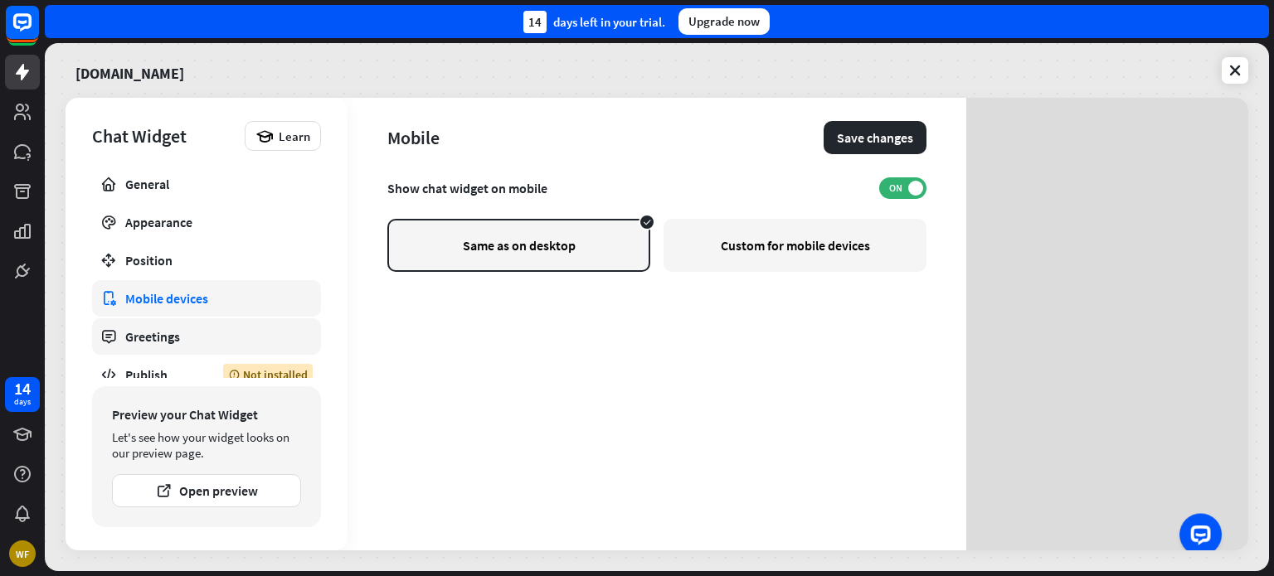
click at [186, 332] on div "Greetings" at bounding box center [206, 336] width 163 height 17
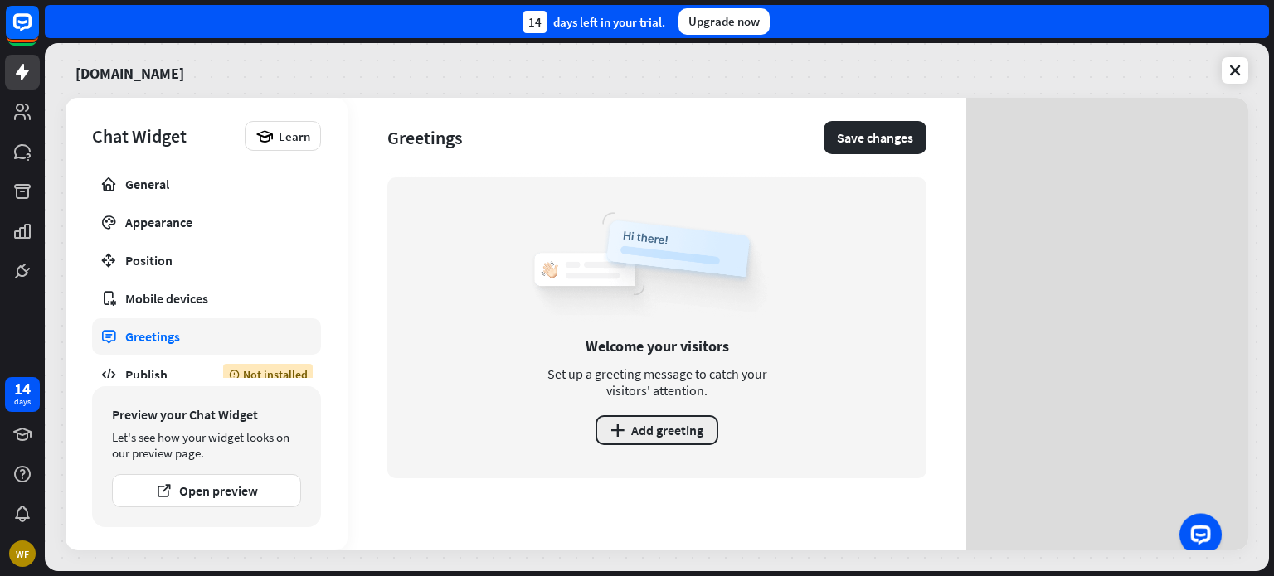
click at [627, 438] on button "plus Add greeting" at bounding box center [656, 430] width 123 height 30
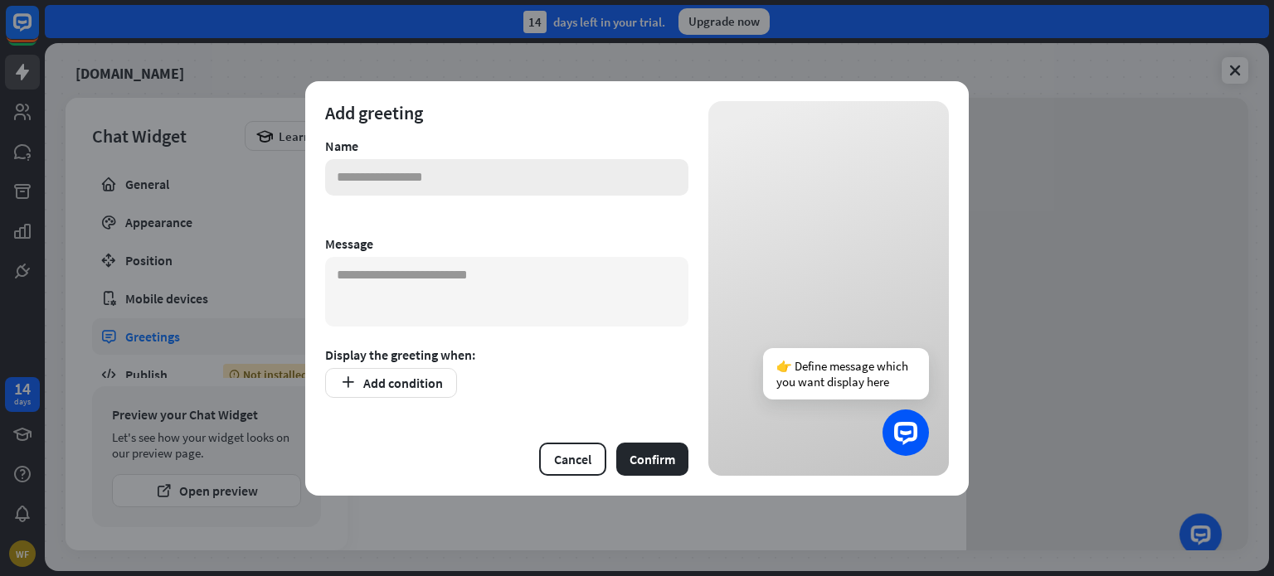
click at [382, 165] on input "text" at bounding box center [506, 177] width 363 height 36
type input "******"
type textarea "**********"
click at [394, 381] on button "Add condition" at bounding box center [391, 383] width 132 height 30
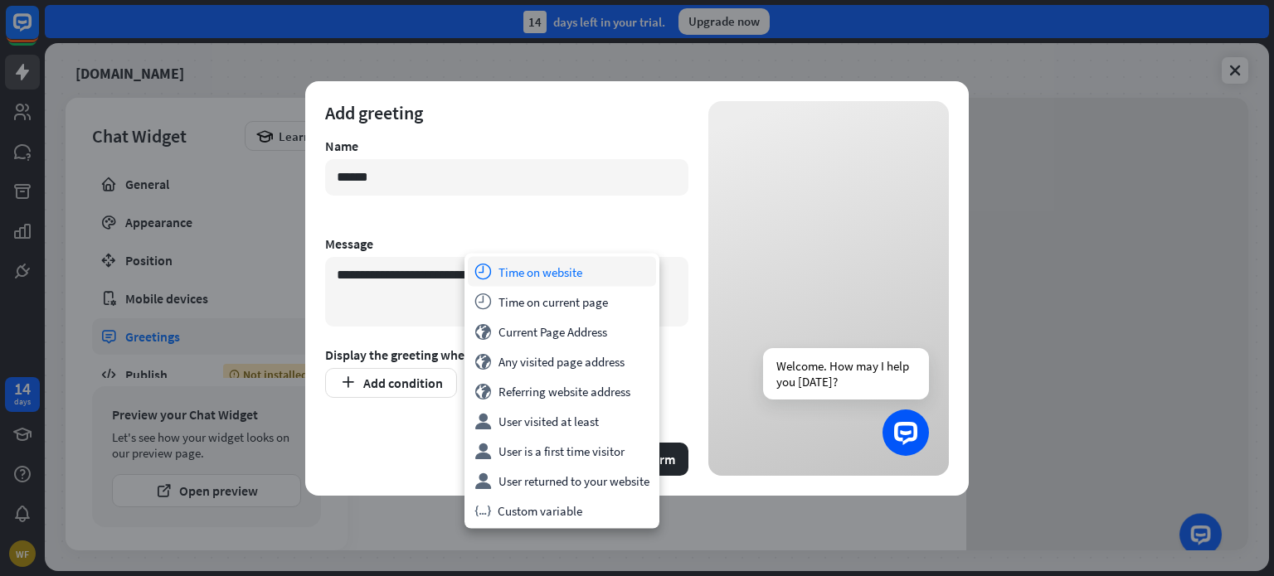
click at [528, 283] on div "time Time on website" at bounding box center [562, 272] width 188 height 30
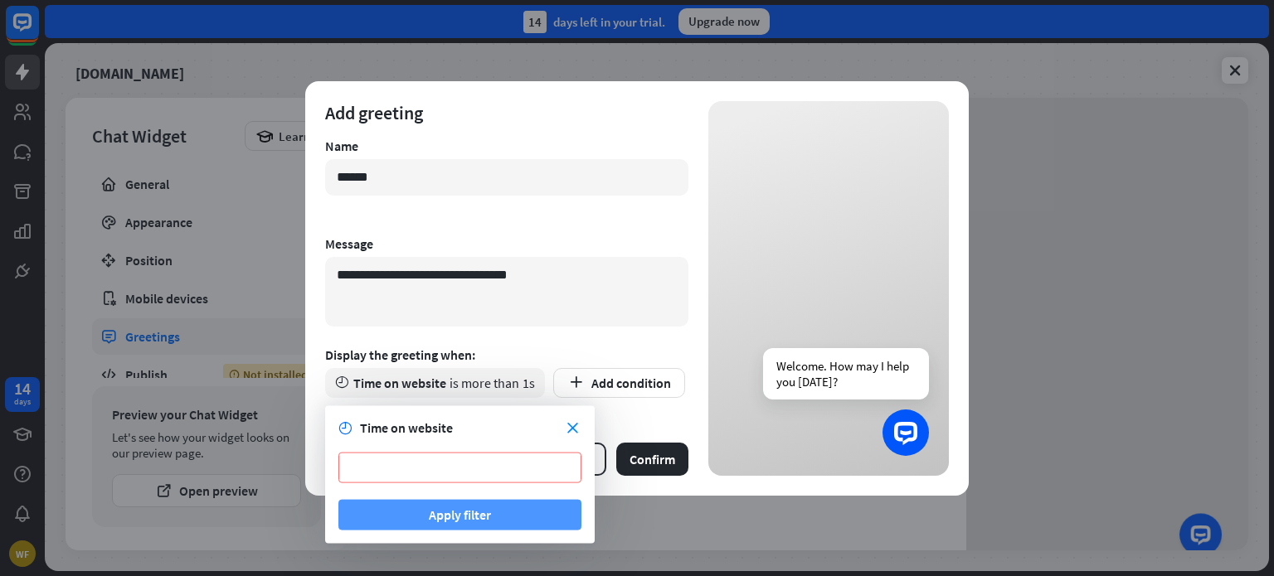
click at [488, 507] on button "Apply filter" at bounding box center [459, 515] width 243 height 31
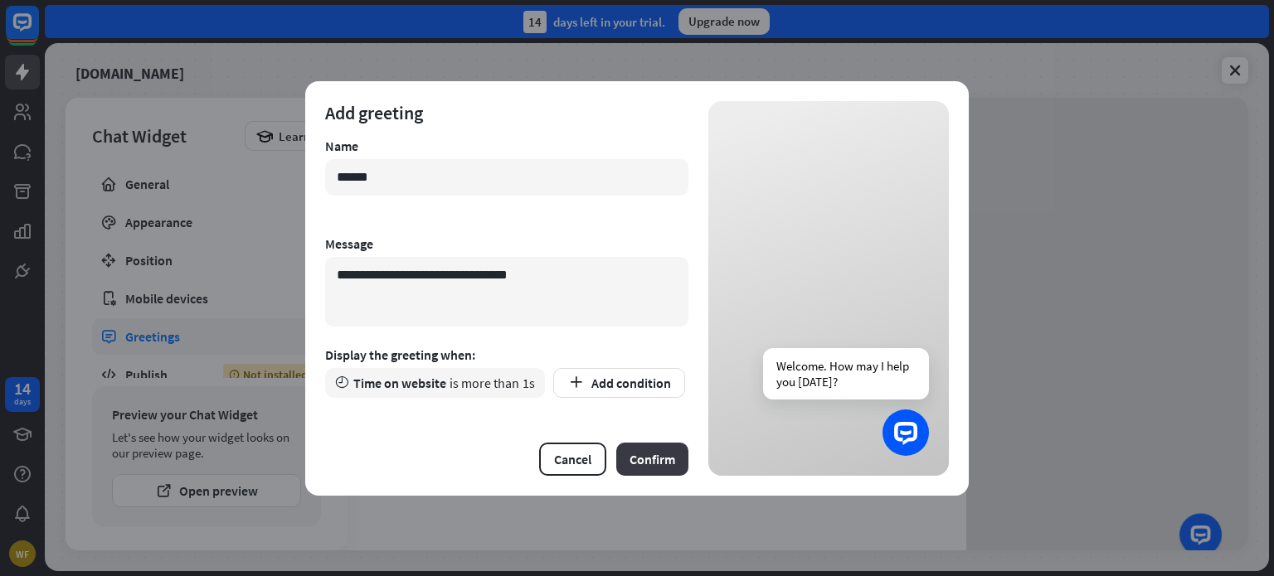
click at [662, 456] on button "Confirm" at bounding box center [652, 459] width 72 height 33
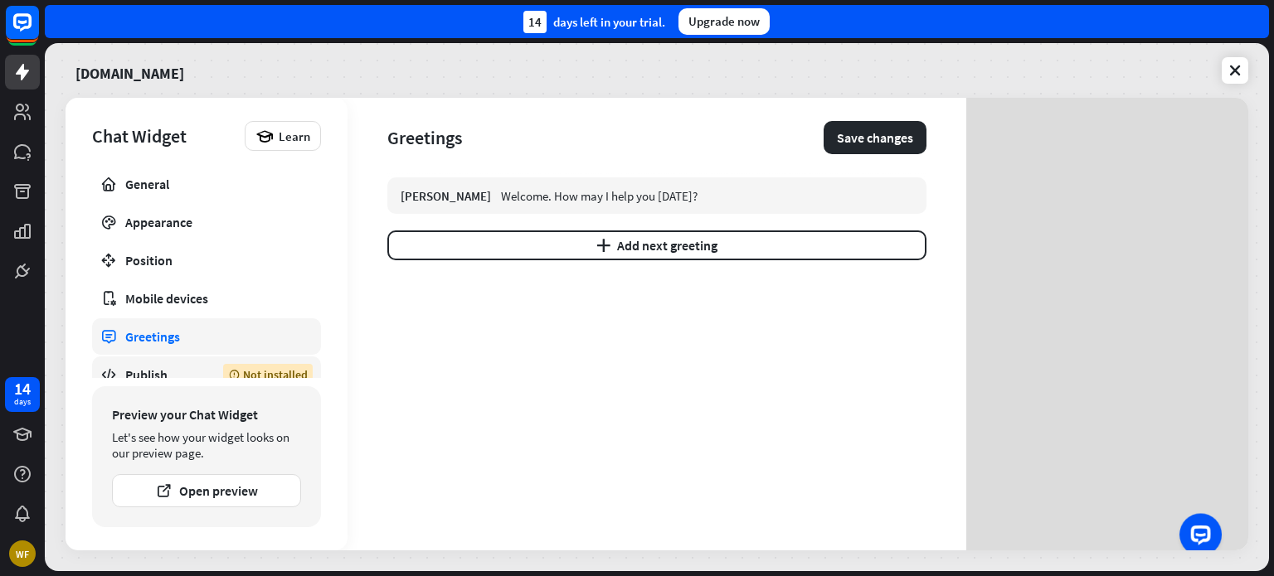
click at [155, 371] on div "Publish" at bounding box center [161, 374] width 73 height 17
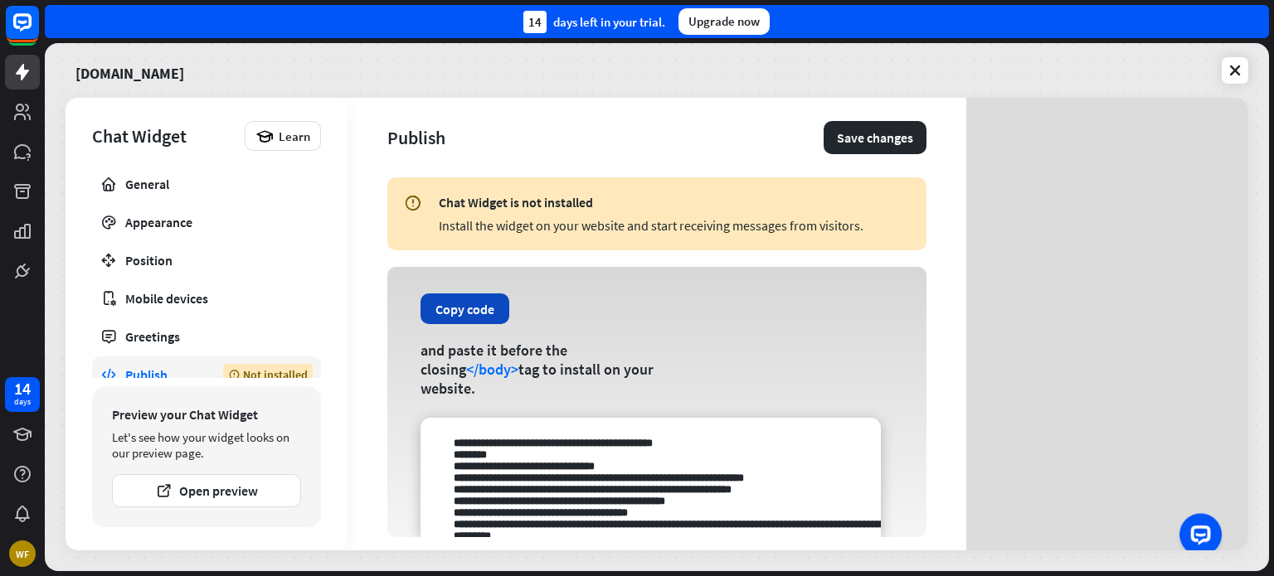
click at [477, 318] on button "Copy code" at bounding box center [464, 309] width 89 height 31
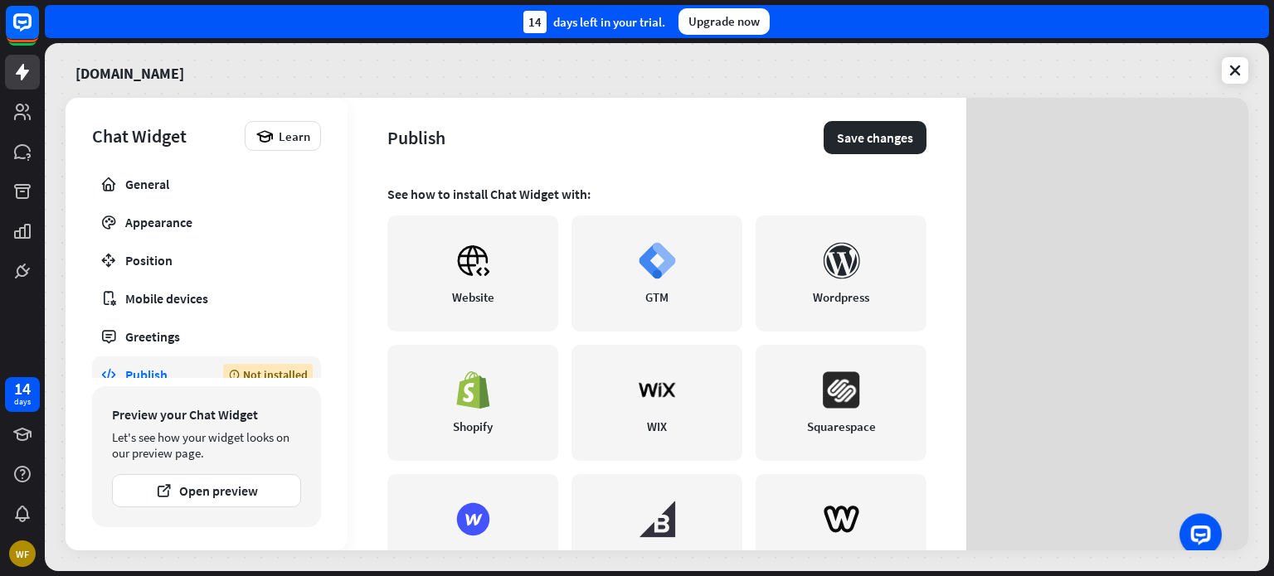
scroll to position [451, 0]
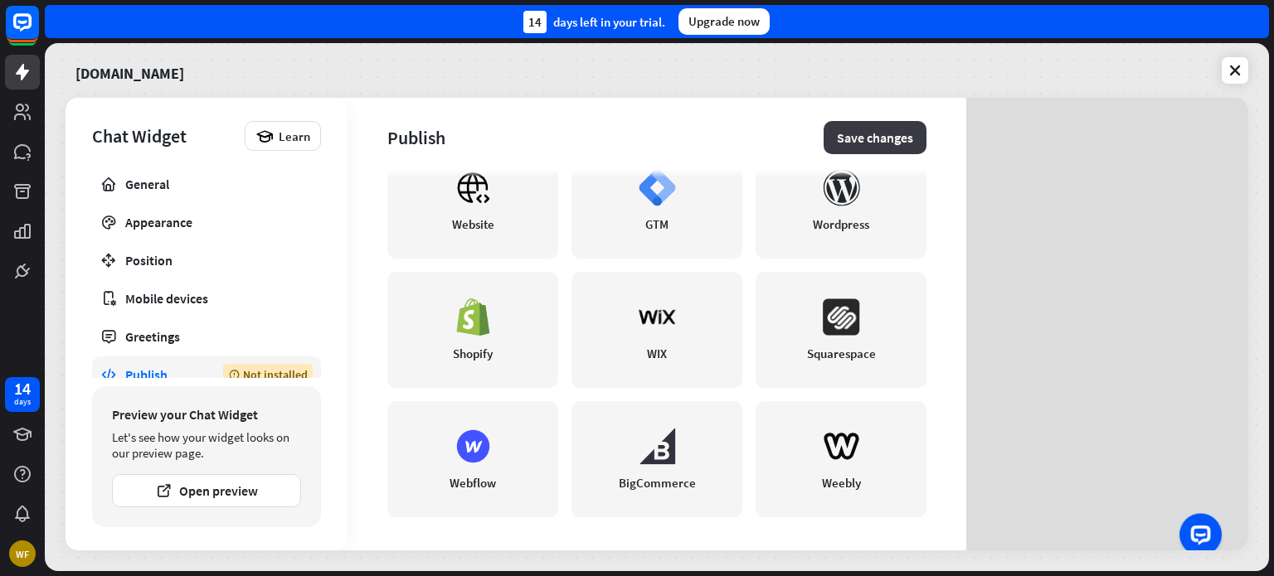
click at [831, 139] on button "Save changes" at bounding box center [874, 137] width 103 height 33
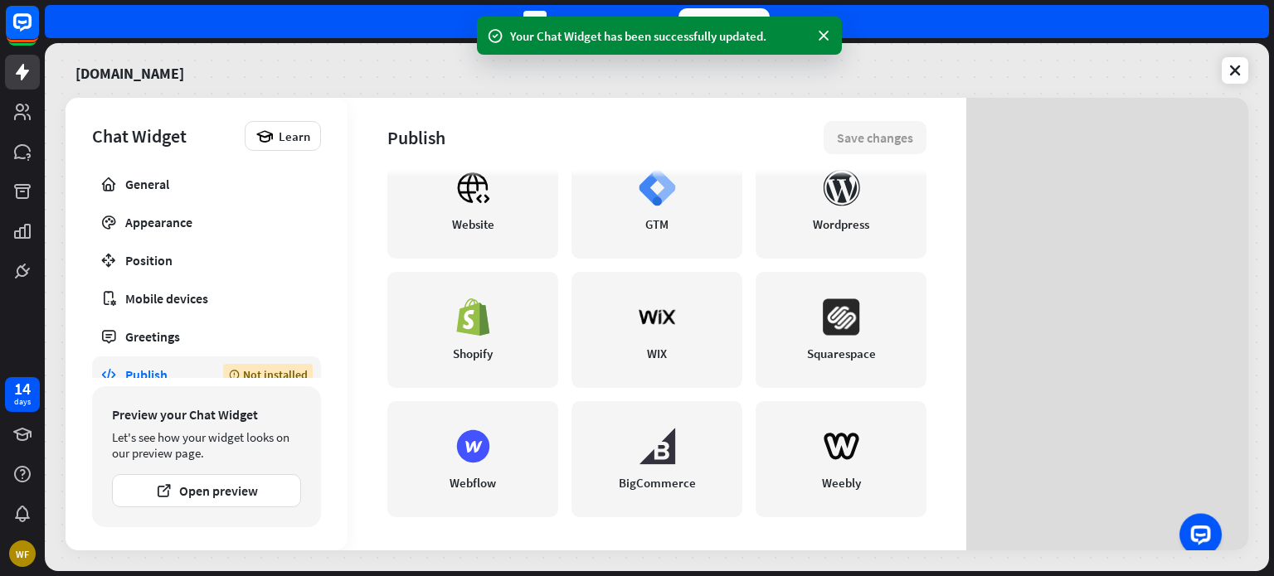
scroll to position [61, 0]
click at [1196, 524] on link "Install now" at bounding box center [1190, 526] width 56 height 15
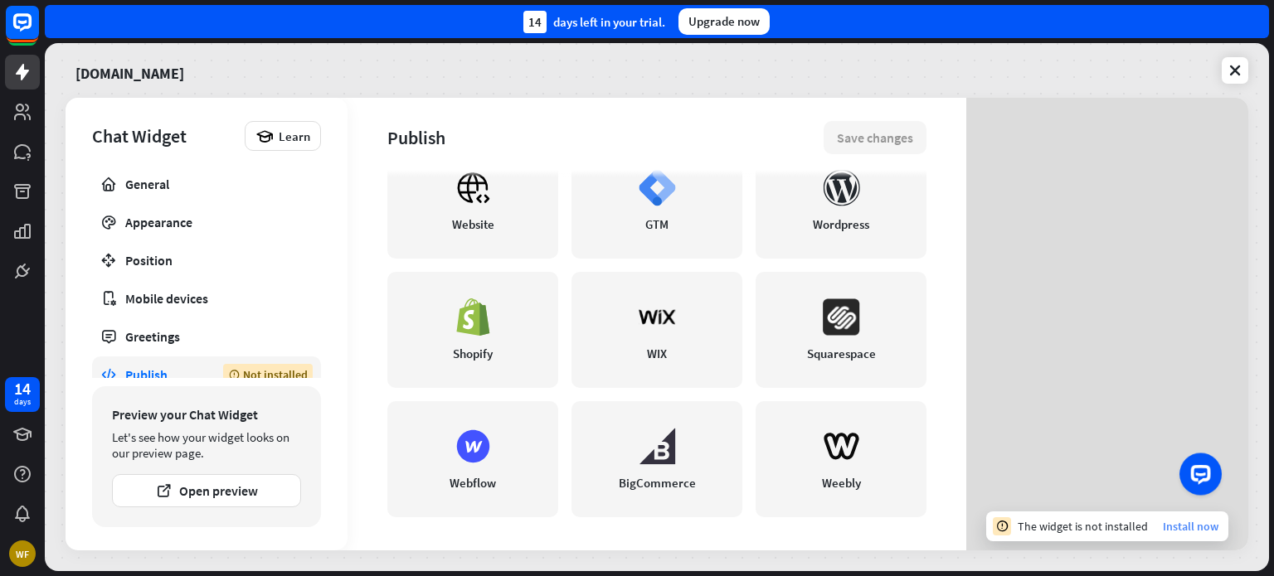
click at [1169, 531] on link "Install now" at bounding box center [1190, 526] width 56 height 15
click at [1174, 527] on link "Install now" at bounding box center [1190, 526] width 56 height 15
click at [1177, 517] on div "The widget is not installed Install now" at bounding box center [1107, 527] width 242 height 30
click at [1177, 519] on link "Install now" at bounding box center [1190, 526] width 56 height 15
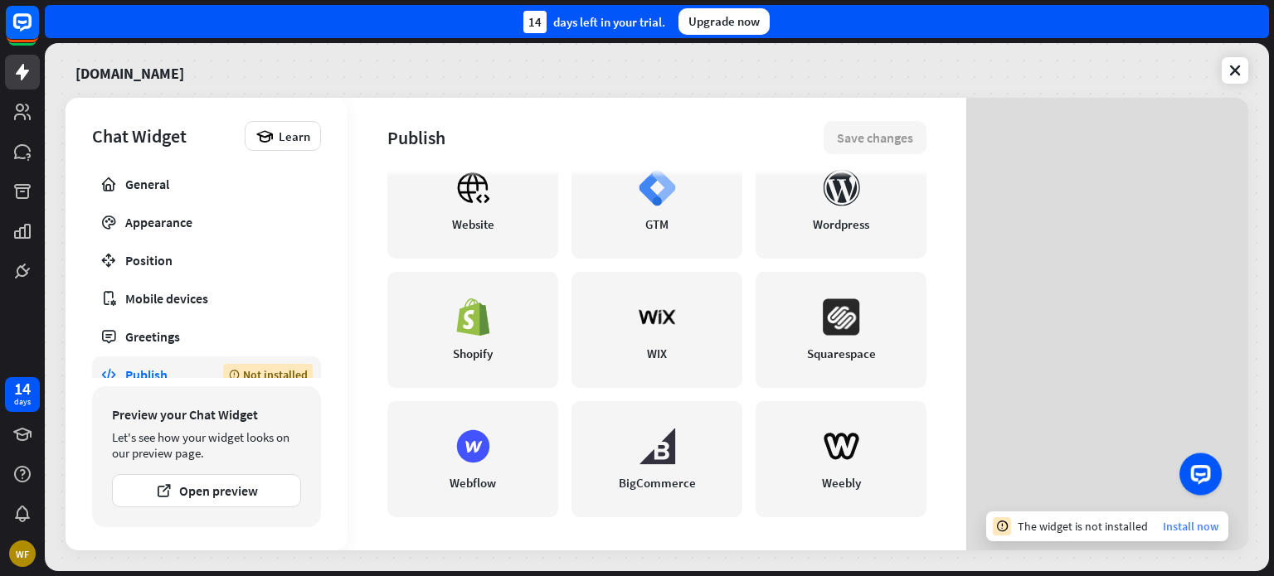
click at [1177, 519] on link "Install now" at bounding box center [1190, 526] width 56 height 15
click at [225, 502] on button "Open preview" at bounding box center [206, 490] width 189 height 33
